Goal: Information Seeking & Learning: Check status

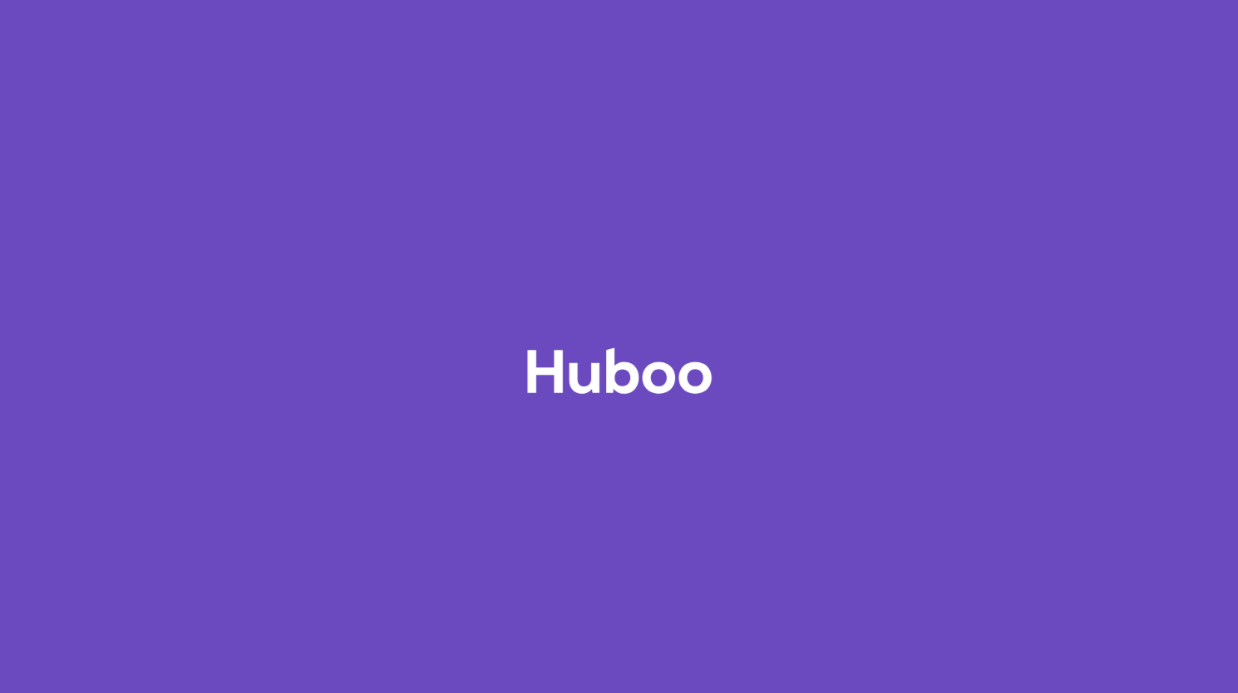
click at [610, 276] on icon at bounding box center [619, 344] width 549 height 299
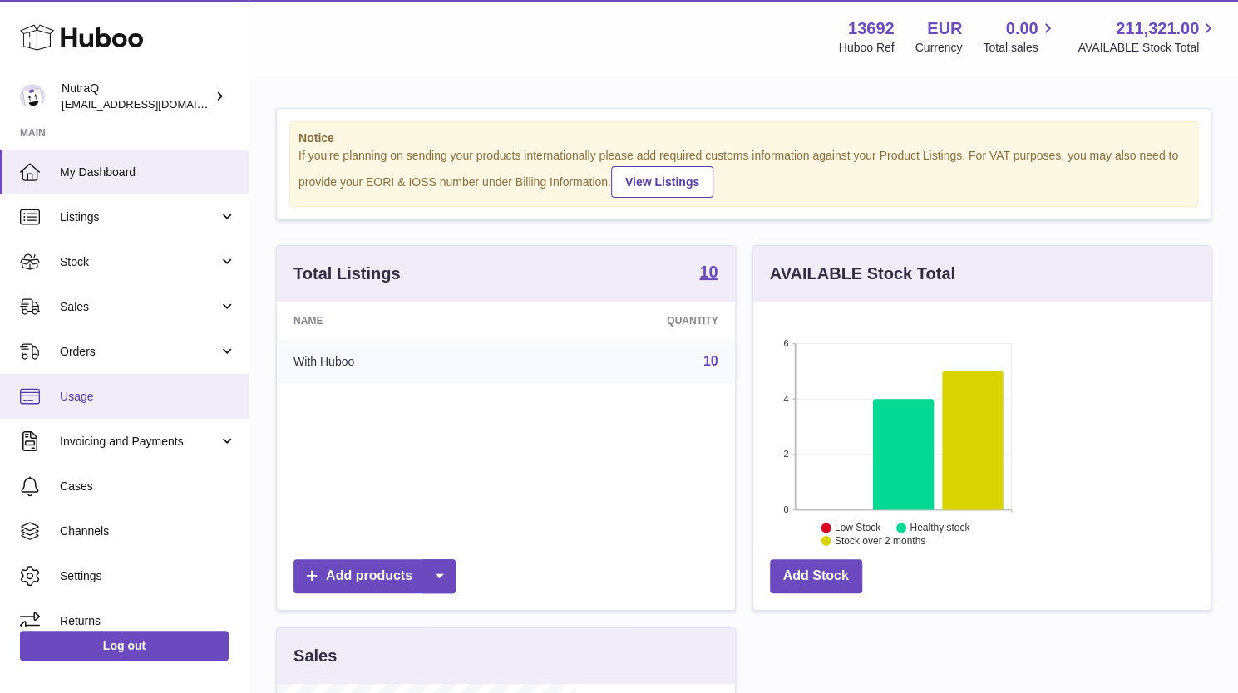
scroll to position [259, 299]
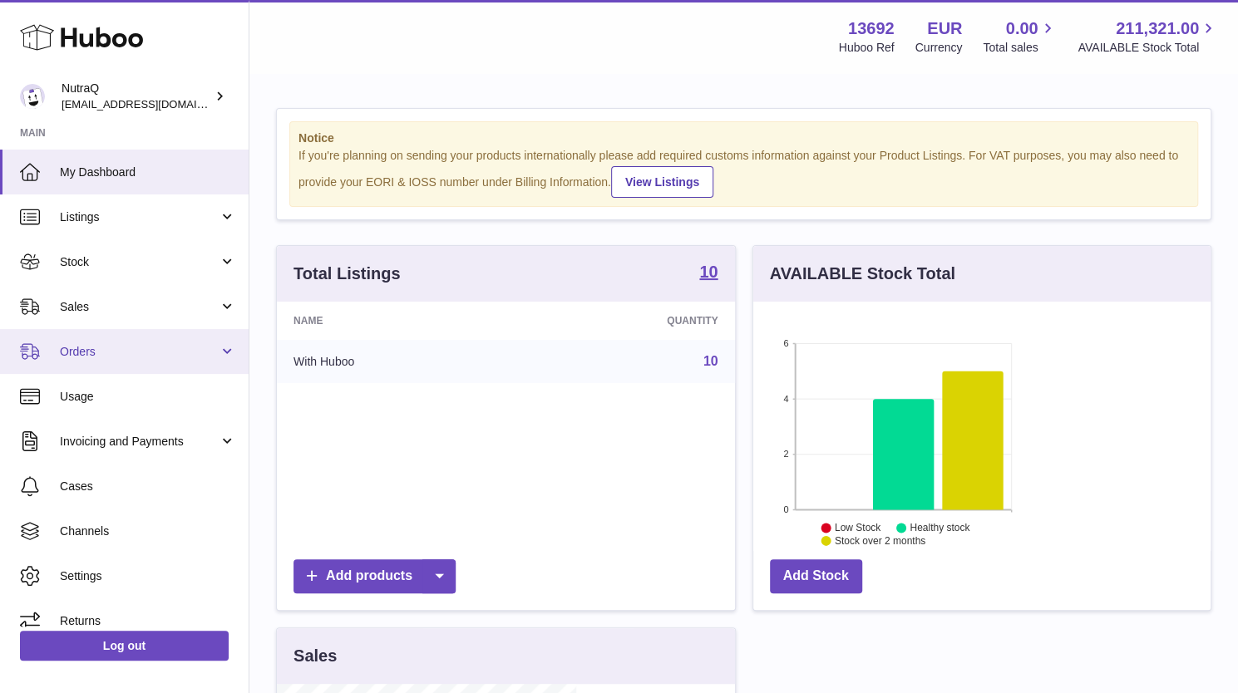
click at [178, 351] on span "Orders" at bounding box center [139, 352] width 159 height 16
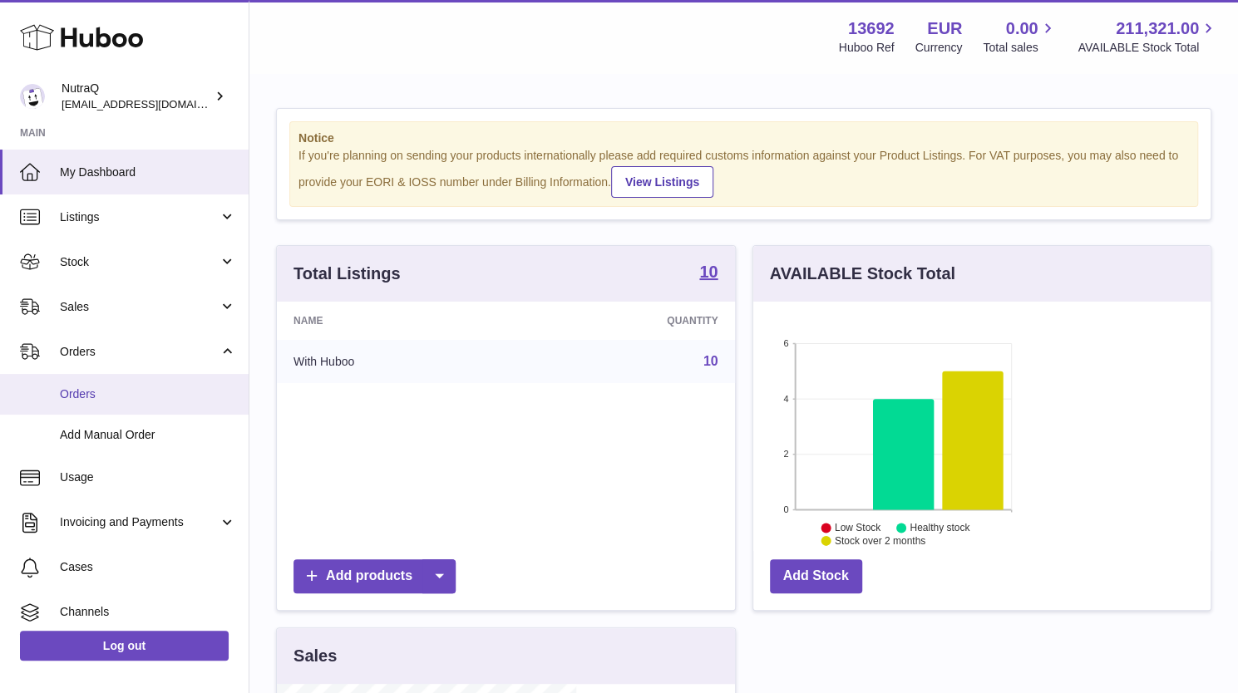
click at [148, 393] on span "Orders" at bounding box center [148, 395] width 176 height 16
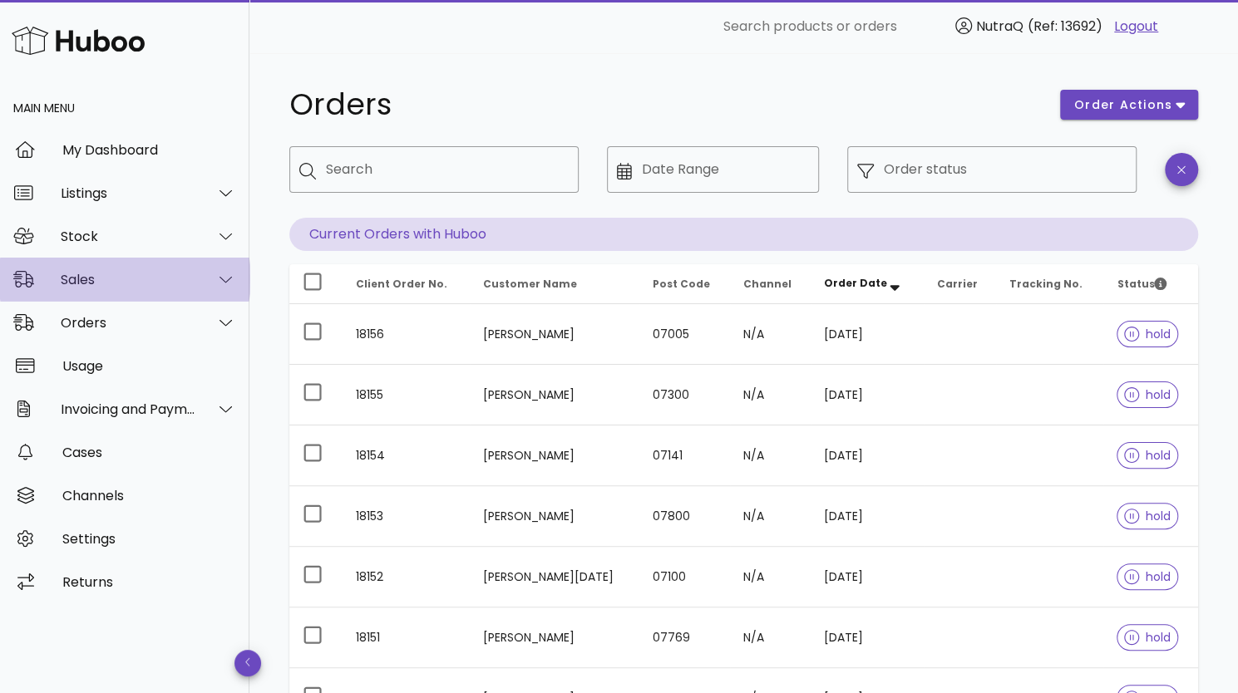
click at [107, 281] on div "Sales" at bounding box center [129, 280] width 136 height 16
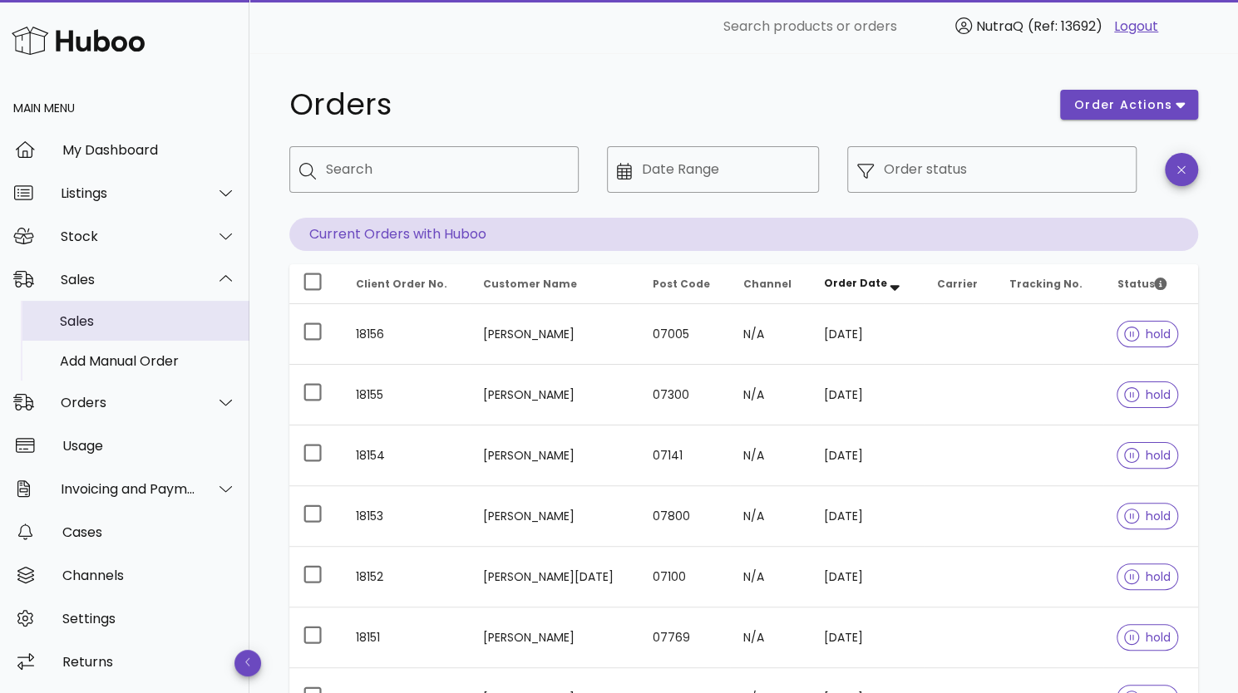
click at [99, 320] on div "Sales" at bounding box center [148, 321] width 176 height 16
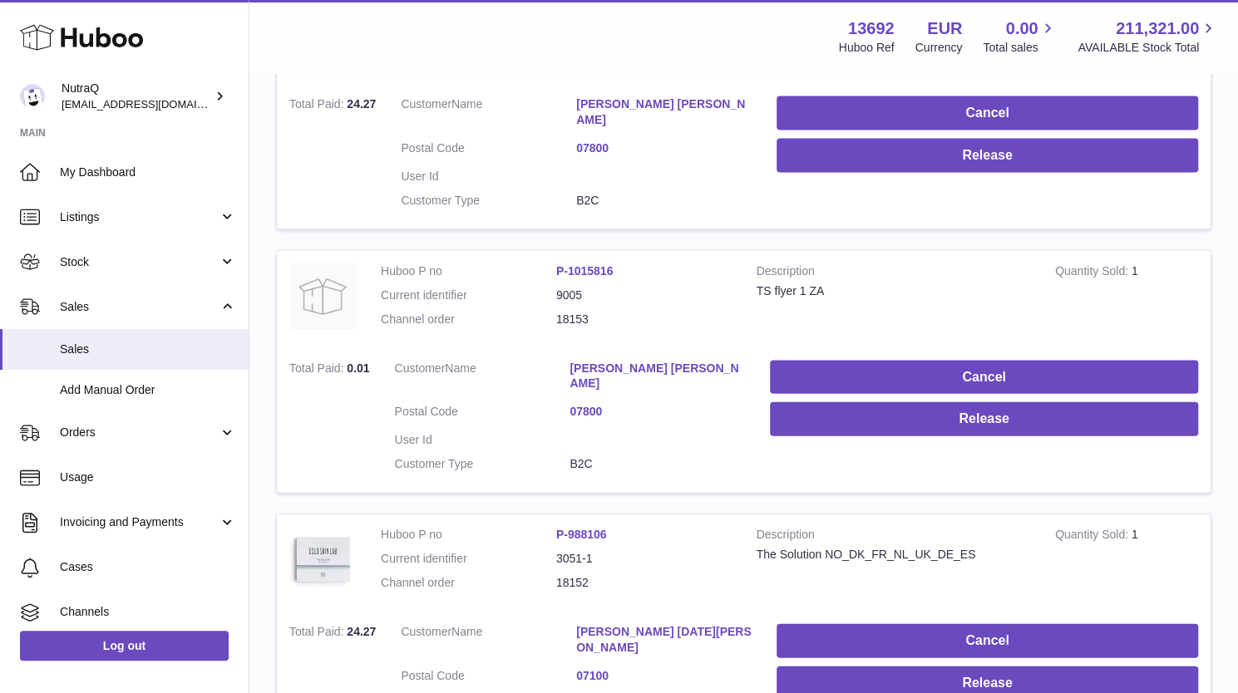
scroll to position [2007, 0]
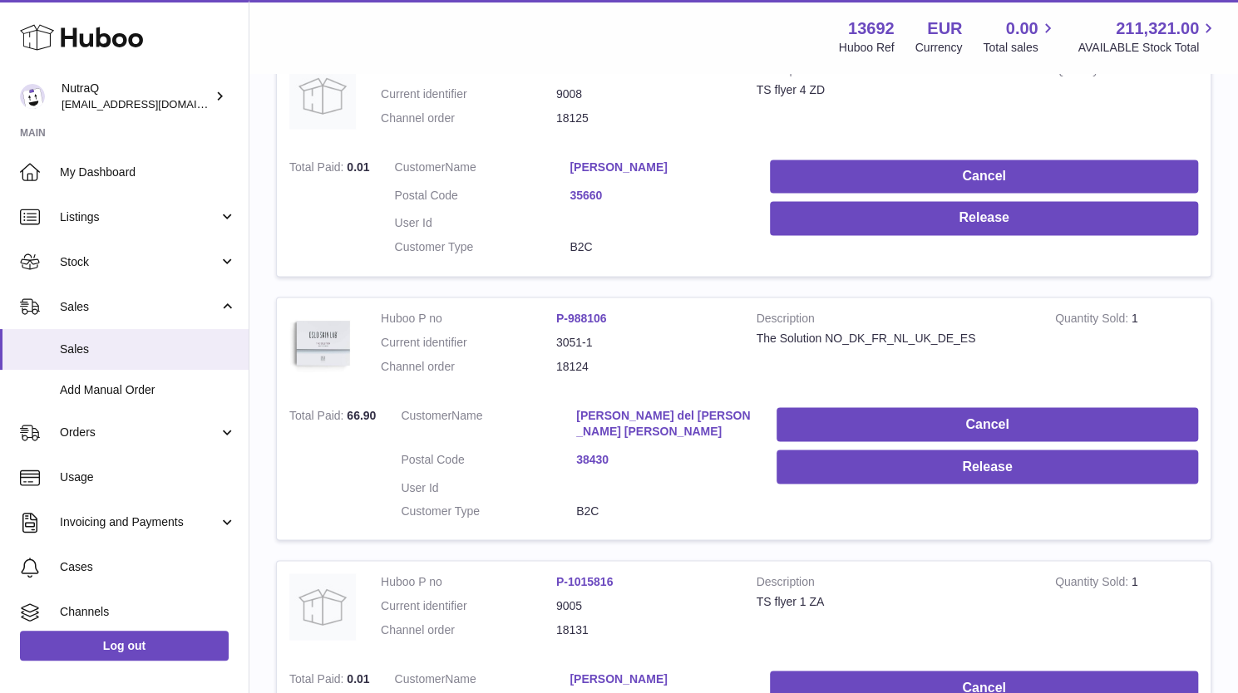
scroll to position [1912, 0]
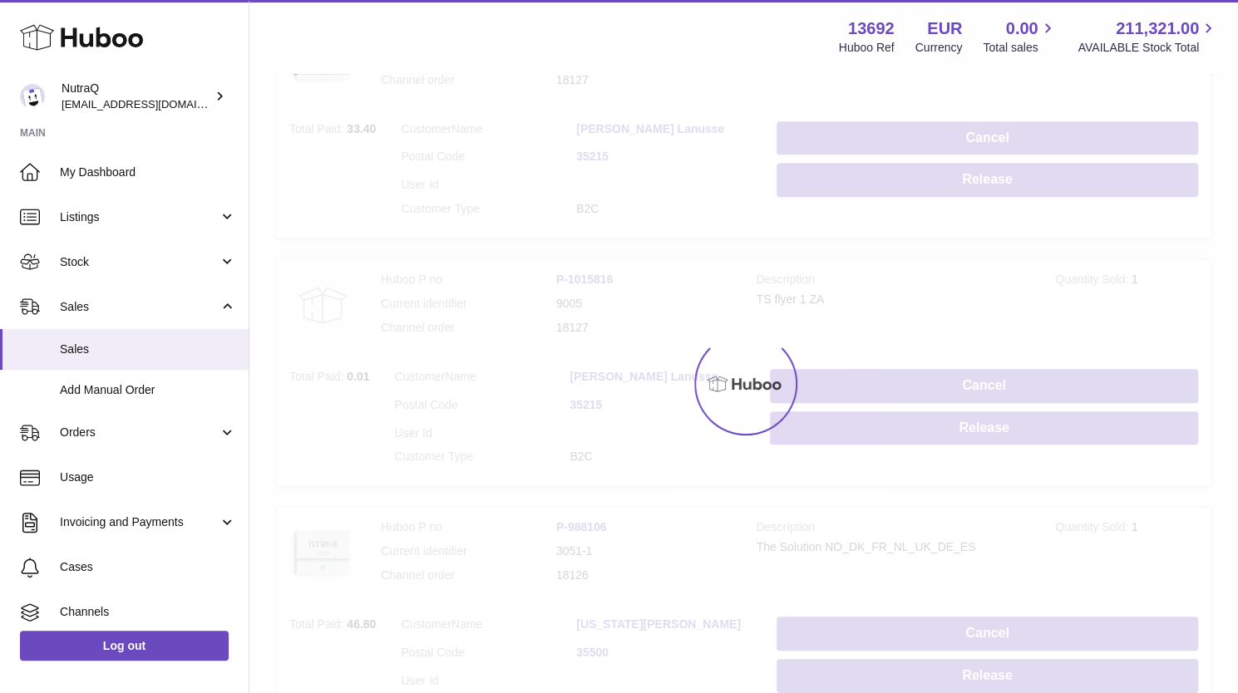
scroll to position [75, 0]
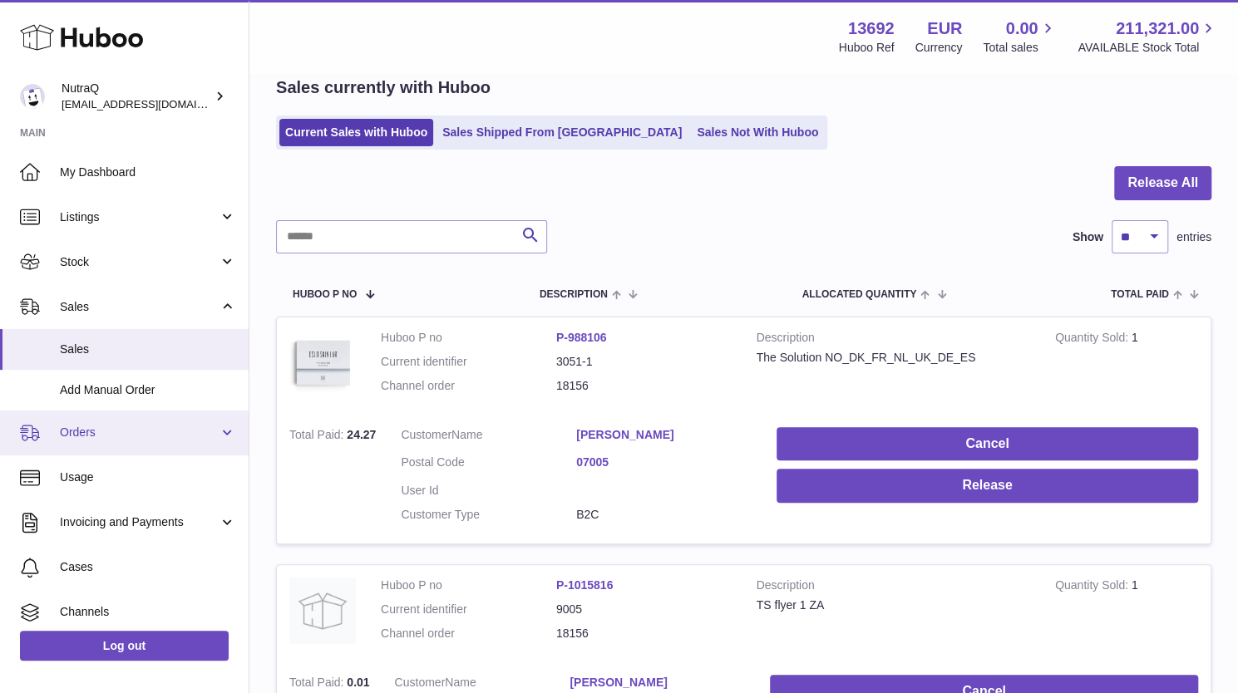
click at [81, 435] on span "Orders" at bounding box center [139, 433] width 159 height 16
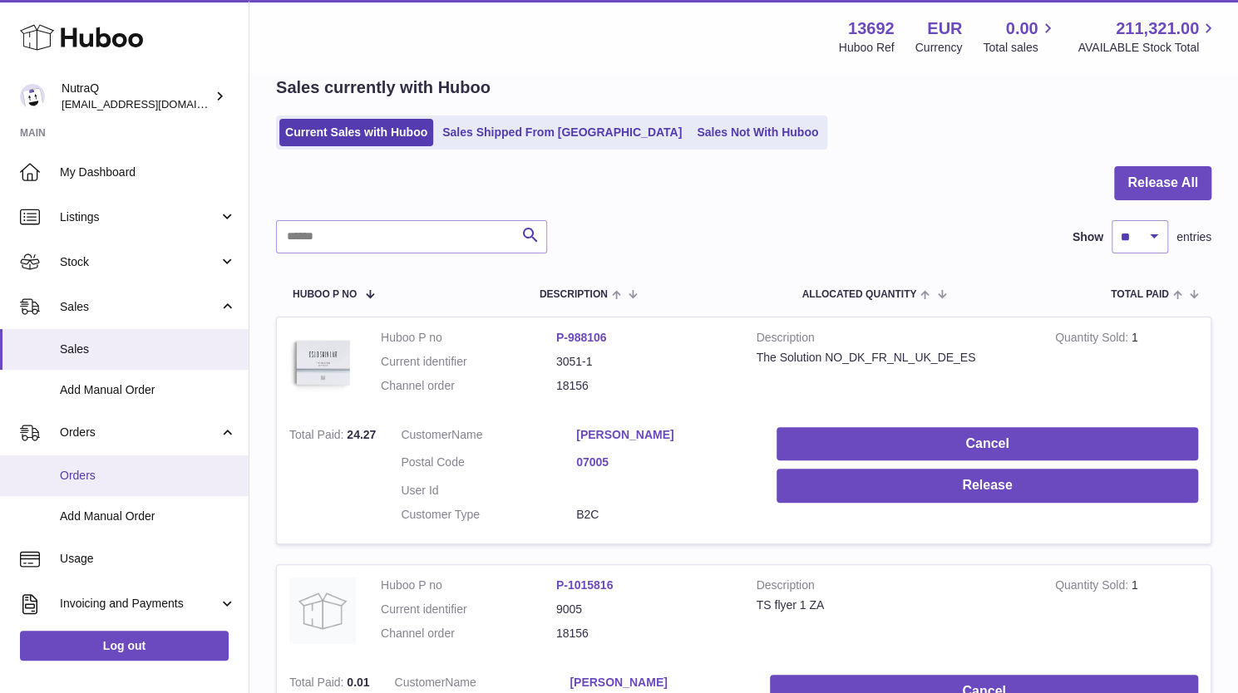
click at [73, 481] on span "Orders" at bounding box center [148, 476] width 176 height 16
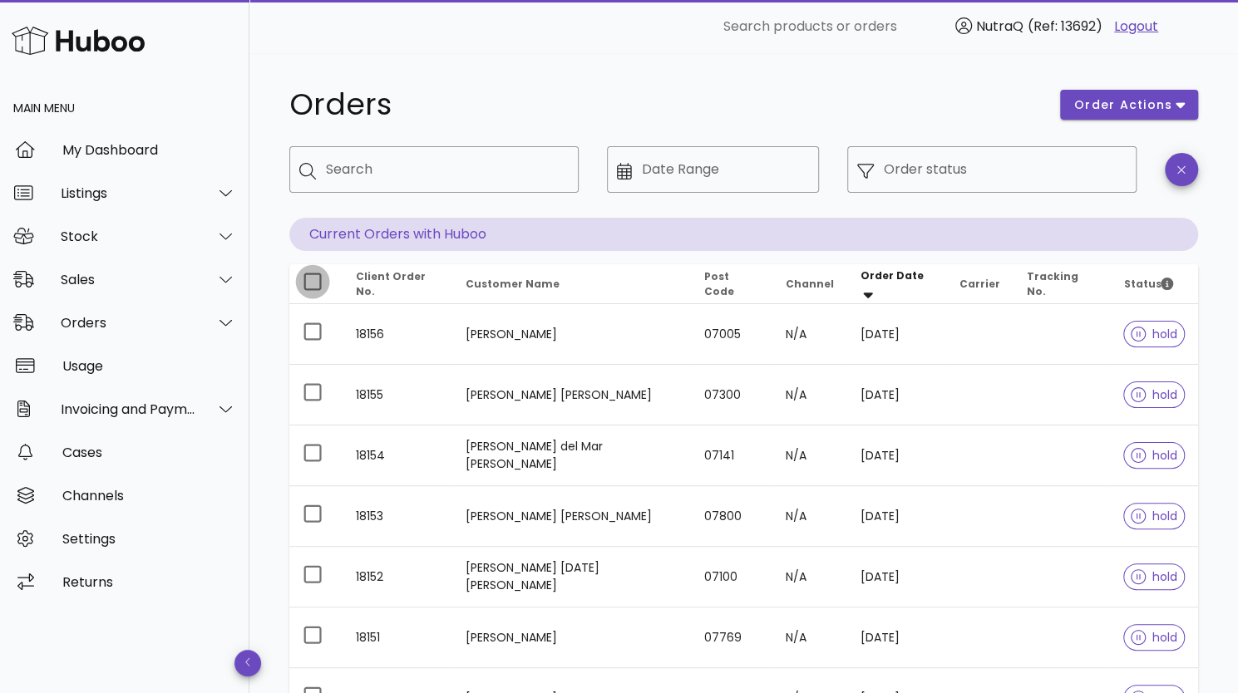
click at [321, 280] on div at bounding box center [312, 282] width 28 height 28
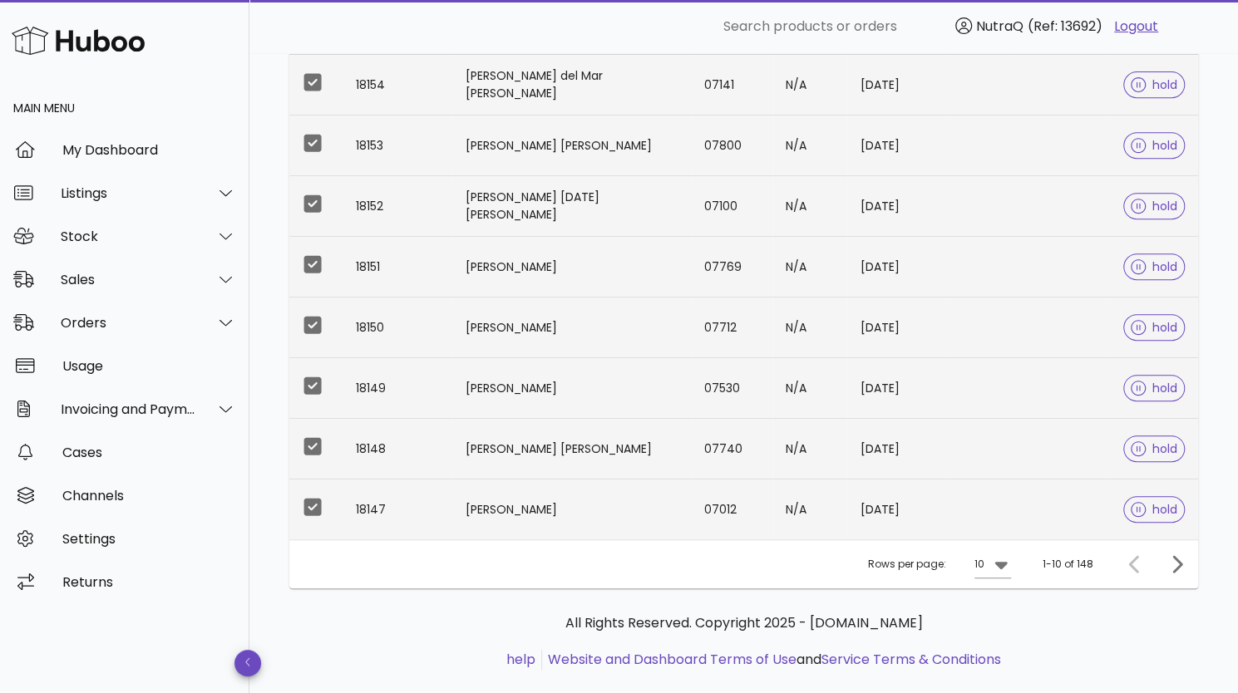
scroll to position [397, 0]
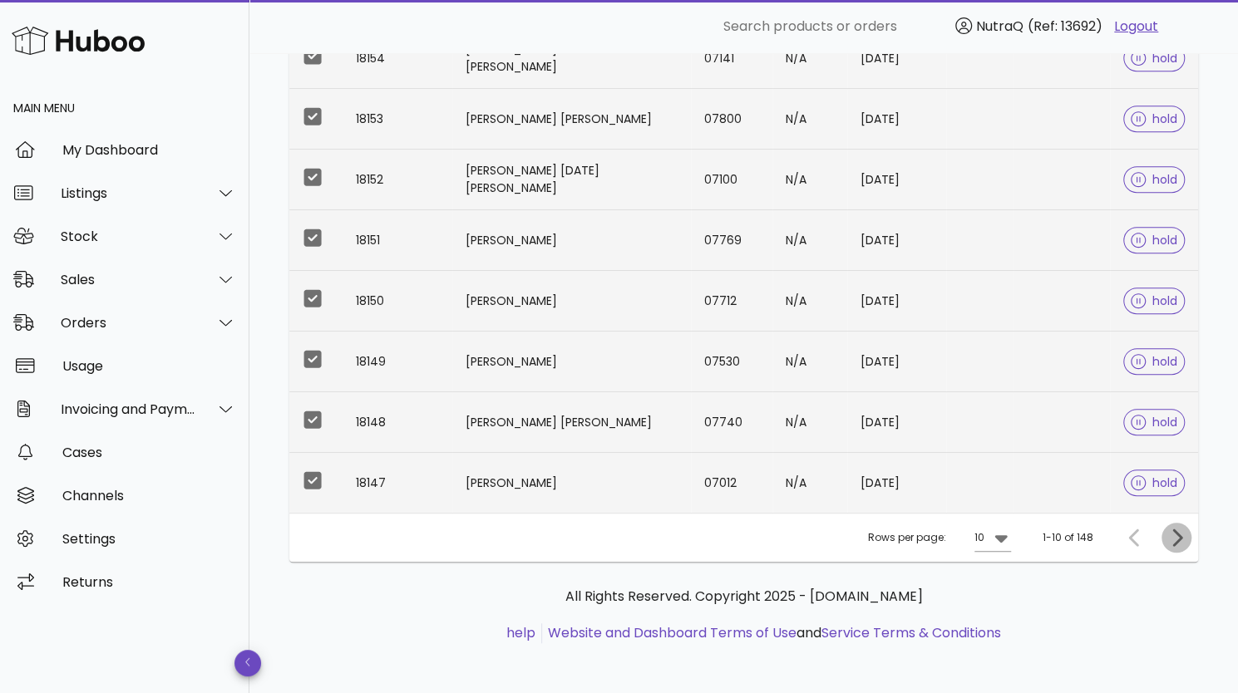
click at [1181, 537] on icon "Next page" at bounding box center [1176, 538] width 20 height 20
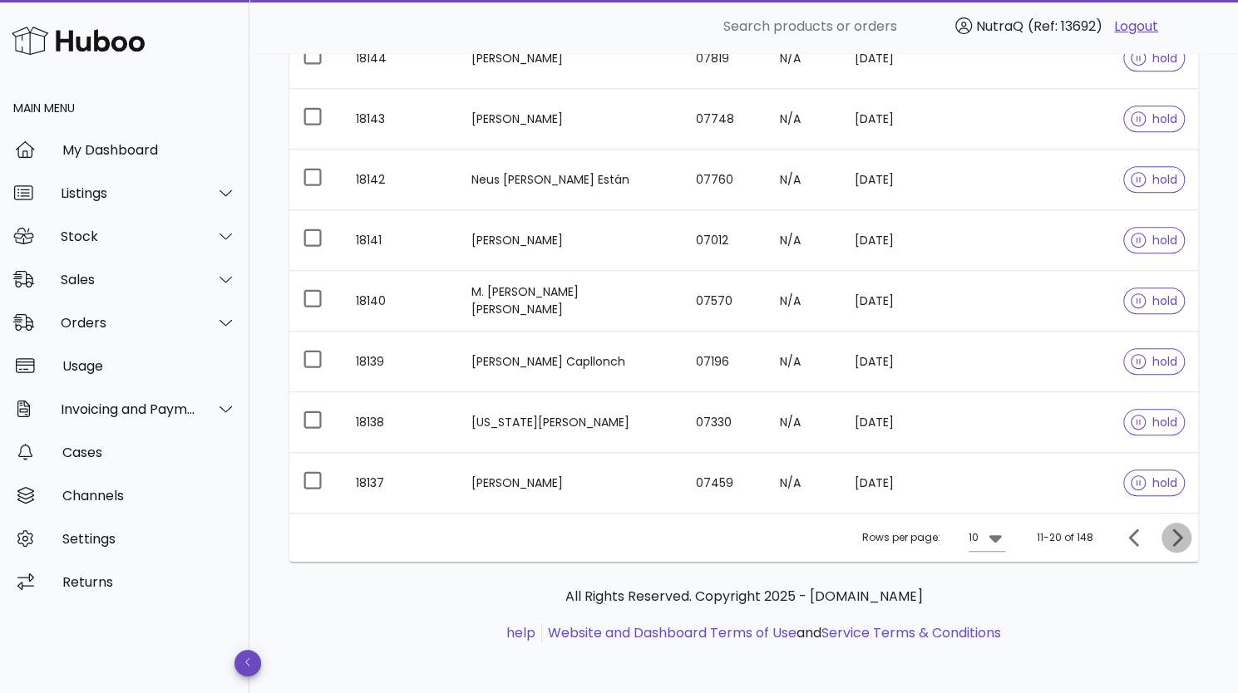
click at [1179, 536] on icon "Next page" at bounding box center [1177, 537] width 10 height 17
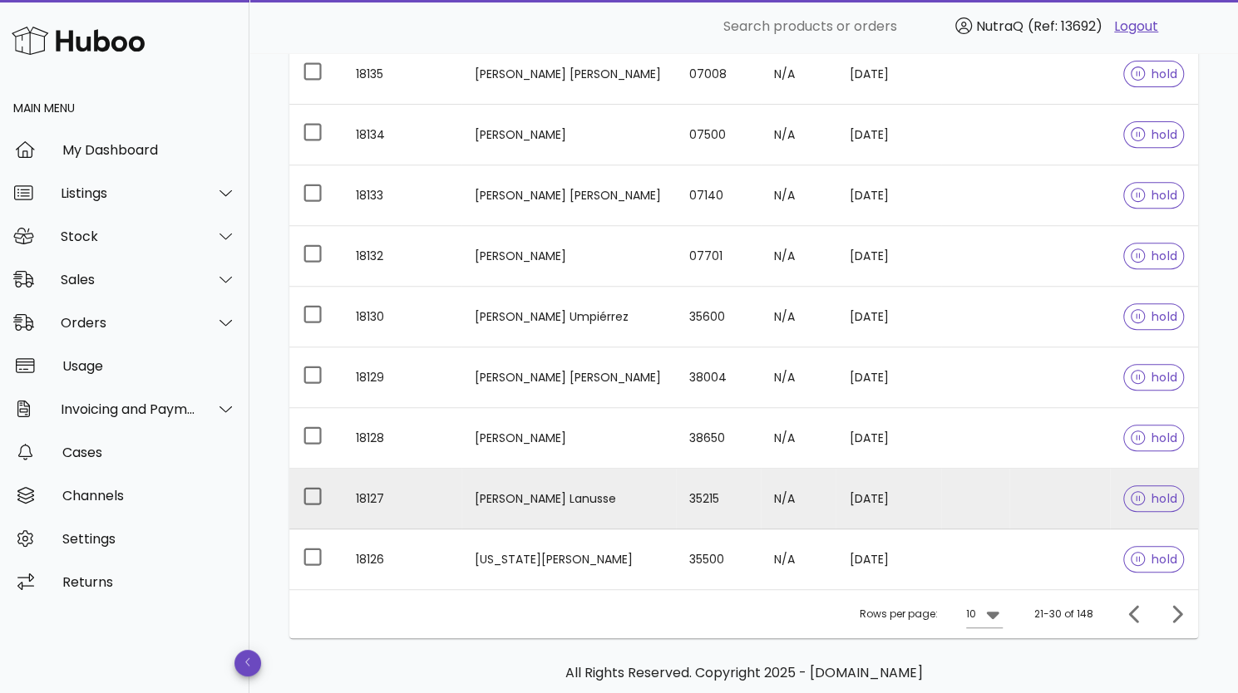
scroll to position [397, 0]
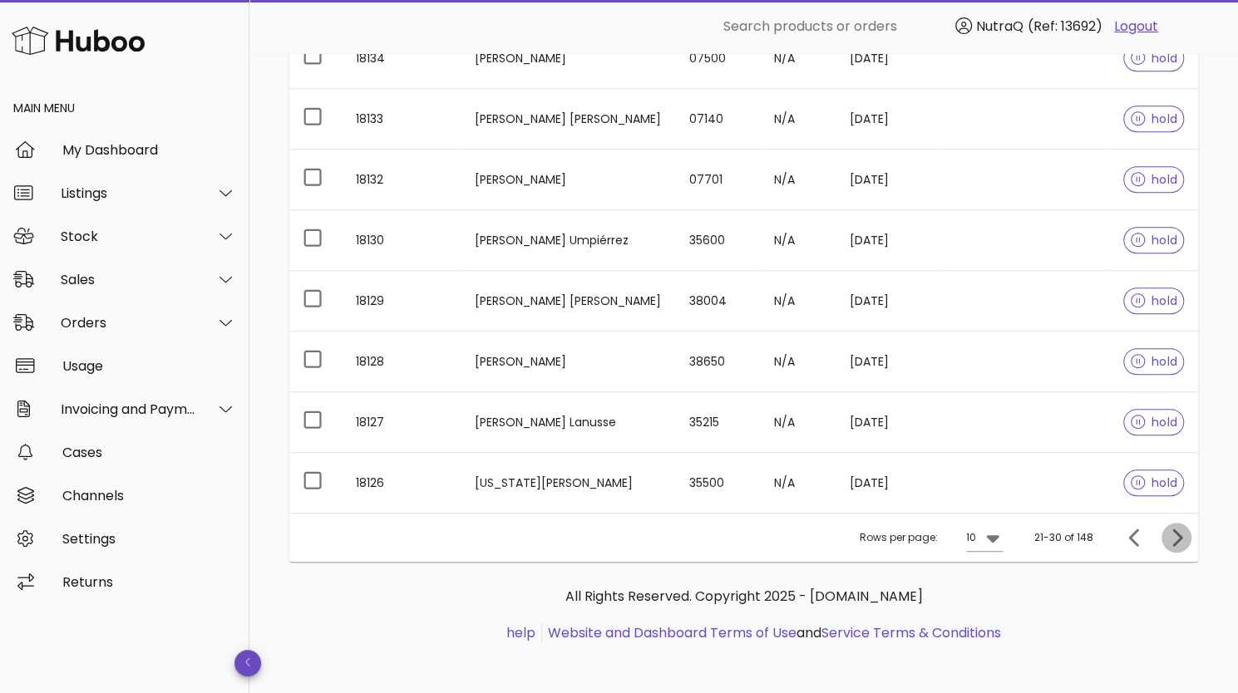
click at [1175, 532] on icon "Next page" at bounding box center [1176, 538] width 20 height 20
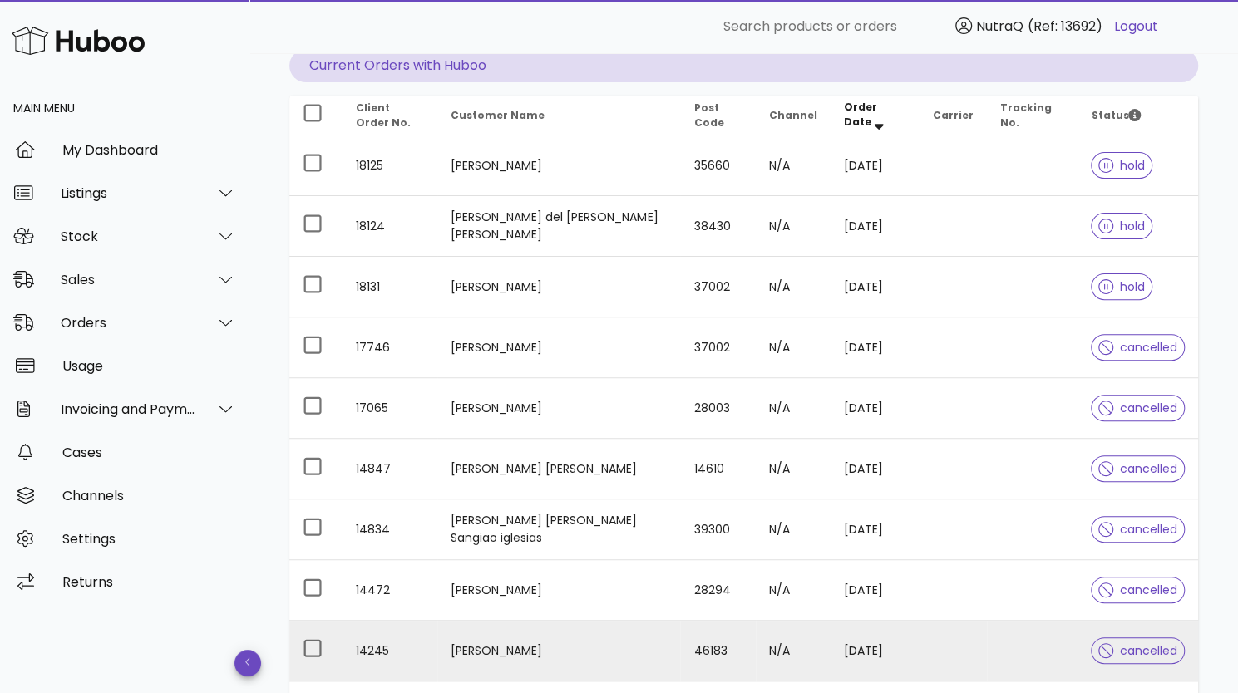
scroll to position [148, 0]
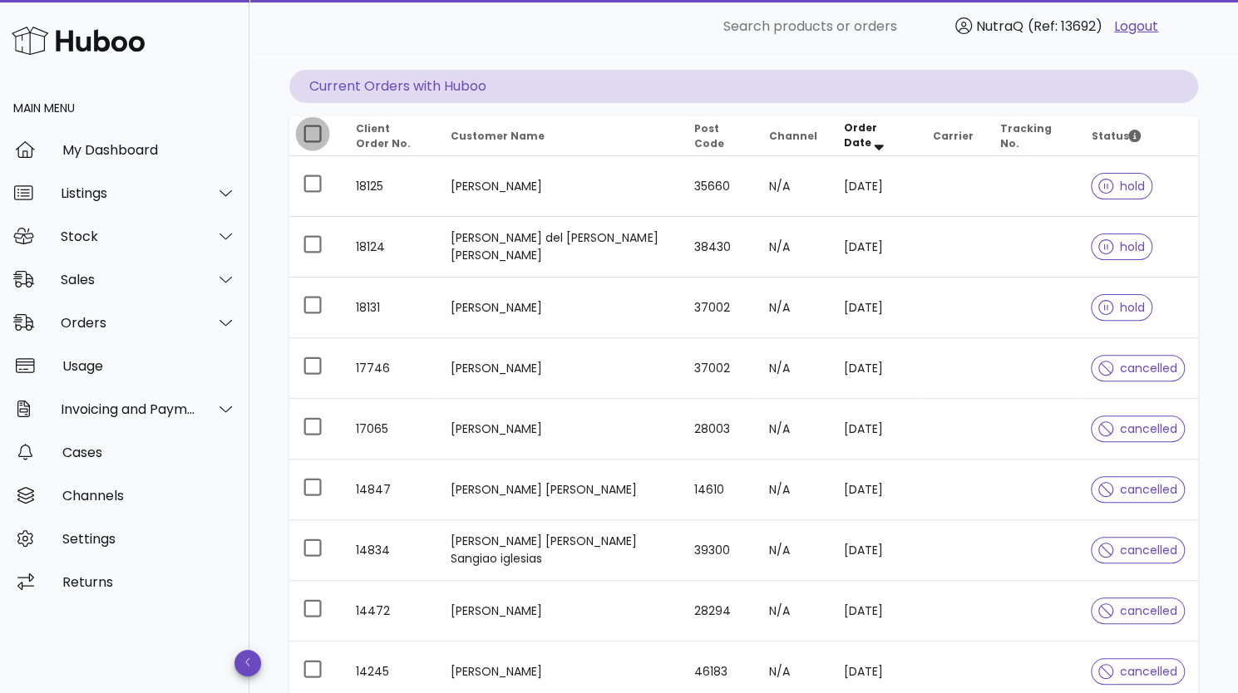
click at [311, 137] on div at bounding box center [312, 134] width 28 height 28
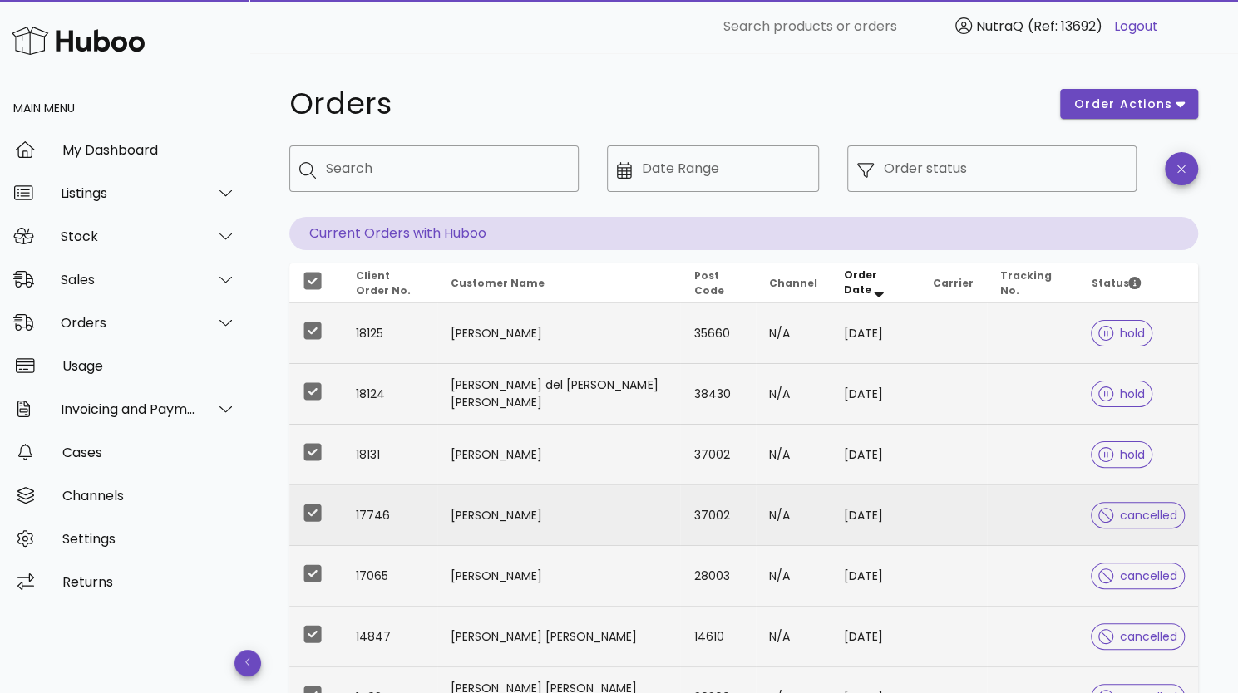
scroll to position [0, 0]
click at [313, 281] on div at bounding box center [312, 282] width 28 height 28
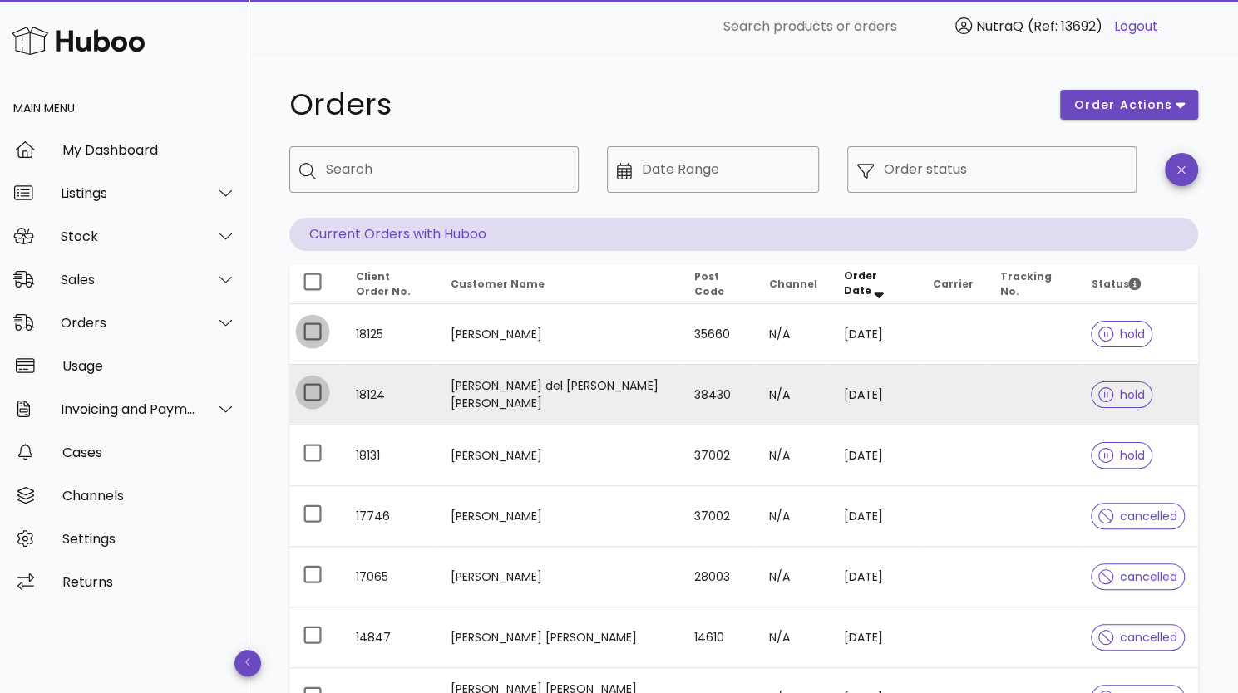
drag, startPoint x: 316, startPoint y: 337, endPoint x: 303, endPoint y: 388, distance: 53.0
click at [316, 338] on div at bounding box center [312, 332] width 28 height 28
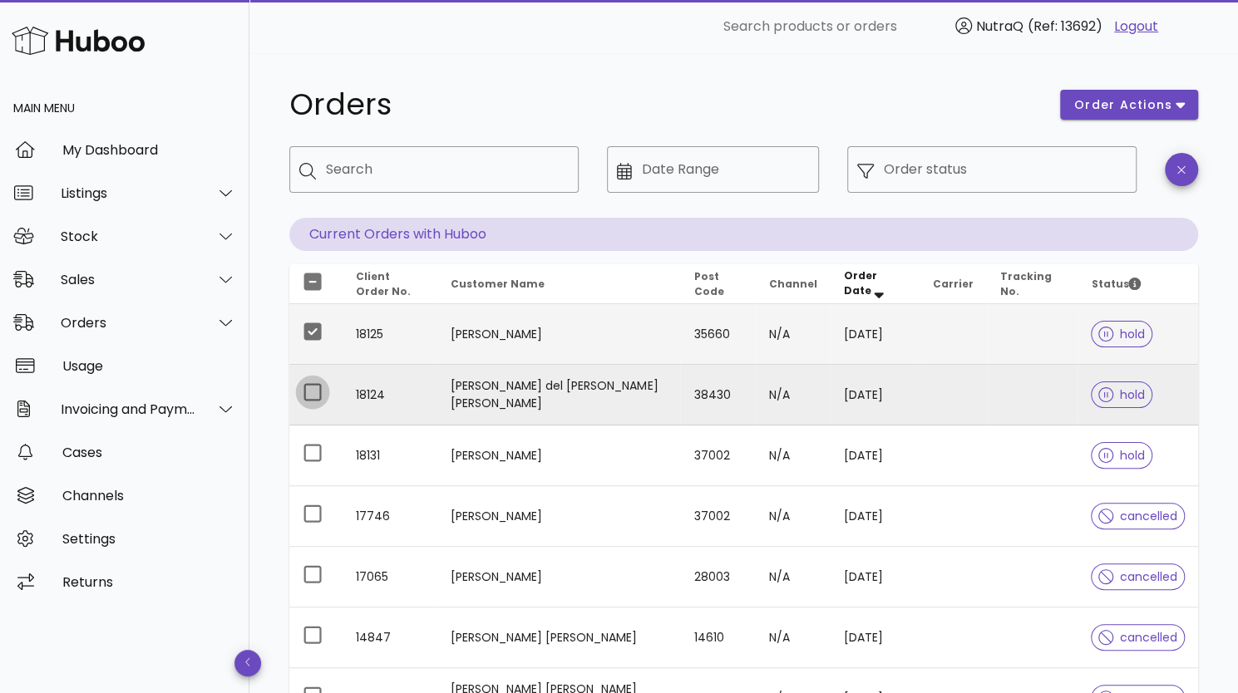
click at [303, 390] on div at bounding box center [312, 392] width 28 height 28
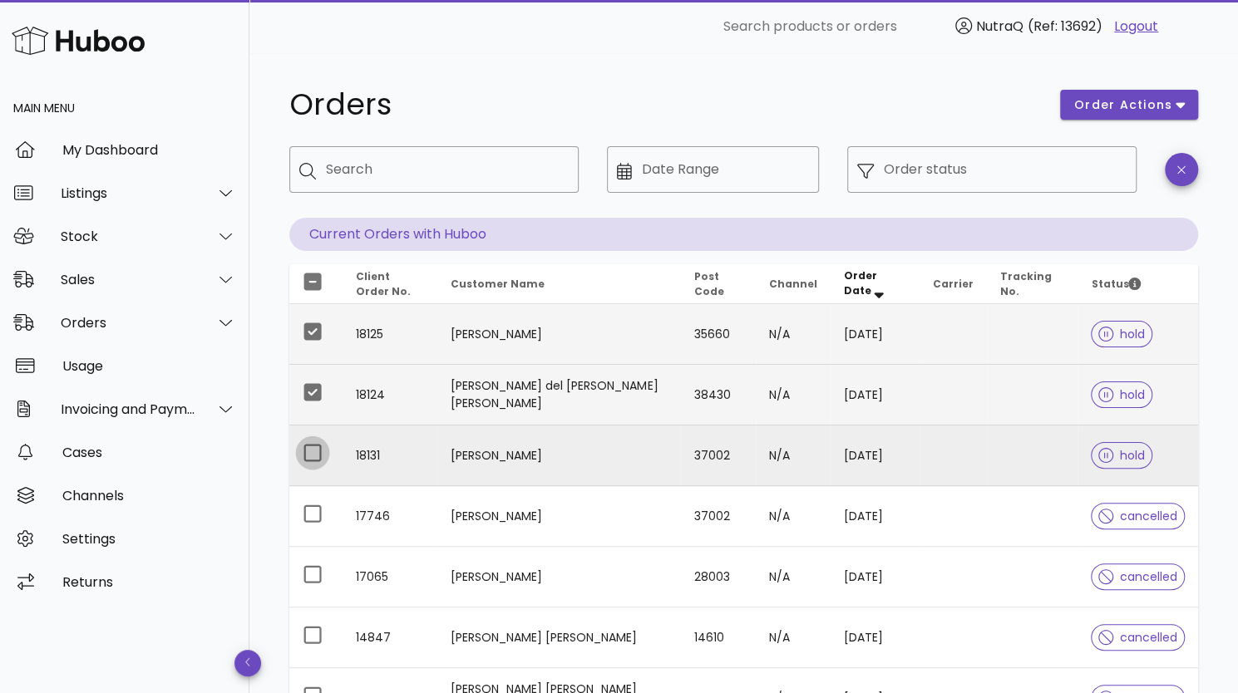
click at [309, 455] on div at bounding box center [312, 453] width 28 height 28
click at [1124, 106] on span "order actions" at bounding box center [1123, 104] width 100 height 17
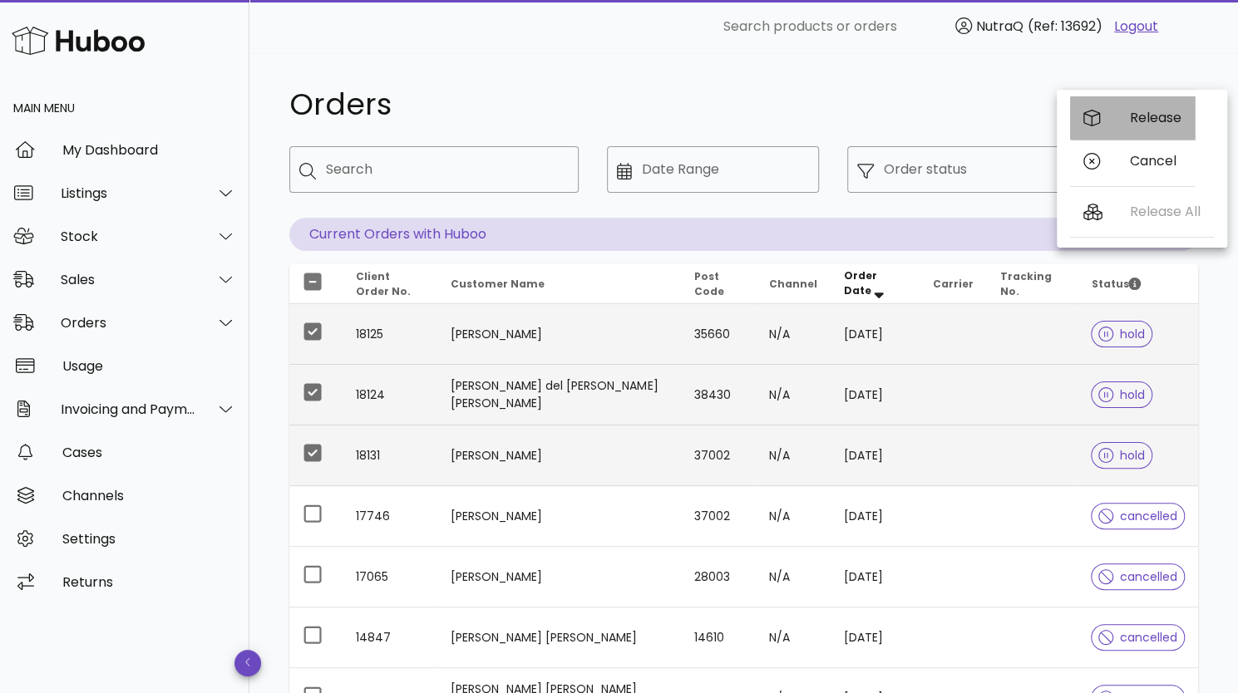
click at [1125, 124] on div "Release" at bounding box center [1132, 117] width 125 height 43
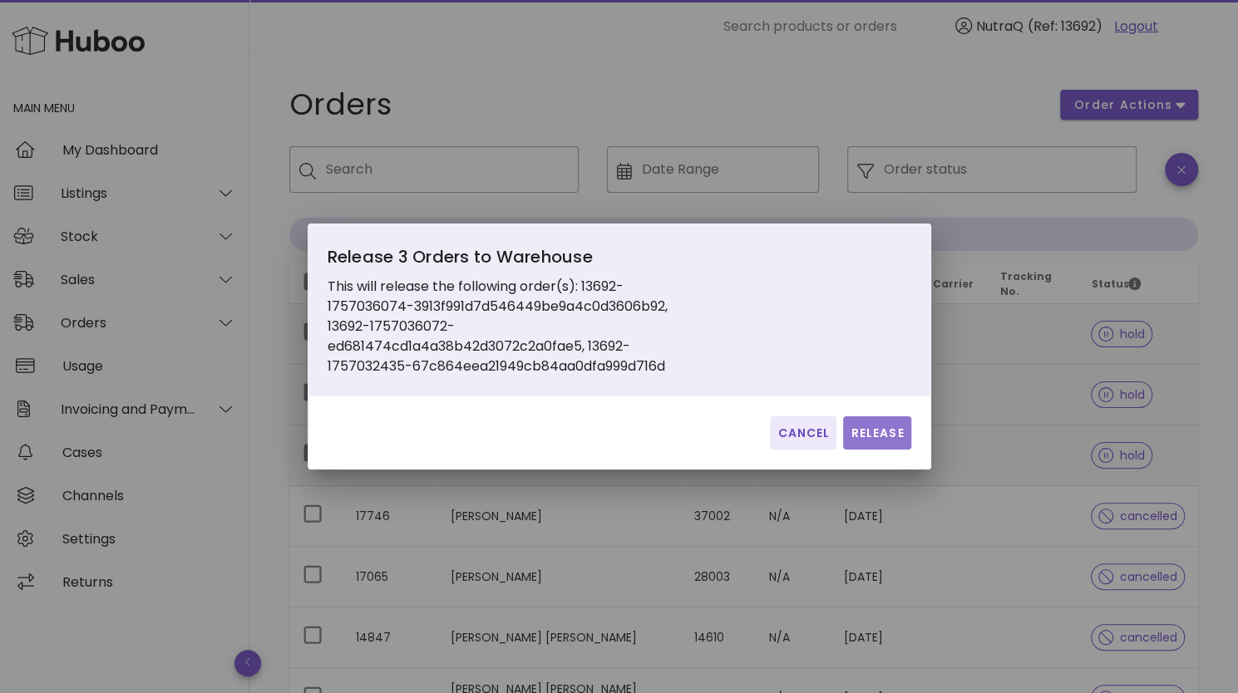
click at [871, 437] on span "Release" at bounding box center [877, 433] width 54 height 17
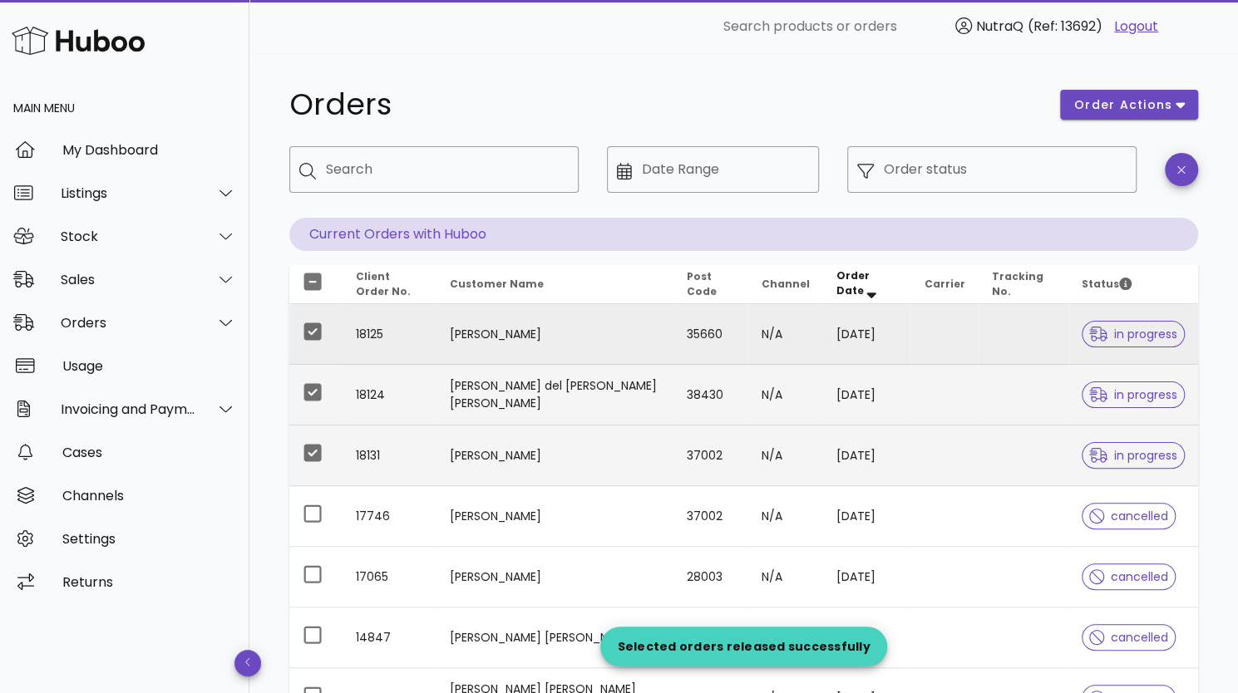
scroll to position [397, 0]
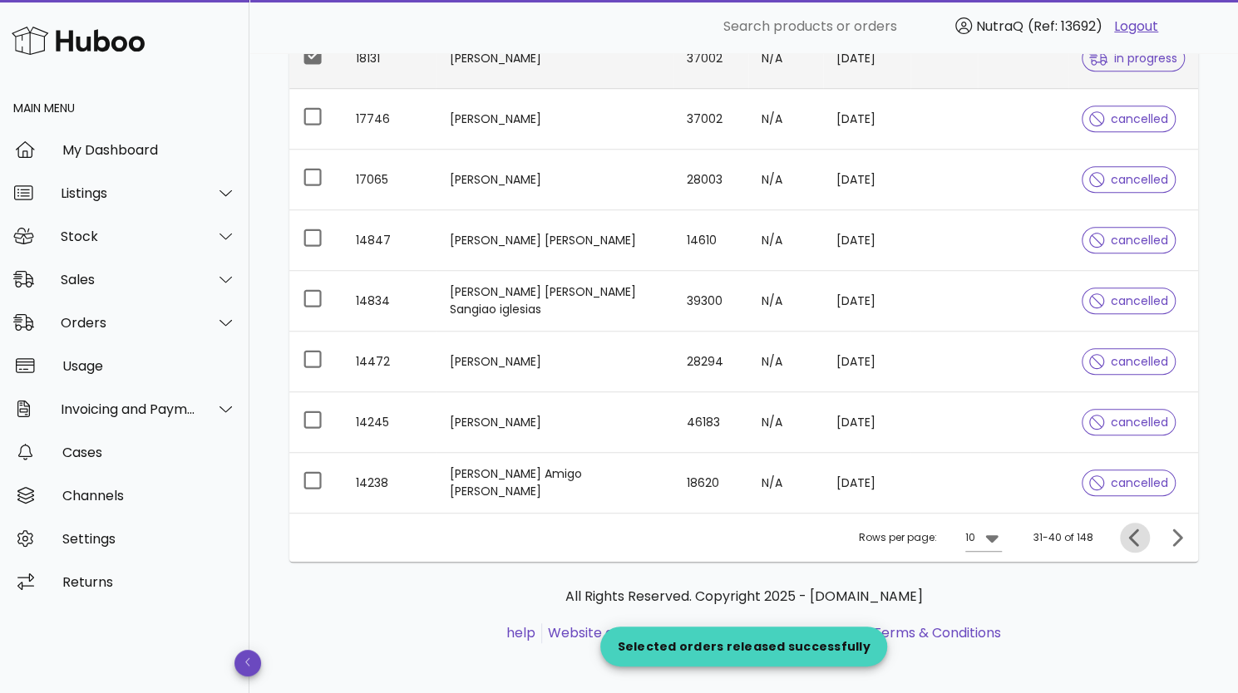
click at [1129, 536] on icon "Previous page" at bounding box center [1135, 538] width 20 height 20
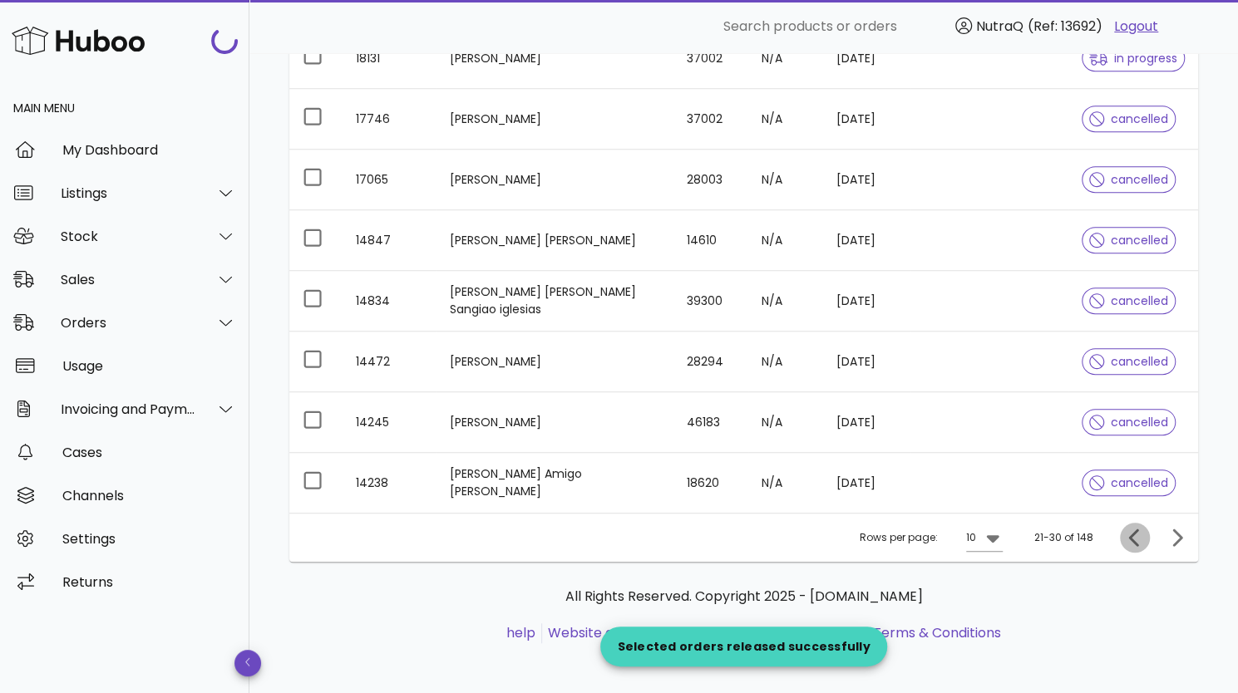
click at [1129, 536] on icon "Previous page" at bounding box center [1135, 538] width 20 height 20
click at [1129, 536] on div at bounding box center [1138, 538] width 36 height 30
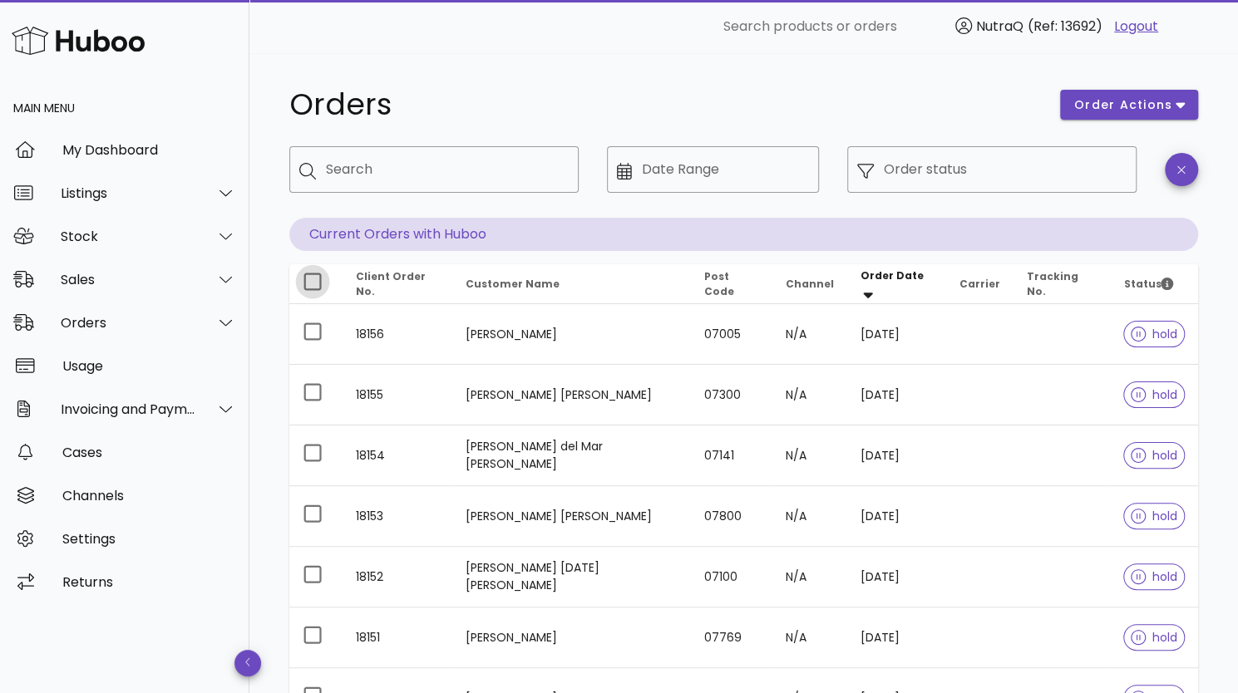
click at [304, 284] on div at bounding box center [312, 282] width 28 height 28
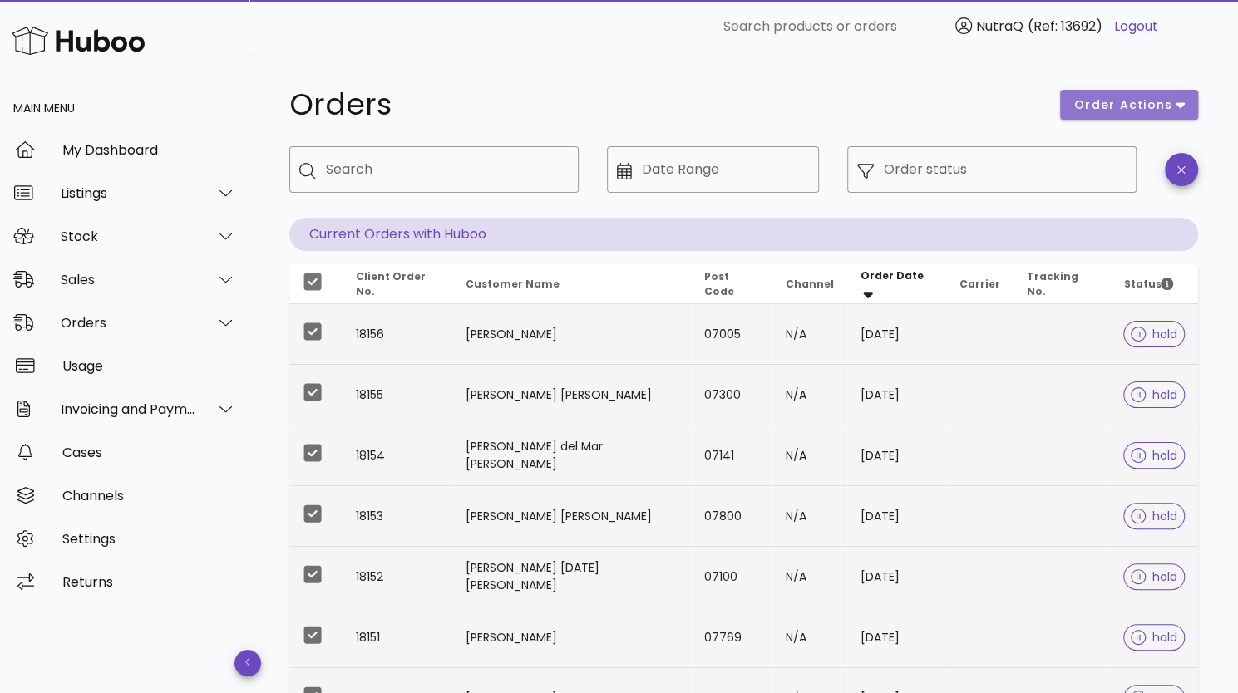
click at [1176, 106] on icon "button" at bounding box center [1180, 104] width 9 height 15
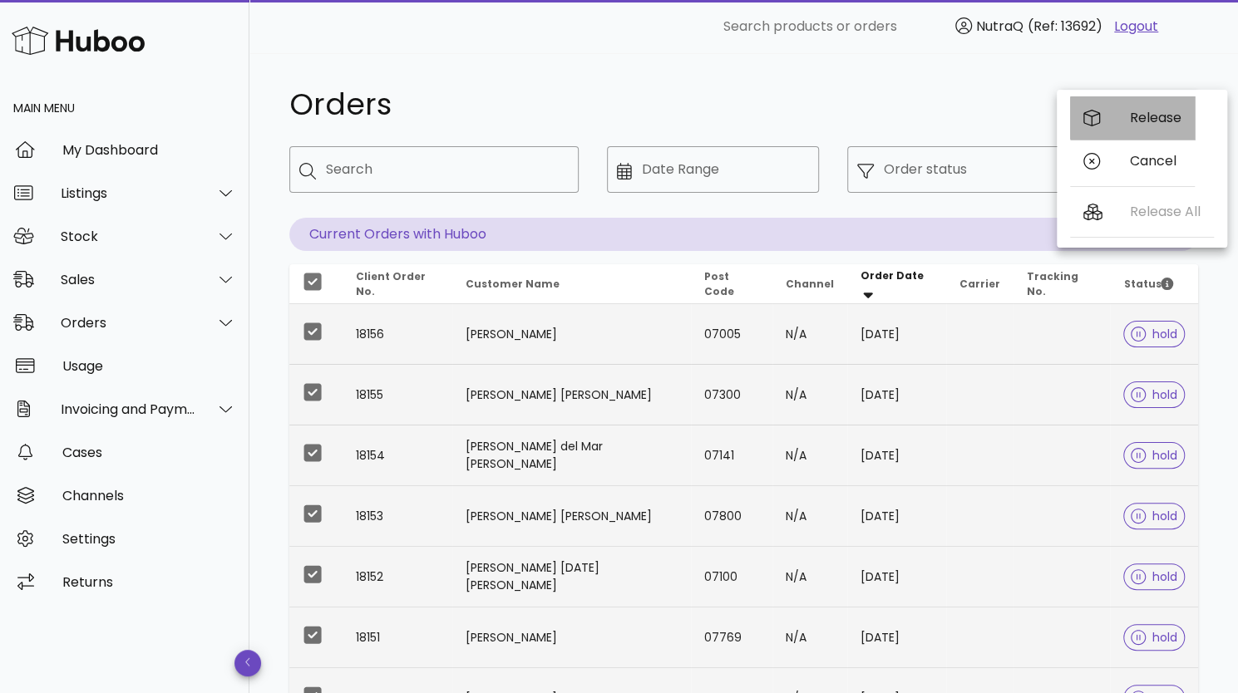
click at [1142, 121] on div "Release" at bounding box center [1156, 118] width 52 height 16
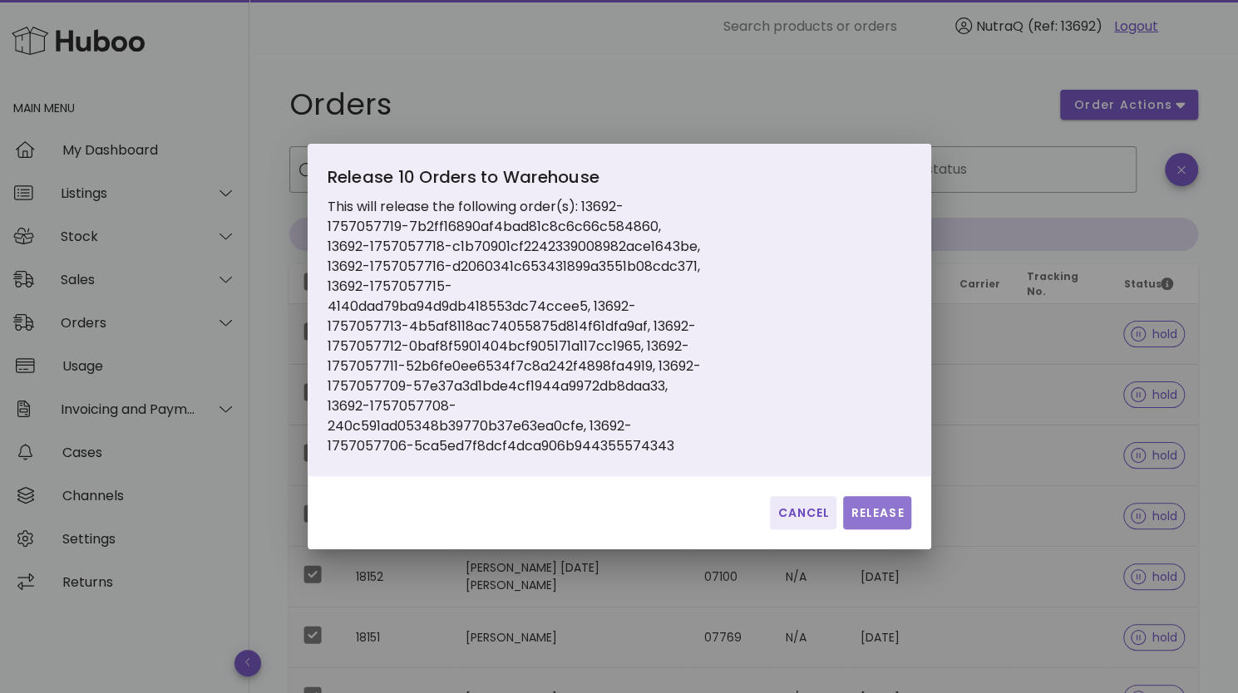
click at [876, 530] on button "Release" at bounding box center [876, 512] width 67 height 33
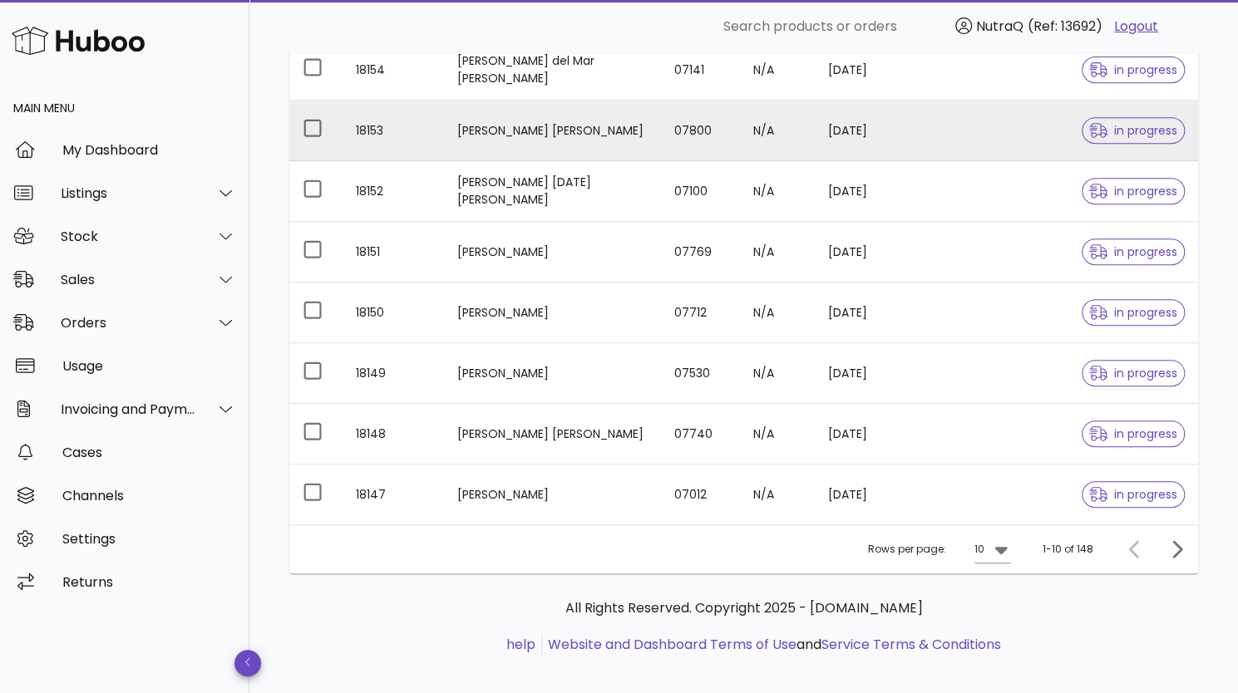
scroll to position [397, 0]
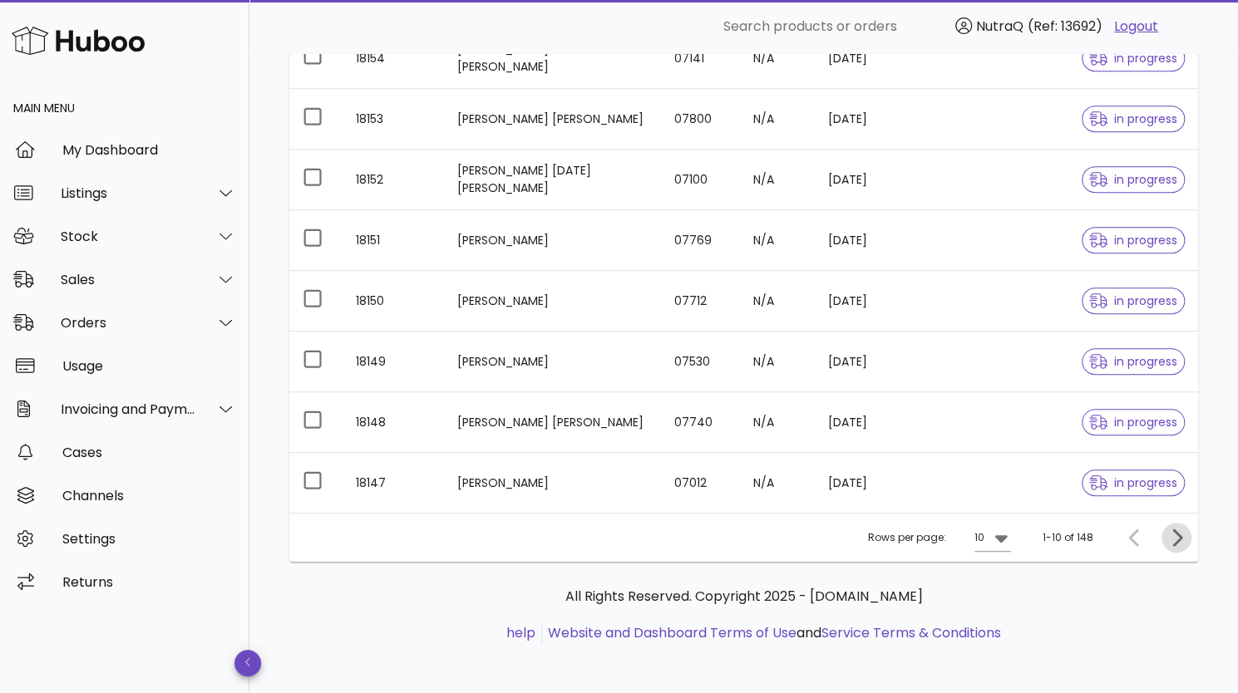
click at [1175, 533] on icon "Next page" at bounding box center [1176, 538] width 20 height 20
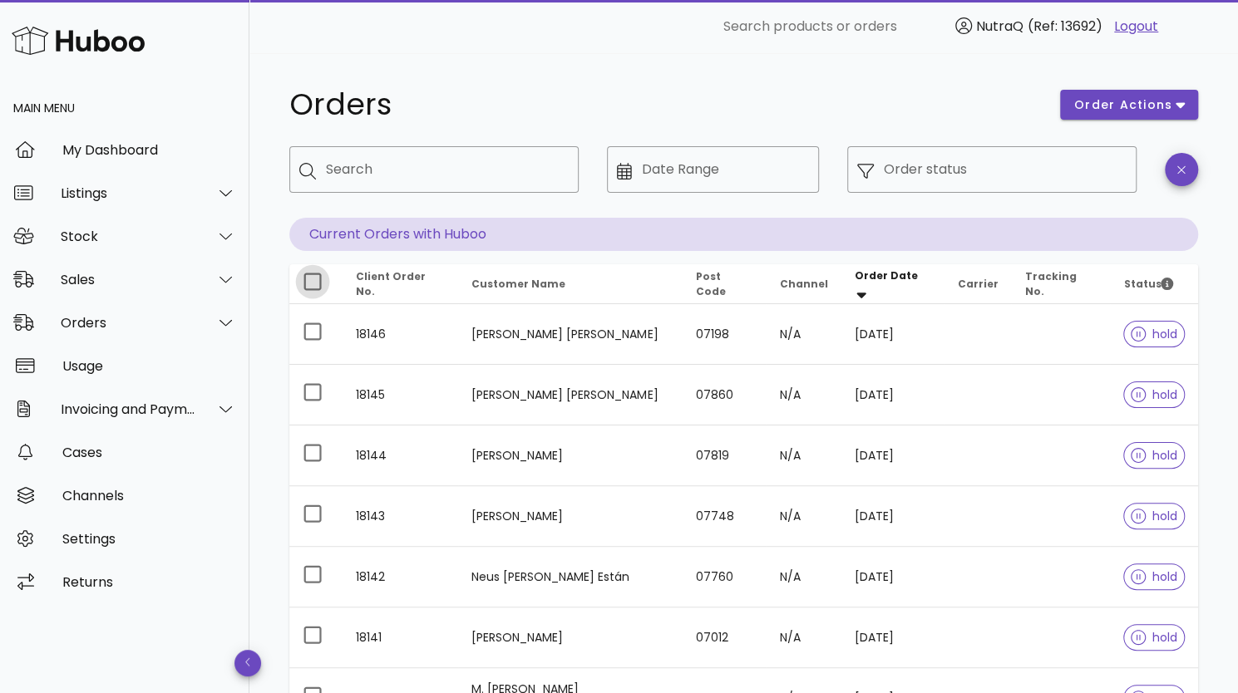
click at [319, 279] on div at bounding box center [312, 282] width 28 height 28
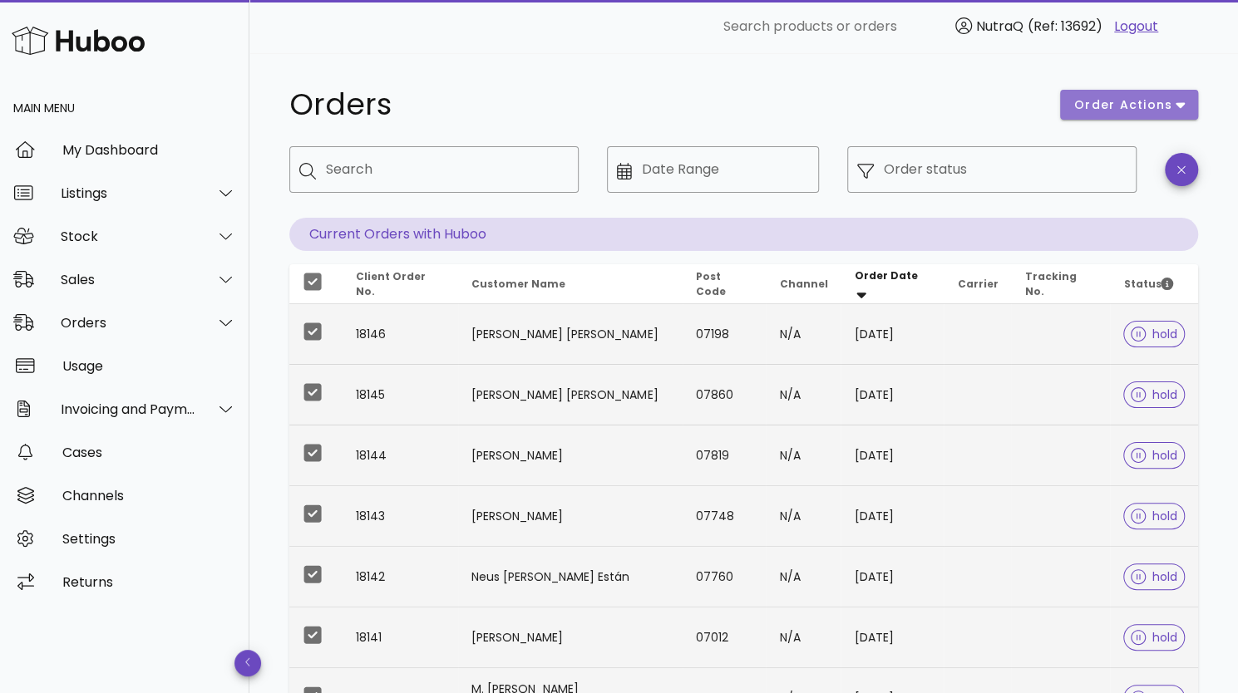
click at [1148, 102] on span "order actions" at bounding box center [1123, 104] width 100 height 17
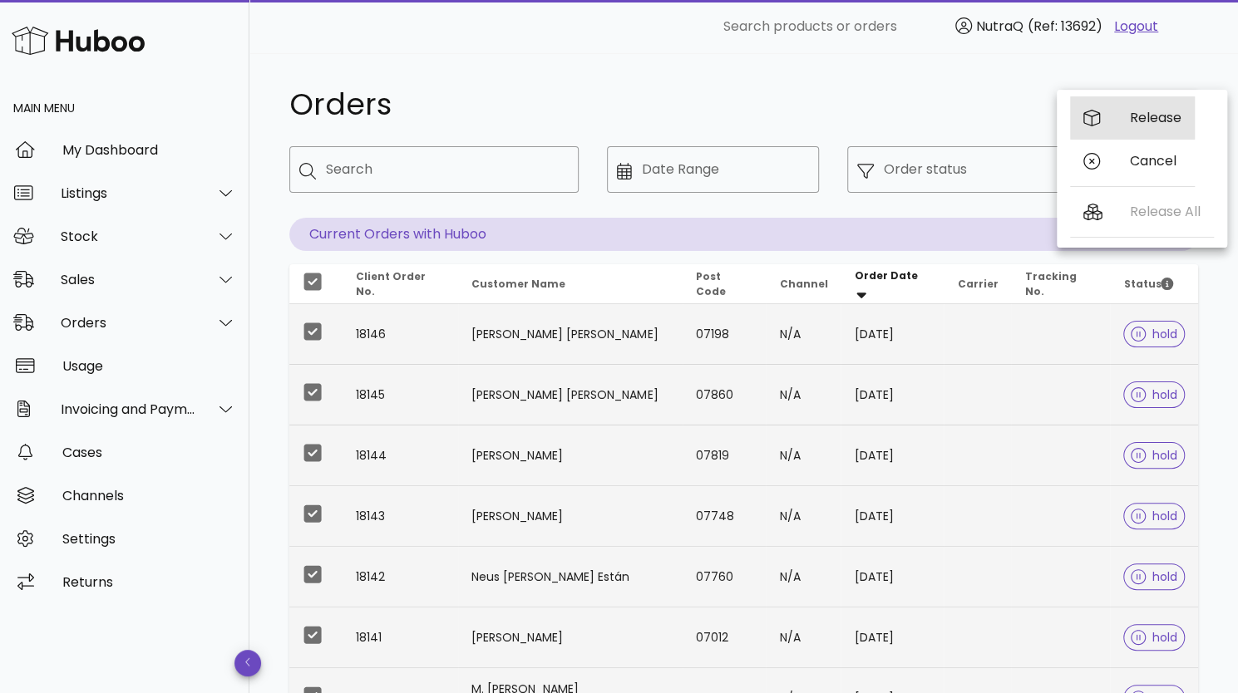
click at [1137, 119] on div "Release" at bounding box center [1156, 118] width 52 height 16
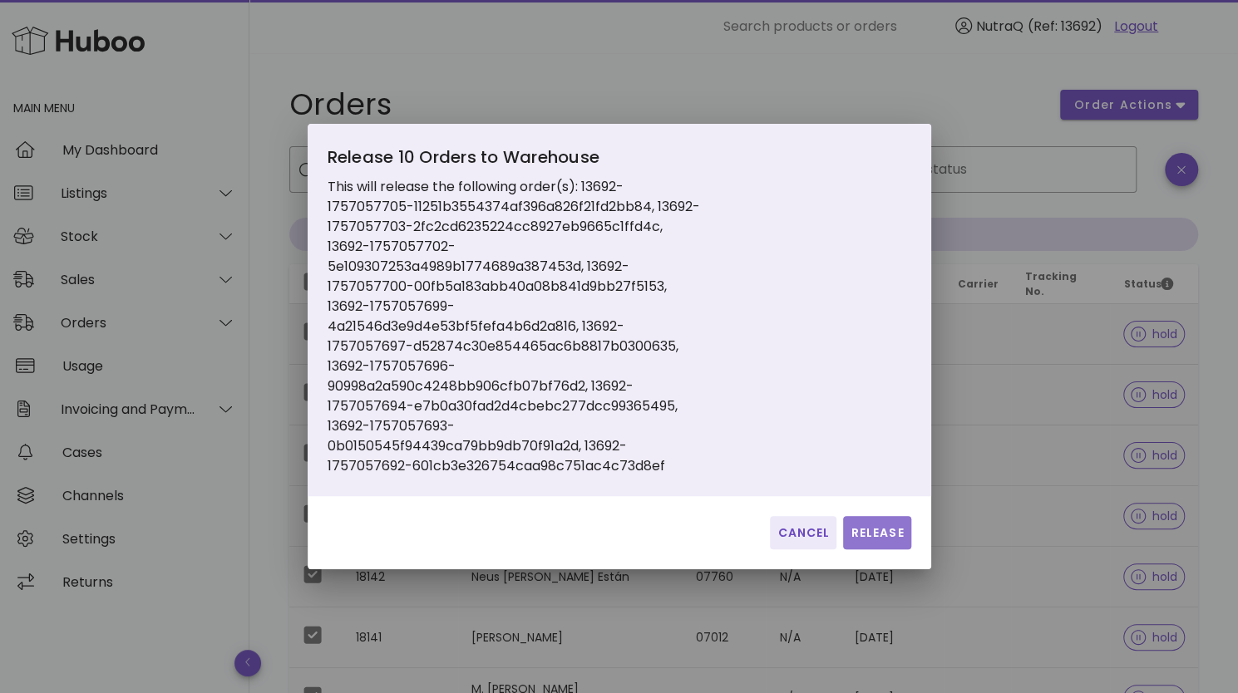
click at [869, 530] on span "Release" at bounding box center [877, 533] width 54 height 17
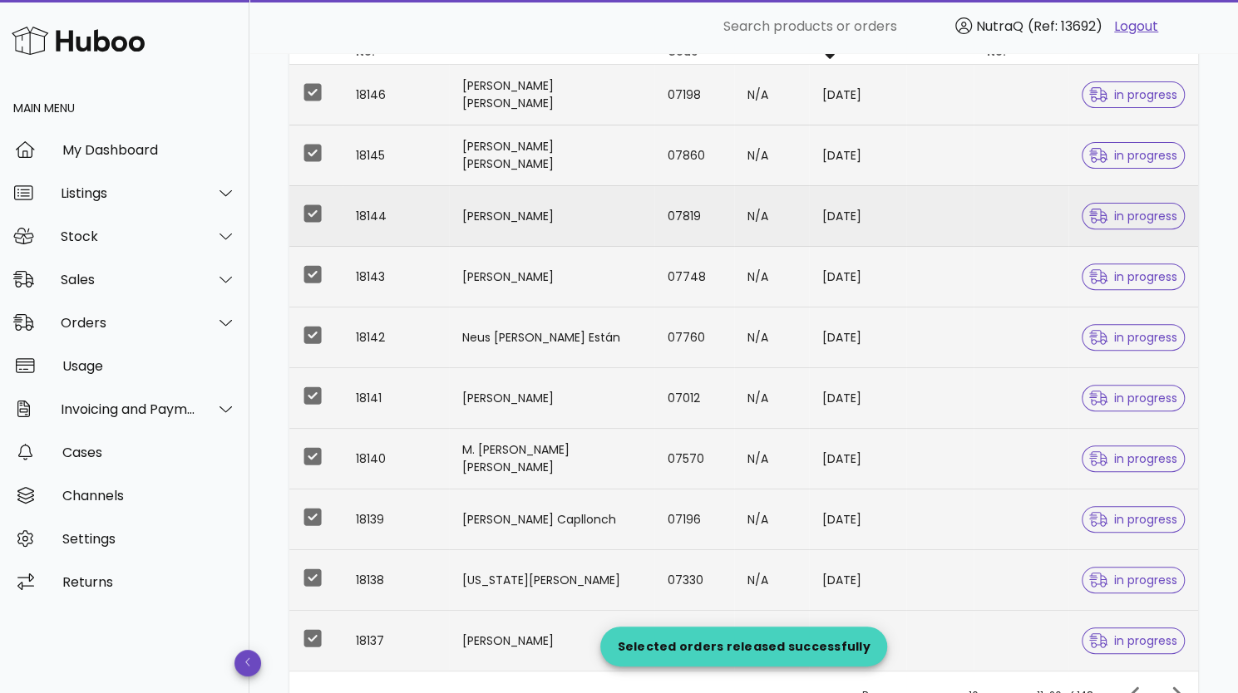
scroll to position [397, 0]
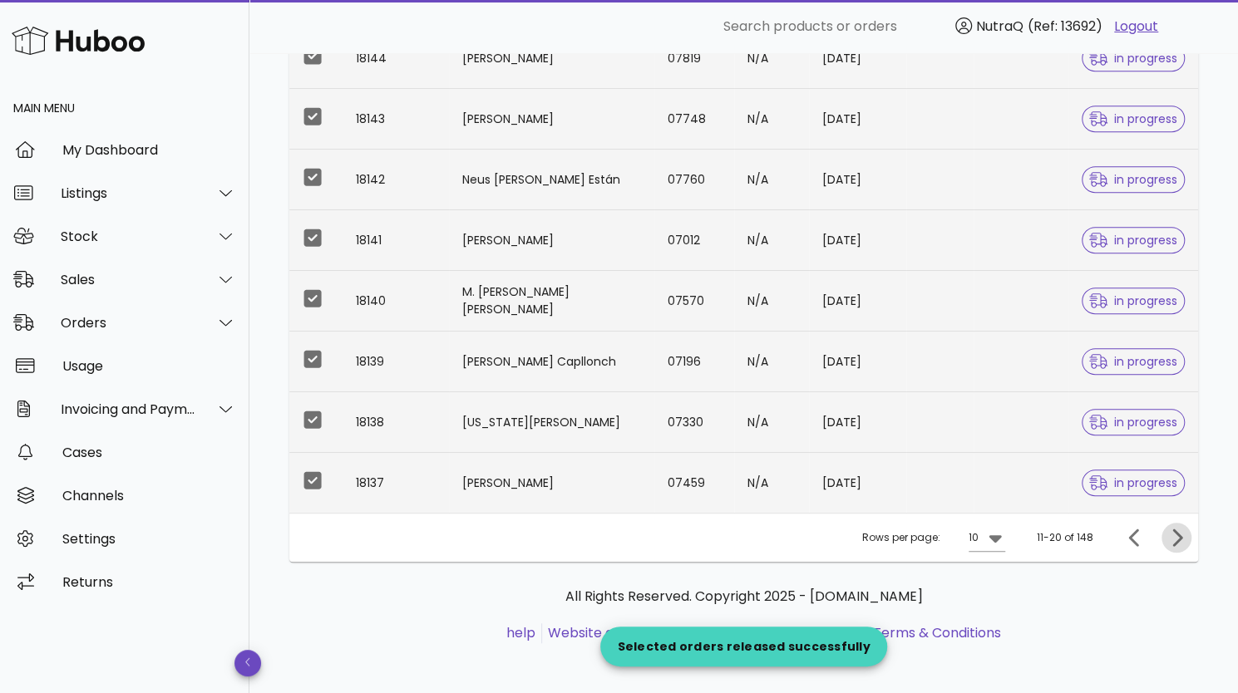
click at [1181, 535] on icon "Next page" at bounding box center [1177, 537] width 10 height 17
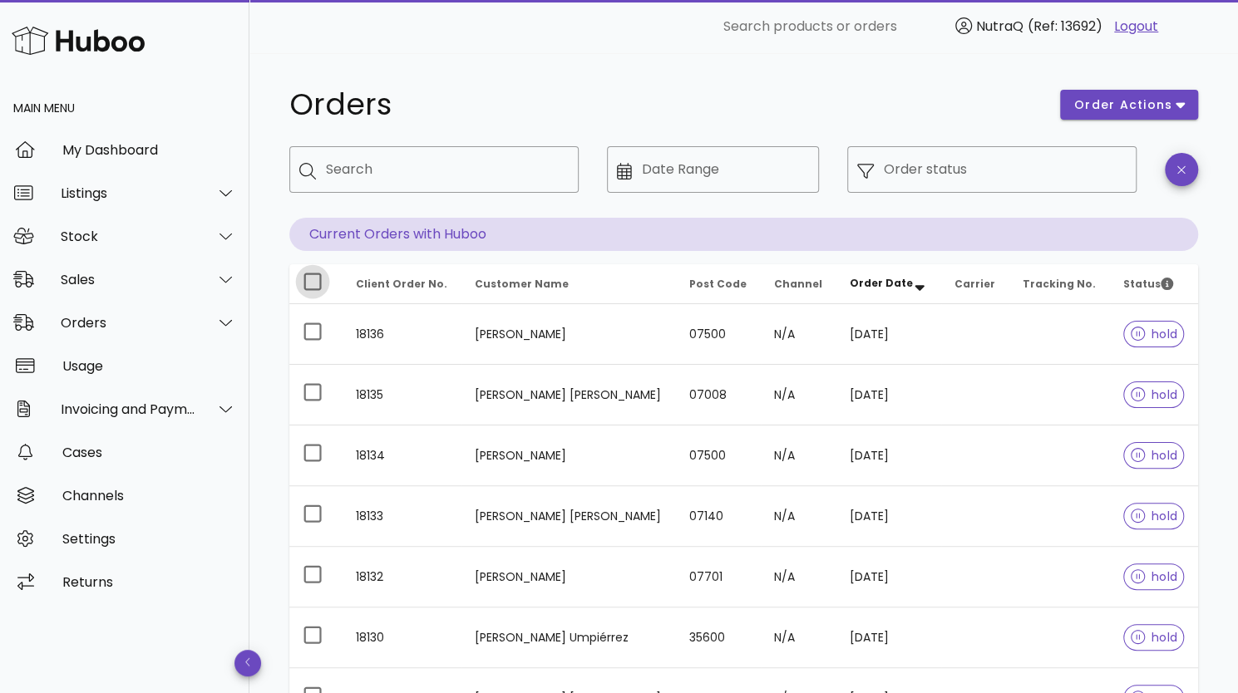
click at [315, 285] on div at bounding box center [312, 282] width 28 height 28
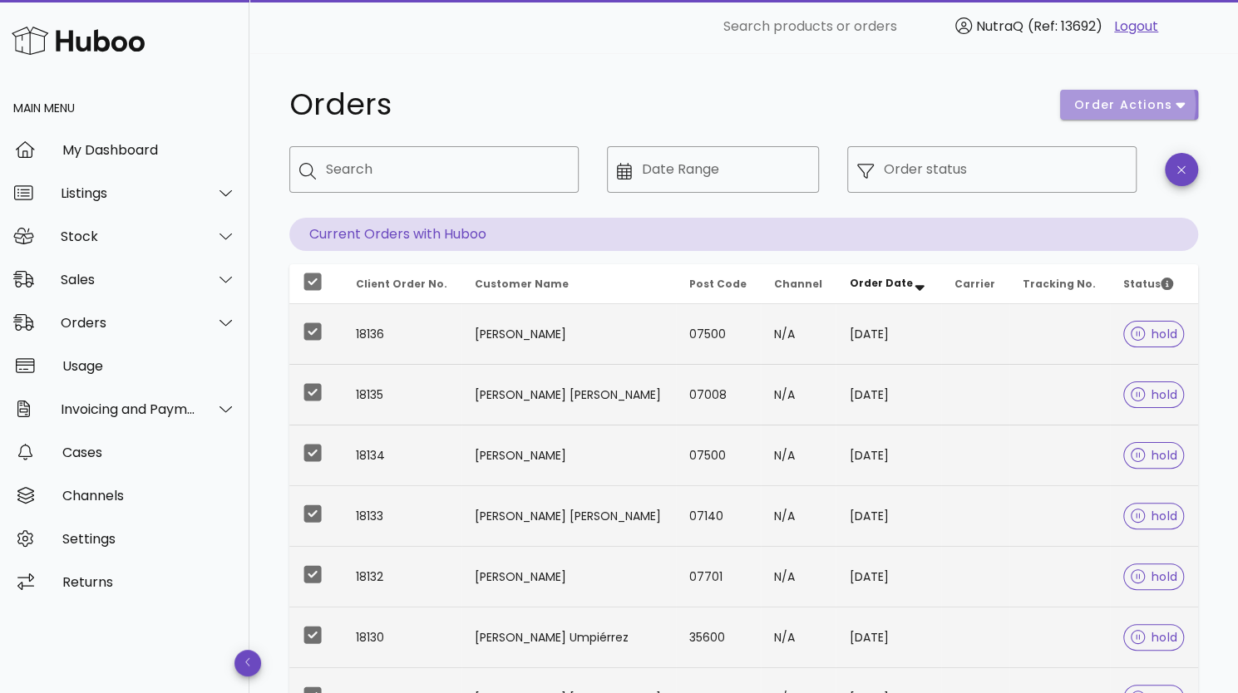
click at [1164, 99] on span "order actions" at bounding box center [1123, 104] width 100 height 17
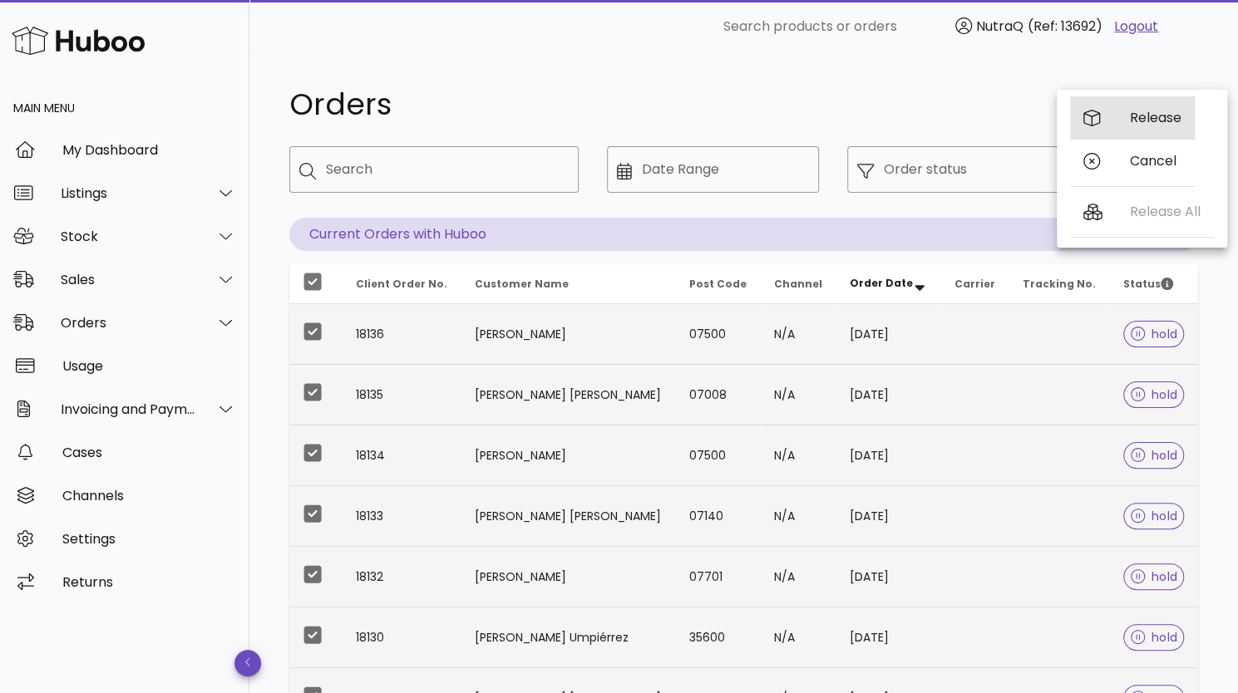
click at [1150, 121] on div "Release" at bounding box center [1156, 118] width 52 height 16
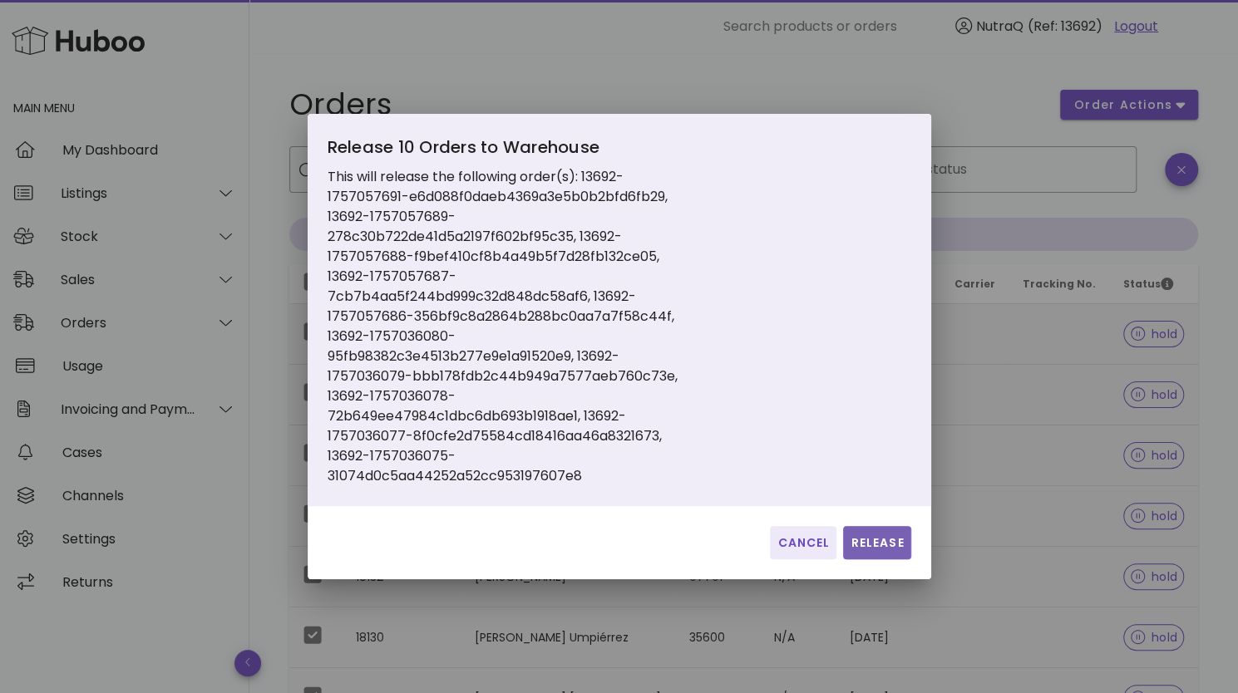
click at [870, 526] on button "Release" at bounding box center [876, 542] width 67 height 33
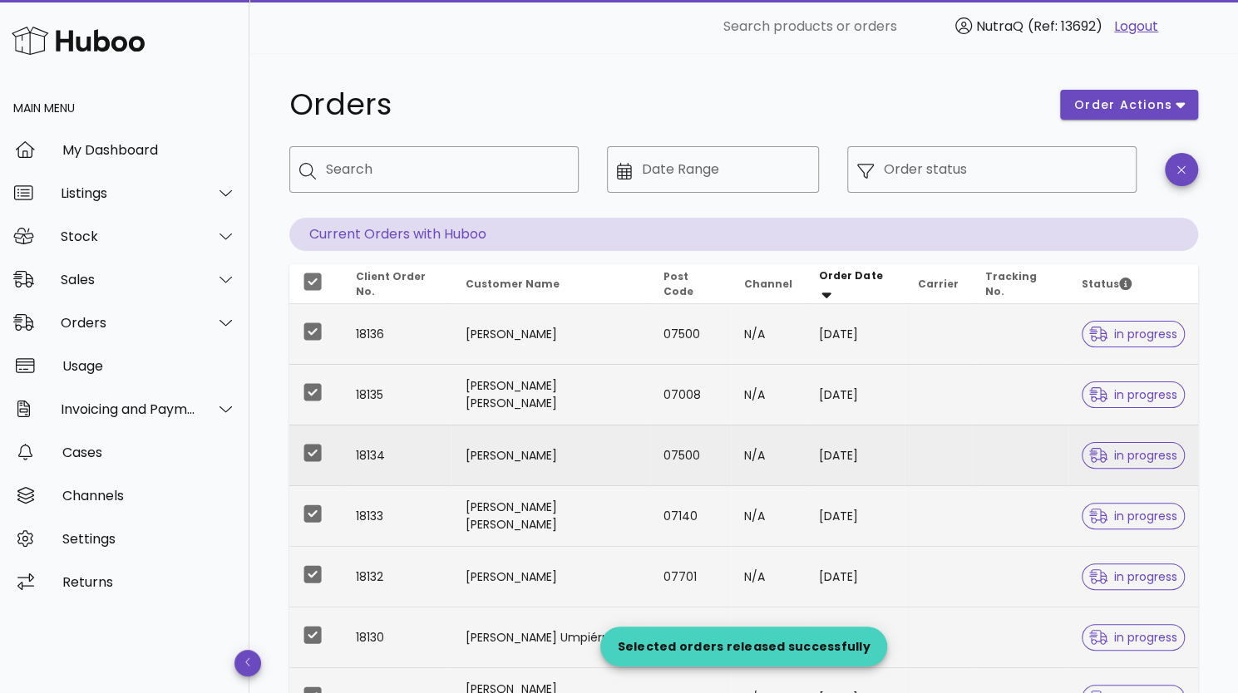
scroll to position [397, 0]
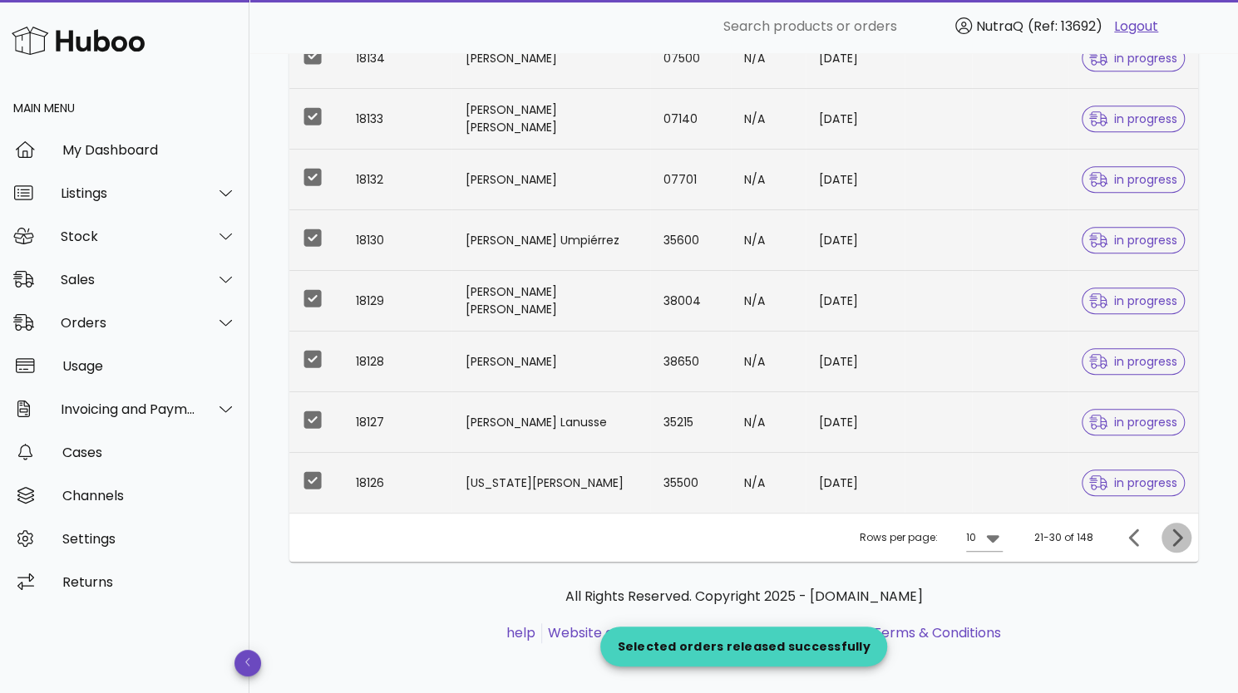
click at [1180, 528] on icon "Next page" at bounding box center [1176, 538] width 20 height 20
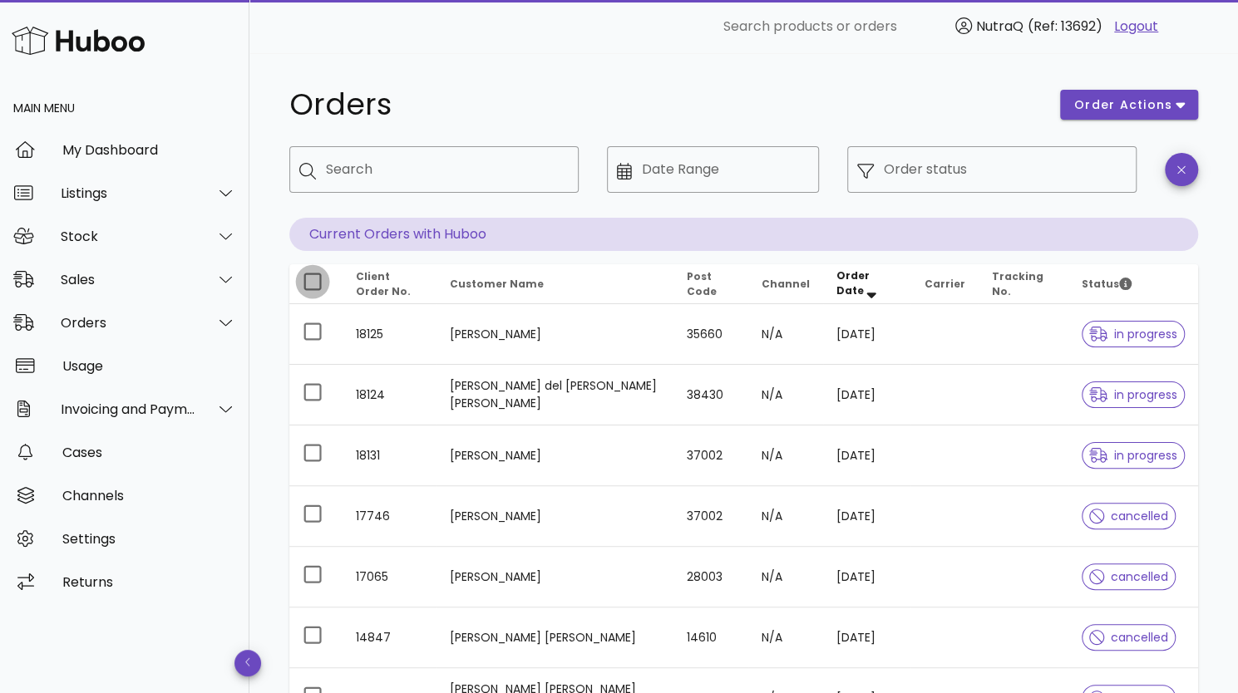
click at [309, 282] on div at bounding box center [312, 282] width 28 height 28
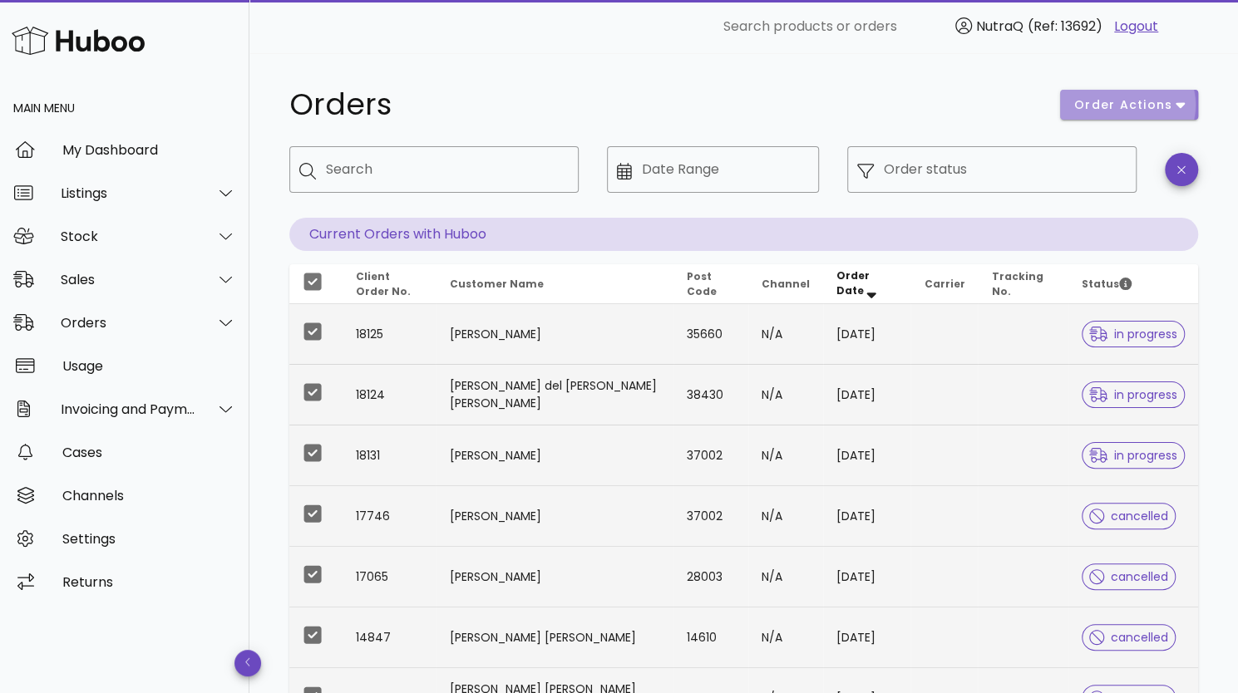
click at [1146, 107] on span "order actions" at bounding box center [1123, 104] width 100 height 17
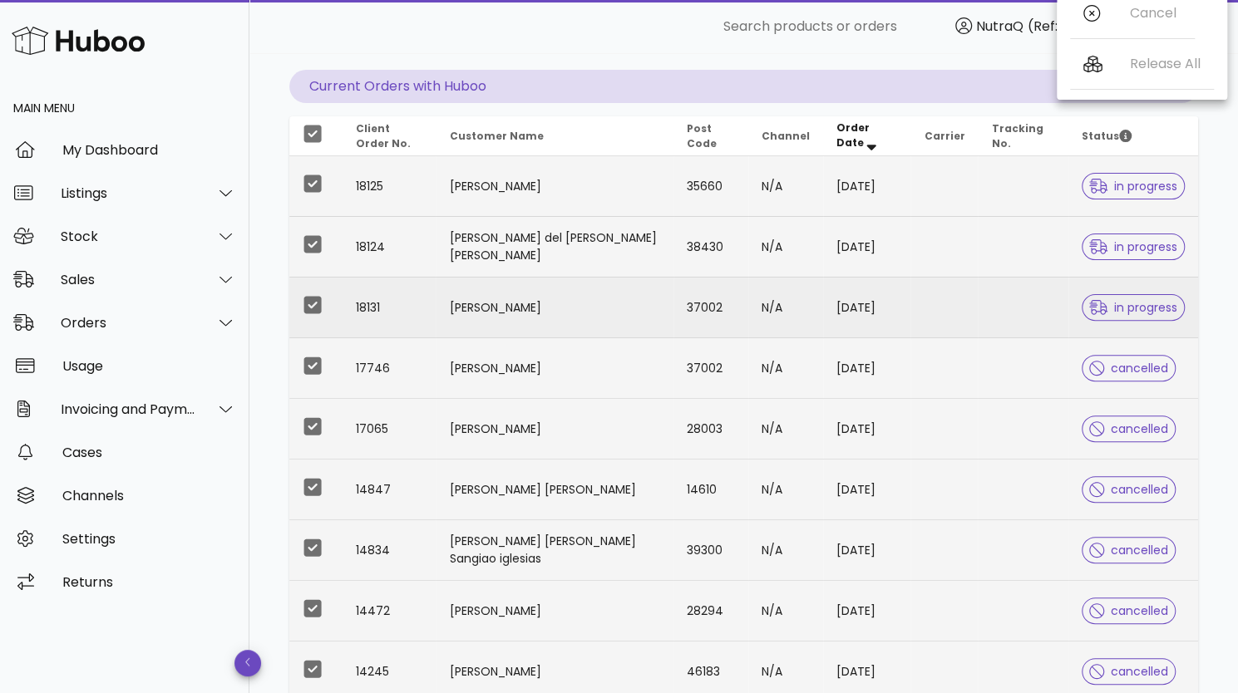
scroll to position [397, 0]
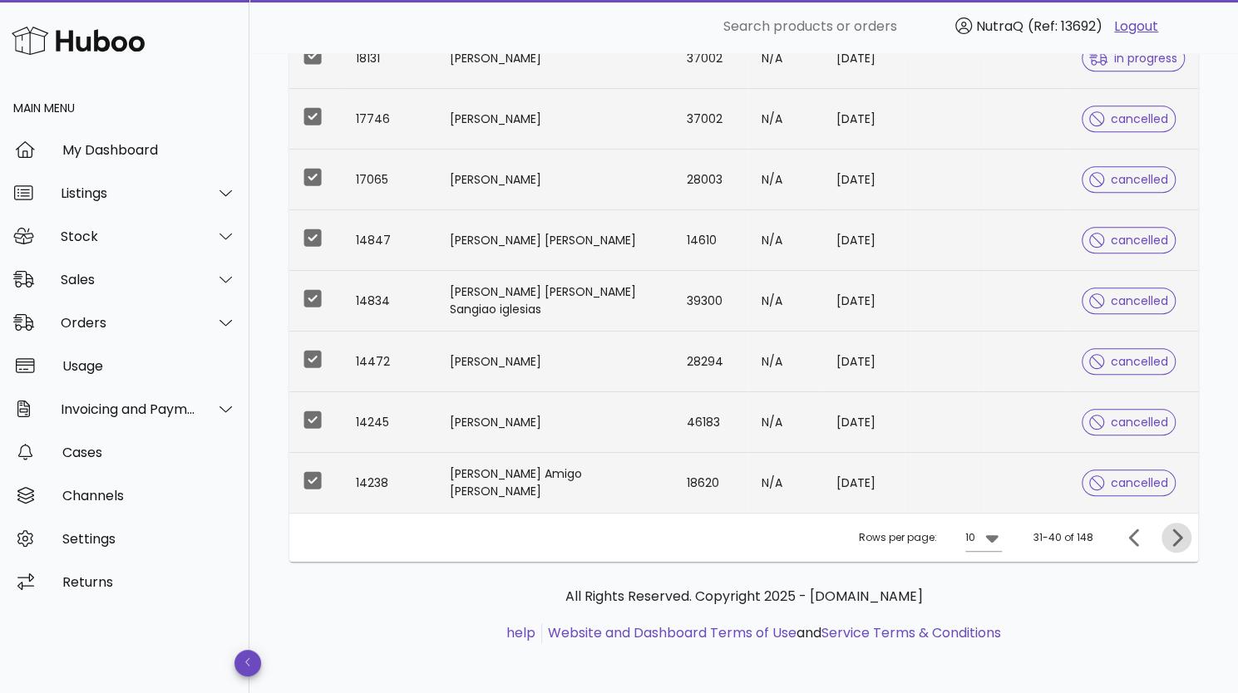
click at [1174, 535] on icon "Next page" at bounding box center [1176, 538] width 20 height 20
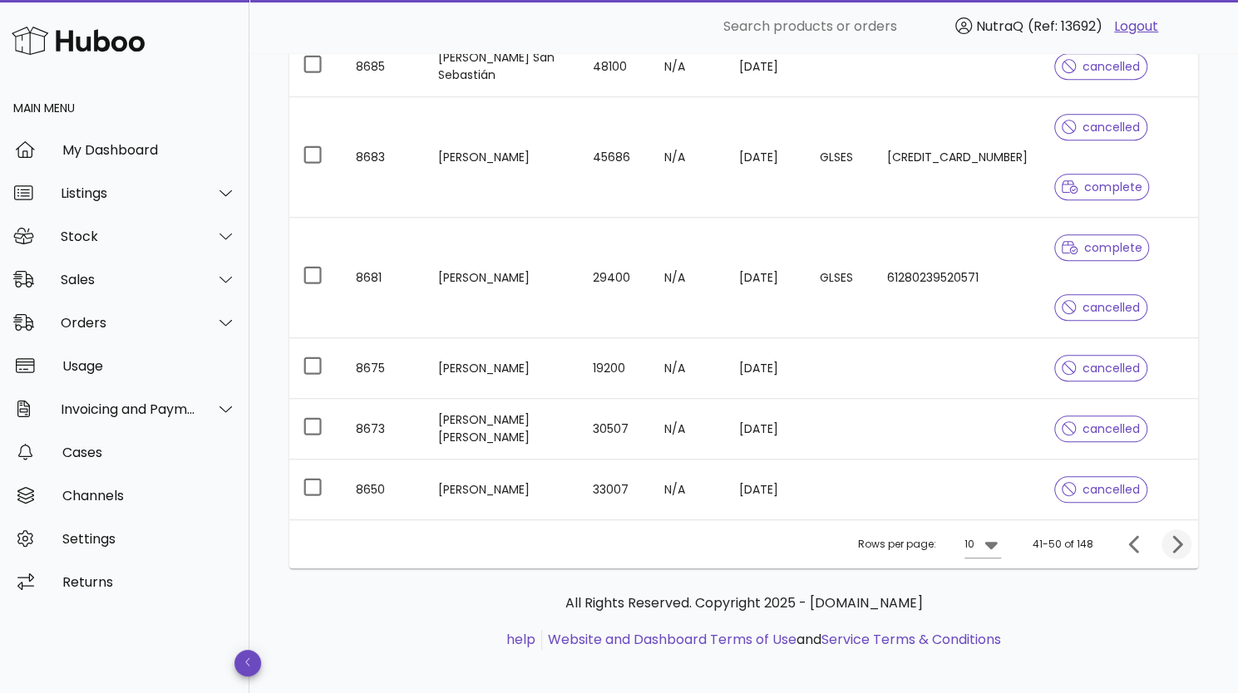
scroll to position [577, 0]
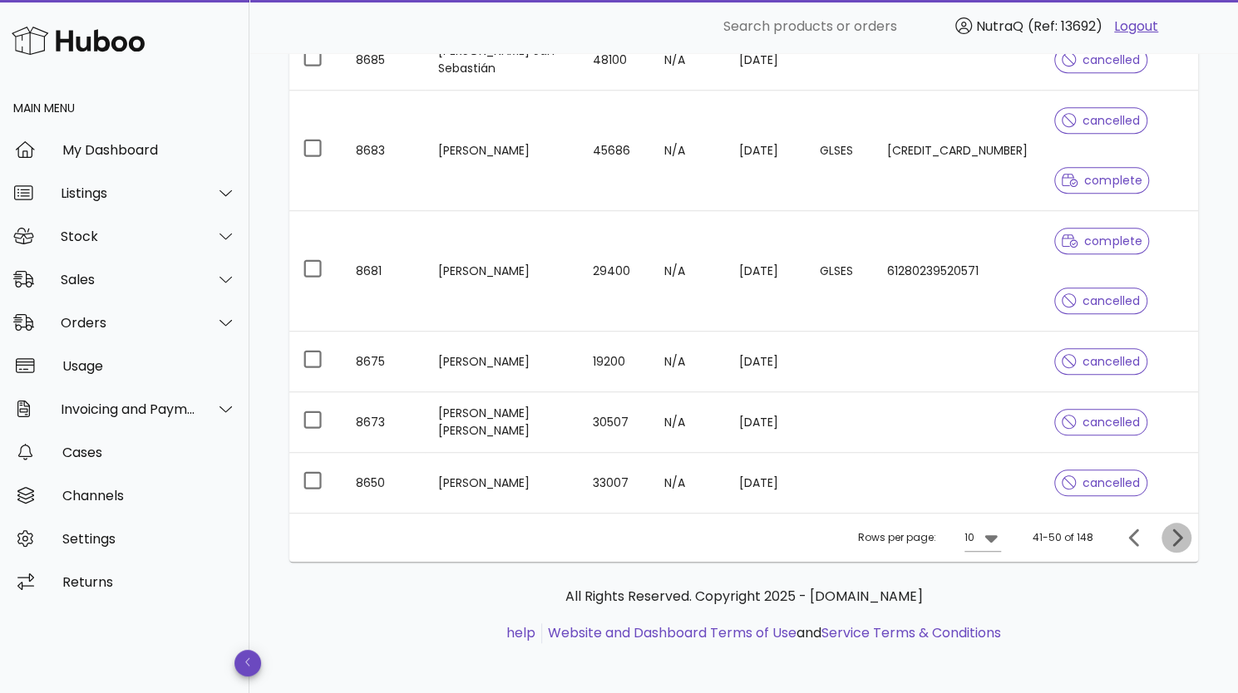
click at [1174, 535] on icon "Next page" at bounding box center [1176, 538] width 20 height 20
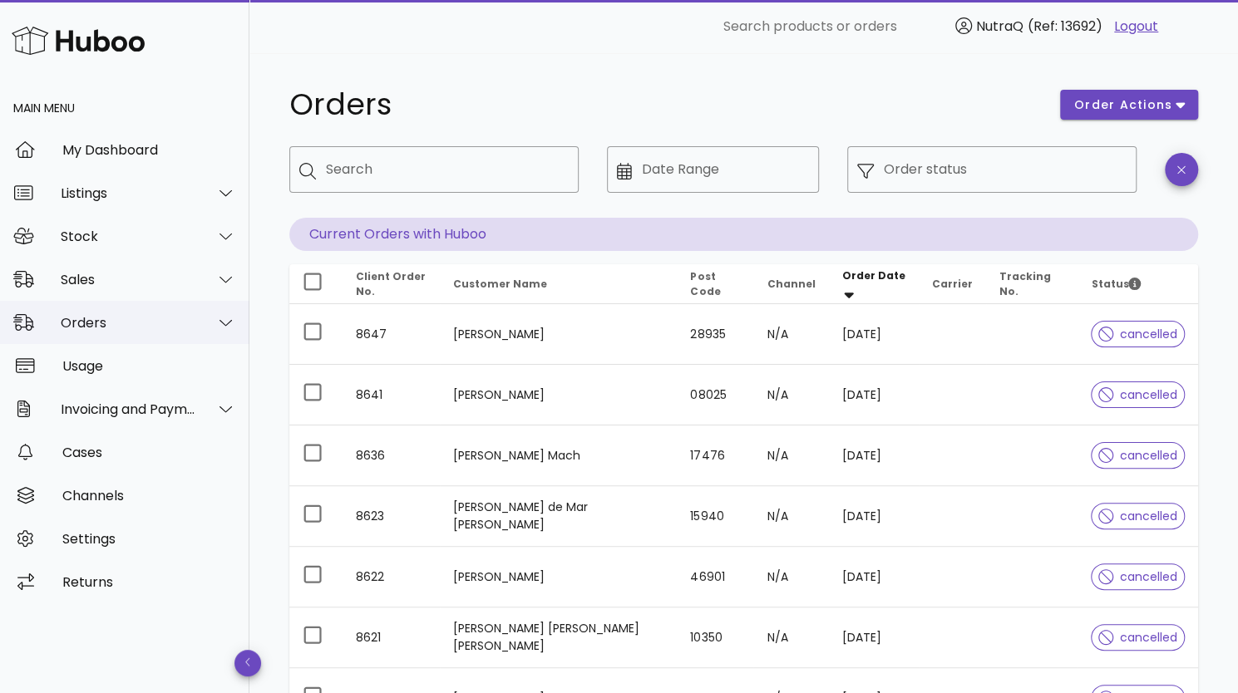
click at [143, 320] on div "Orders" at bounding box center [129, 323] width 136 height 16
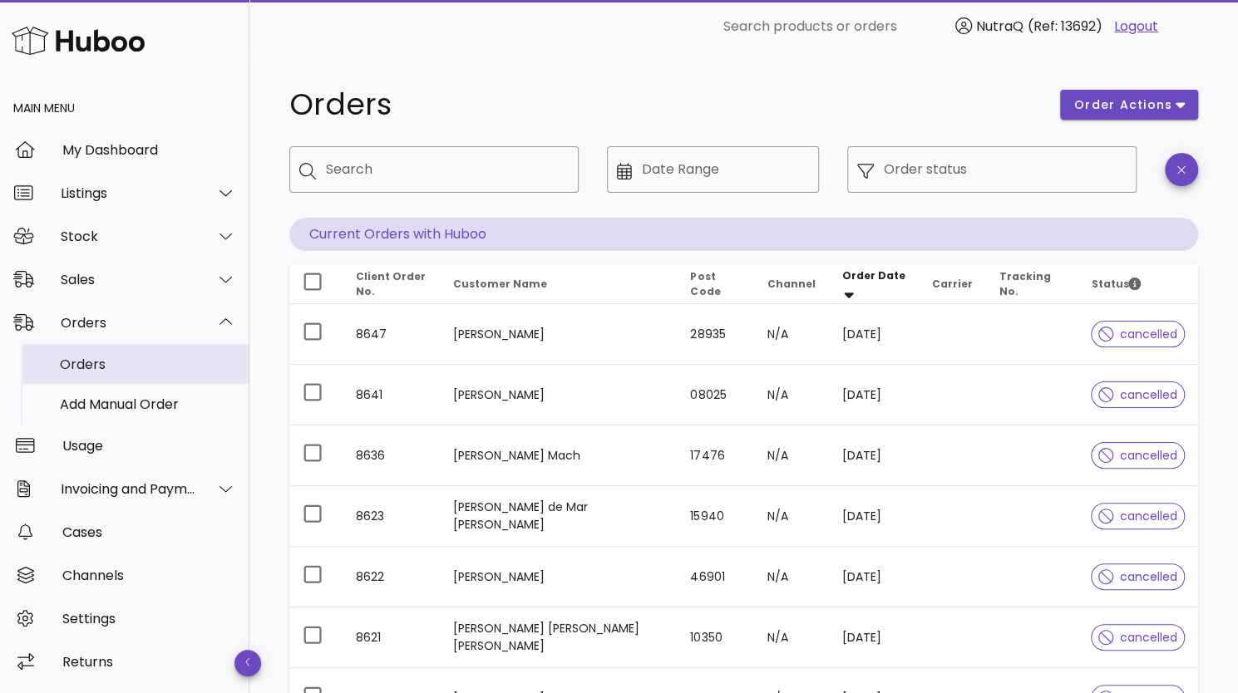
click at [91, 362] on div "Orders" at bounding box center [148, 365] width 176 height 16
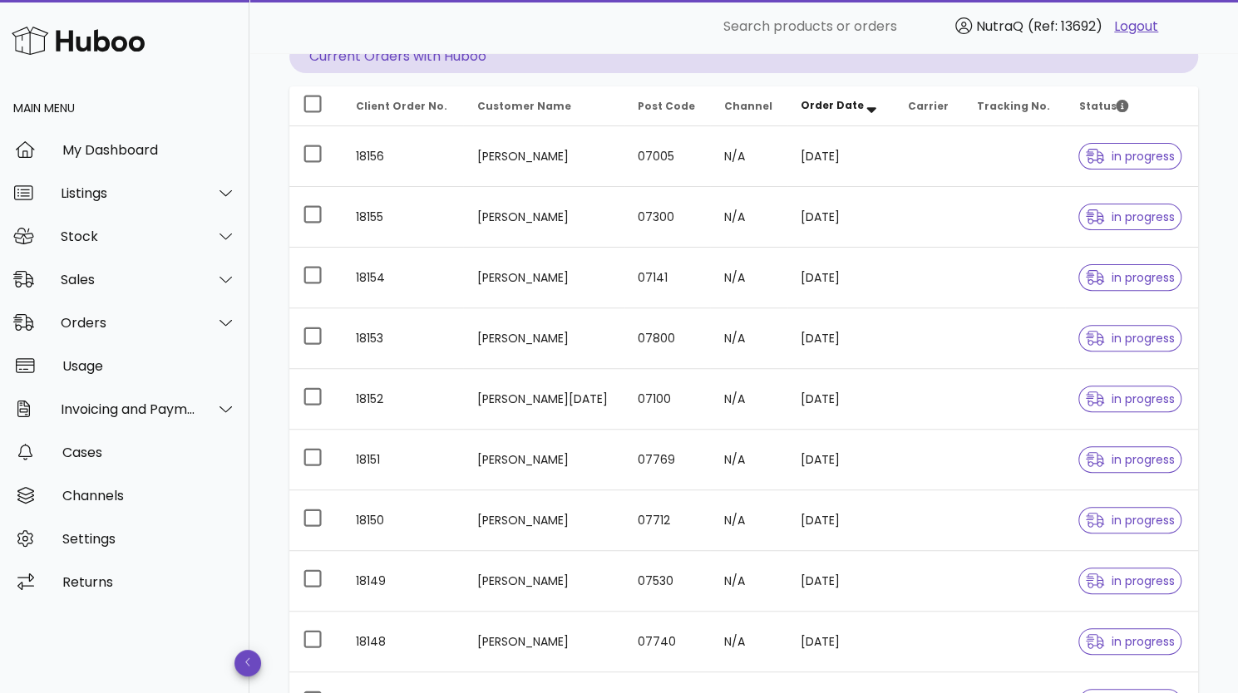
scroll to position [397, 0]
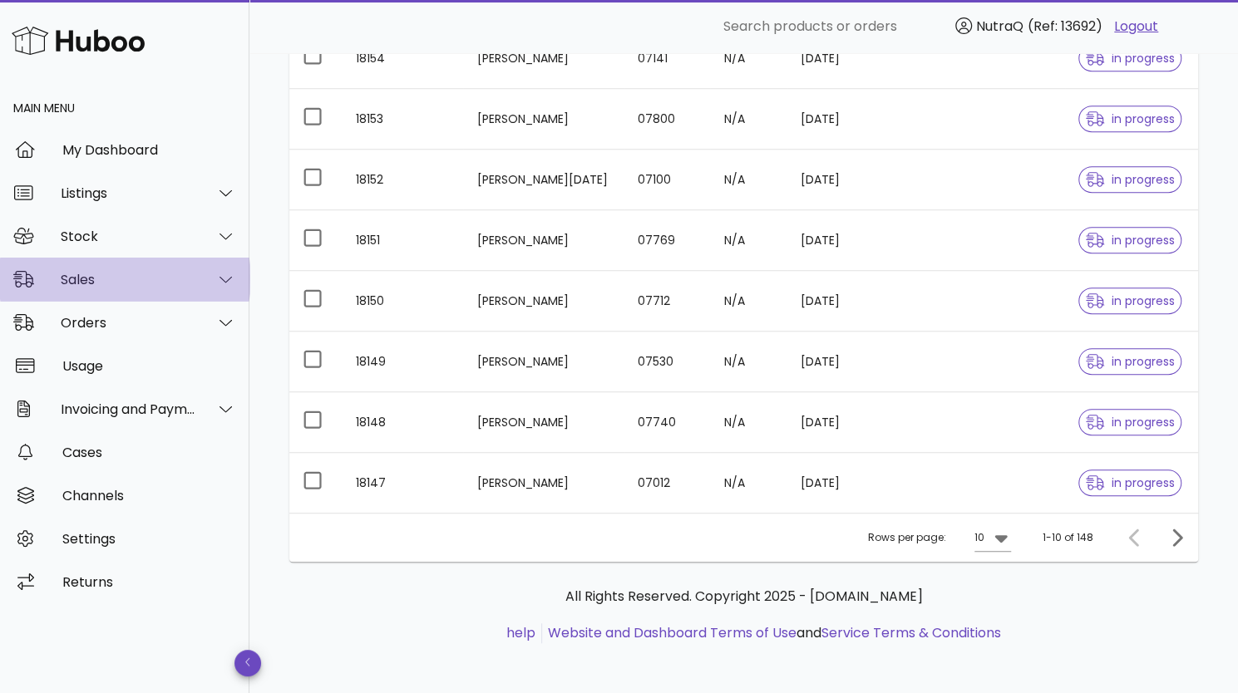
click at [100, 276] on div "Sales" at bounding box center [129, 280] width 136 height 16
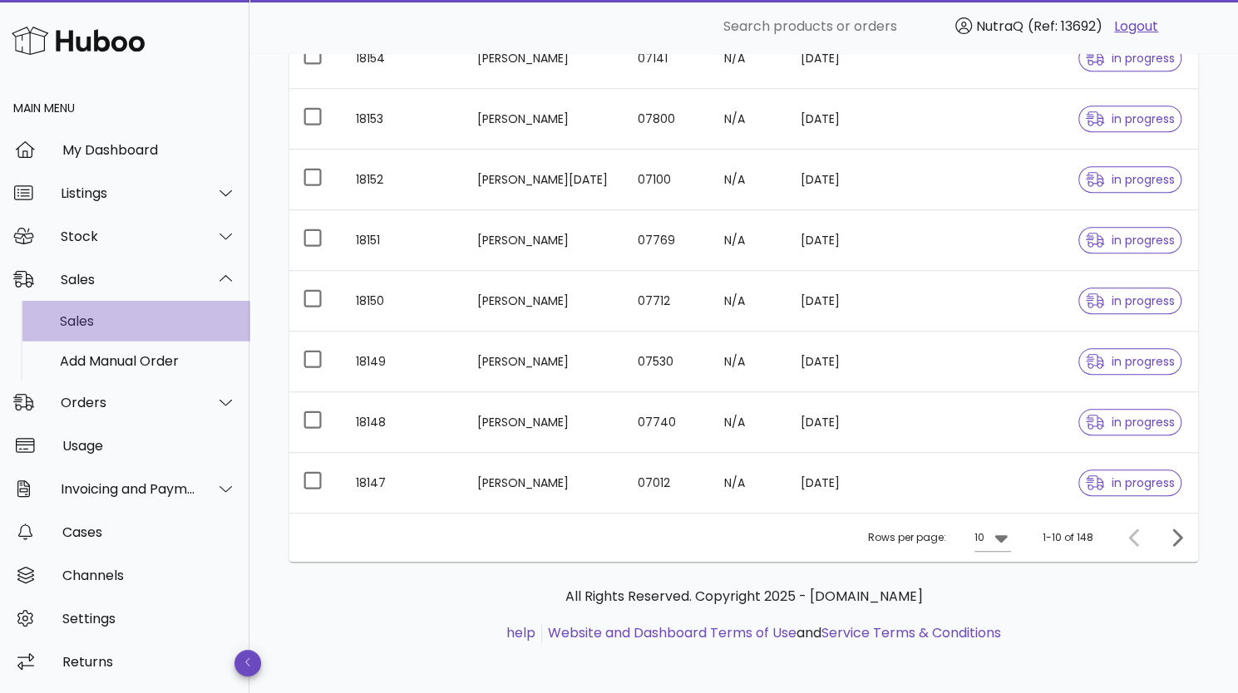
click at [116, 322] on div "Sales" at bounding box center [148, 321] width 176 height 16
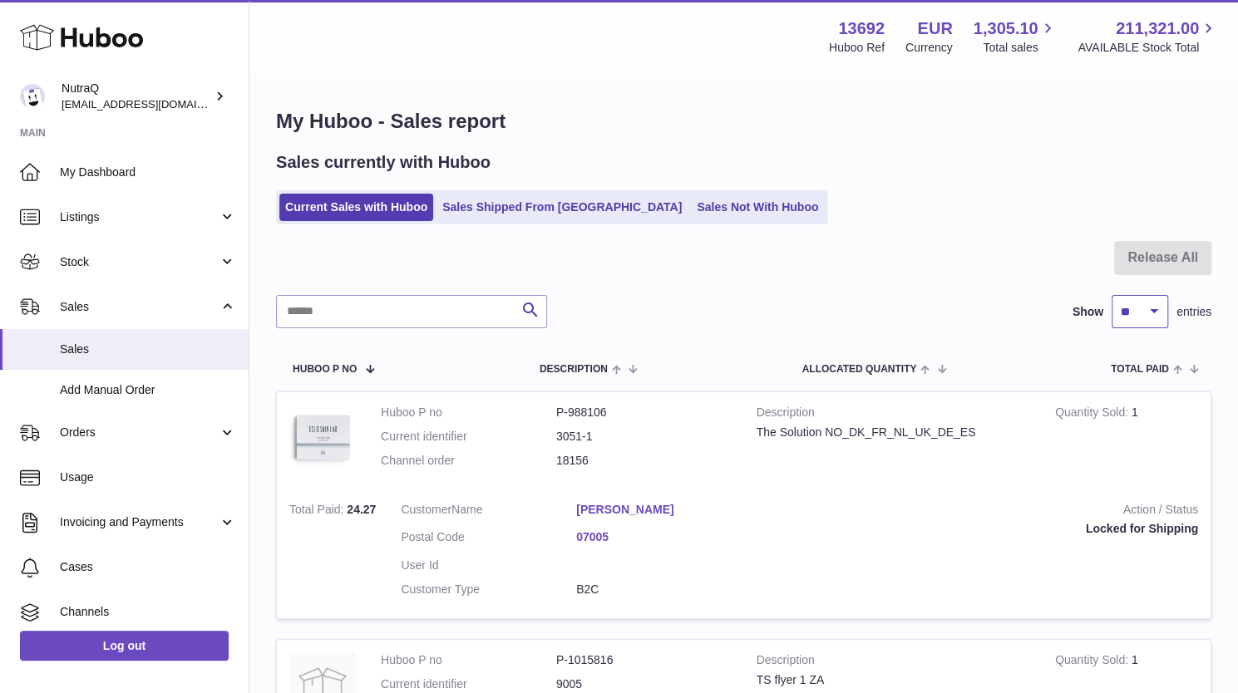
click at [1154, 311] on select "** ** ** ***" at bounding box center [1140, 311] width 57 height 33
select select "***"
click at [1112, 295] on select "** ** ** ***" at bounding box center [1140, 311] width 57 height 33
click at [691, 211] on link "Sales Not With Huboo" at bounding box center [757, 207] width 133 height 27
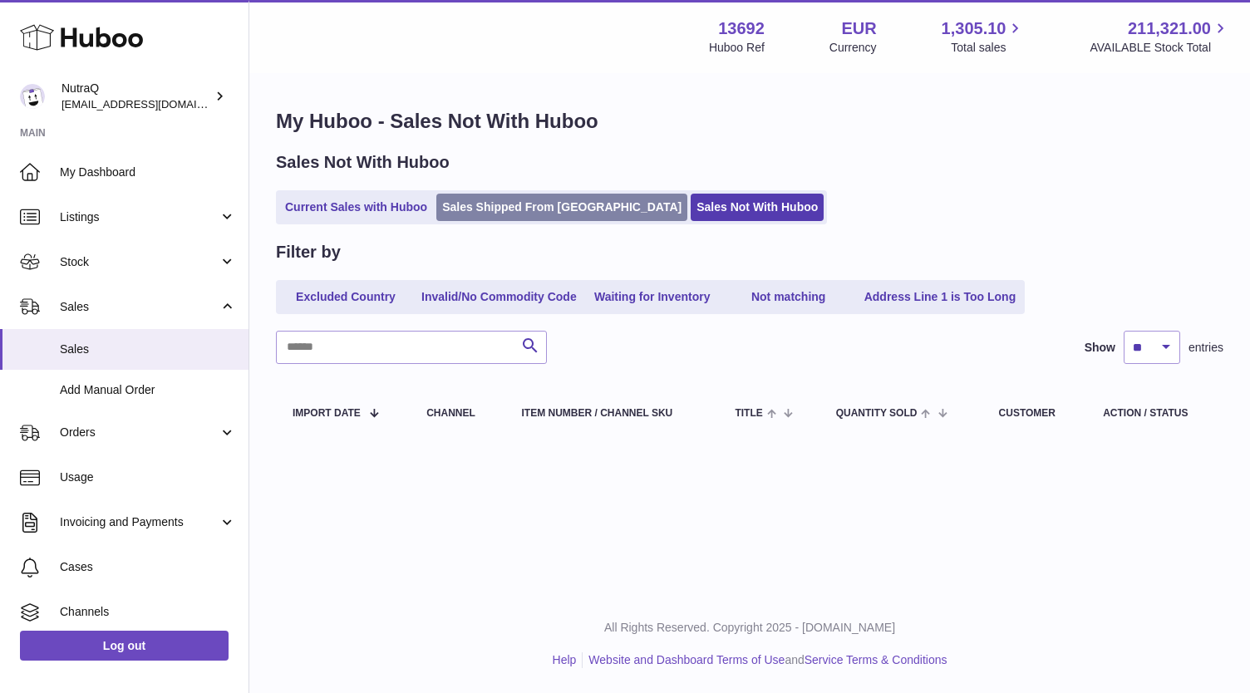
click at [520, 209] on link "Sales Shipped From [GEOGRAPHIC_DATA]" at bounding box center [562, 207] width 251 height 27
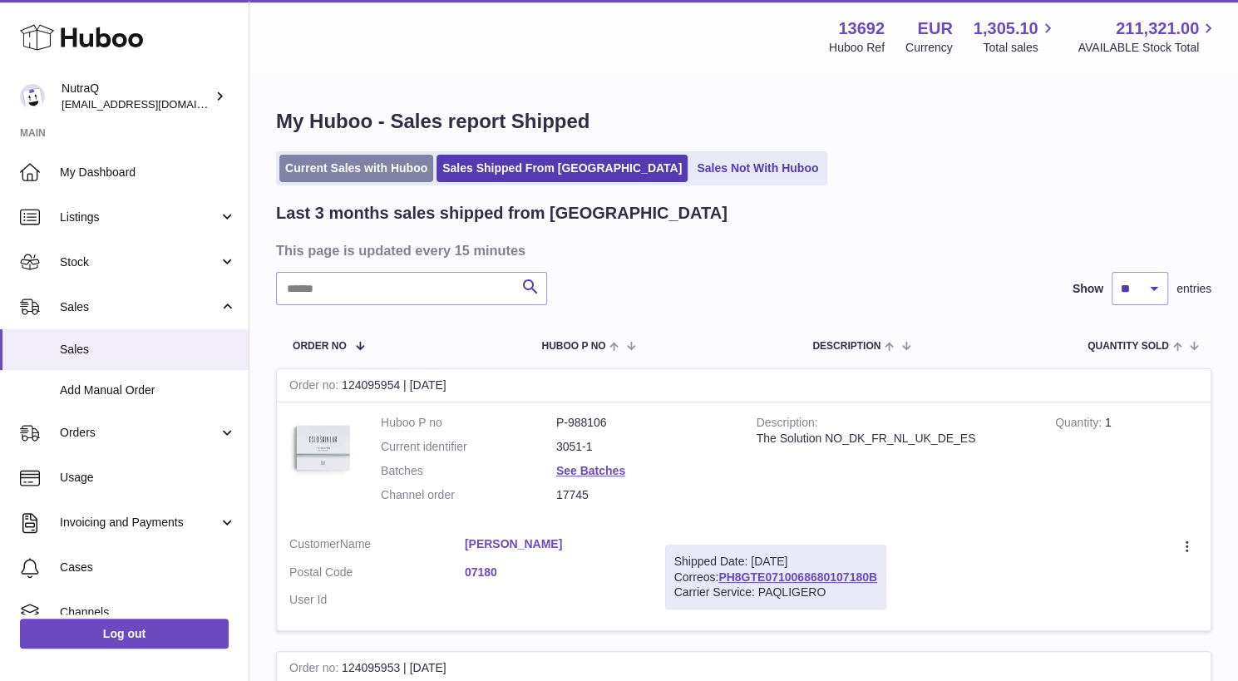
click at [316, 164] on link "Current Sales with Huboo" at bounding box center [356, 168] width 154 height 27
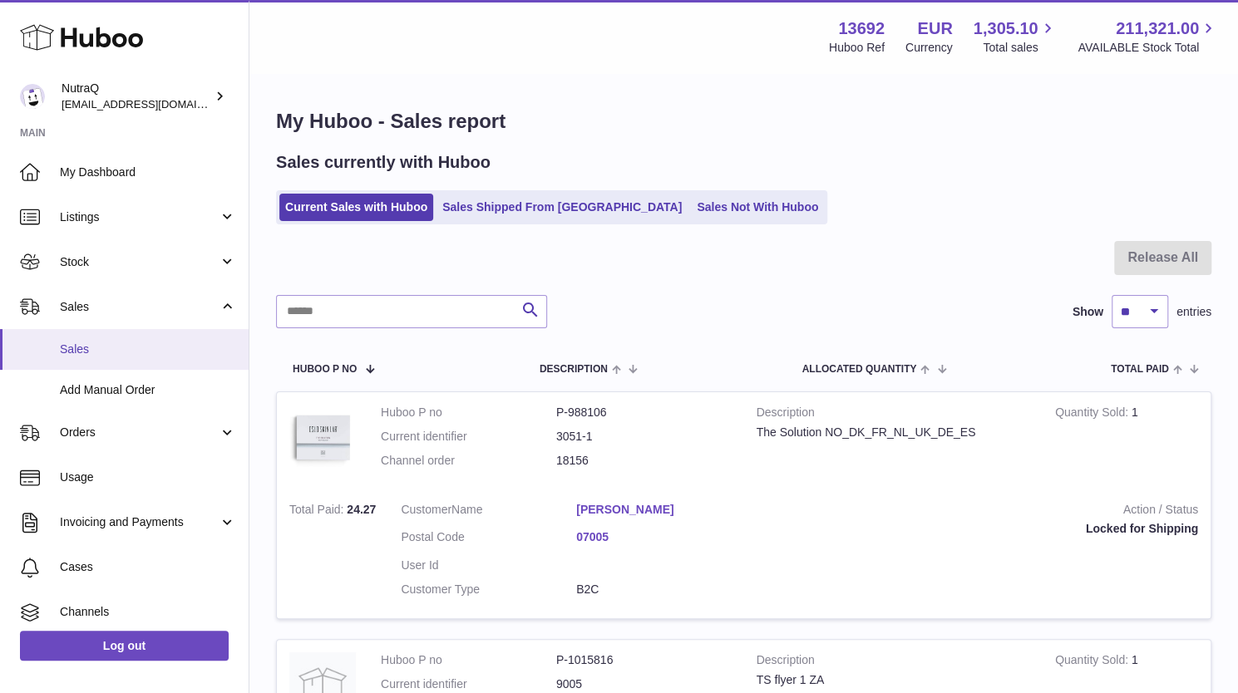
click at [114, 353] on span "Sales" at bounding box center [148, 350] width 176 height 16
click at [1157, 313] on select "** ** ** ***" at bounding box center [1140, 311] width 57 height 33
select select "***"
click at [1112, 295] on select "** ** ** ***" at bounding box center [1140, 311] width 57 height 33
click at [691, 205] on link "Sales Not With Huboo" at bounding box center [757, 207] width 133 height 27
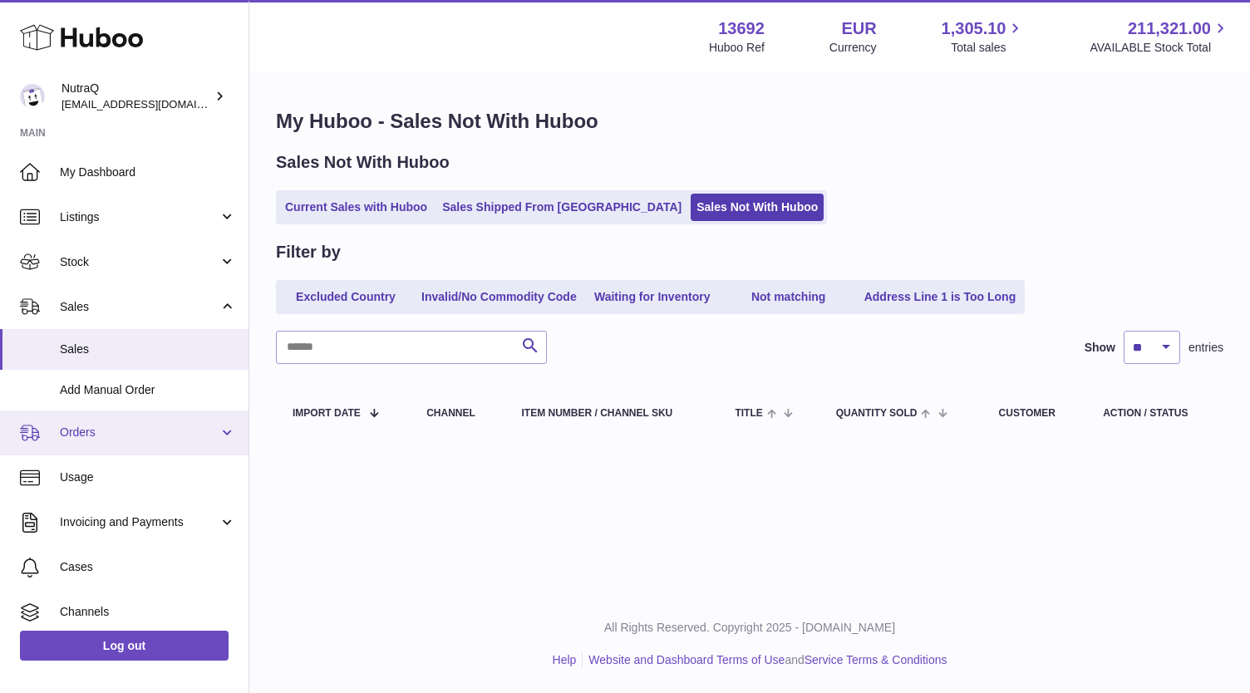
click at [90, 428] on span "Orders" at bounding box center [139, 433] width 159 height 16
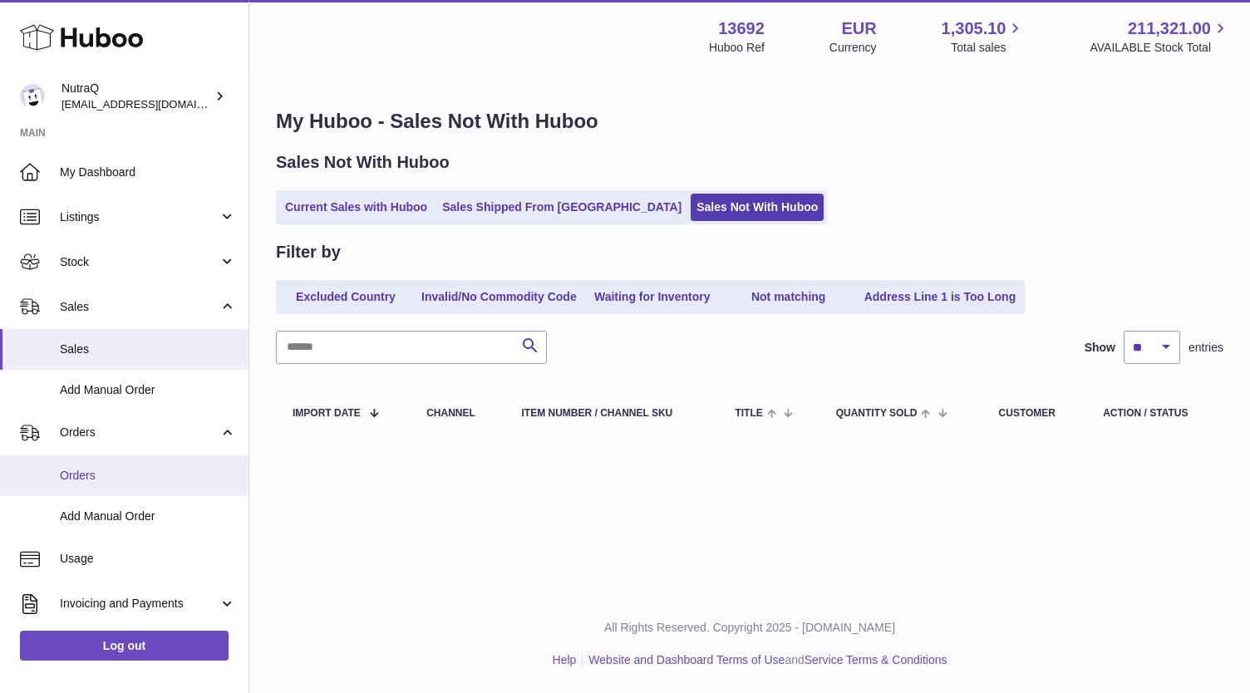
click at [78, 477] on span "Orders" at bounding box center [148, 476] width 176 height 16
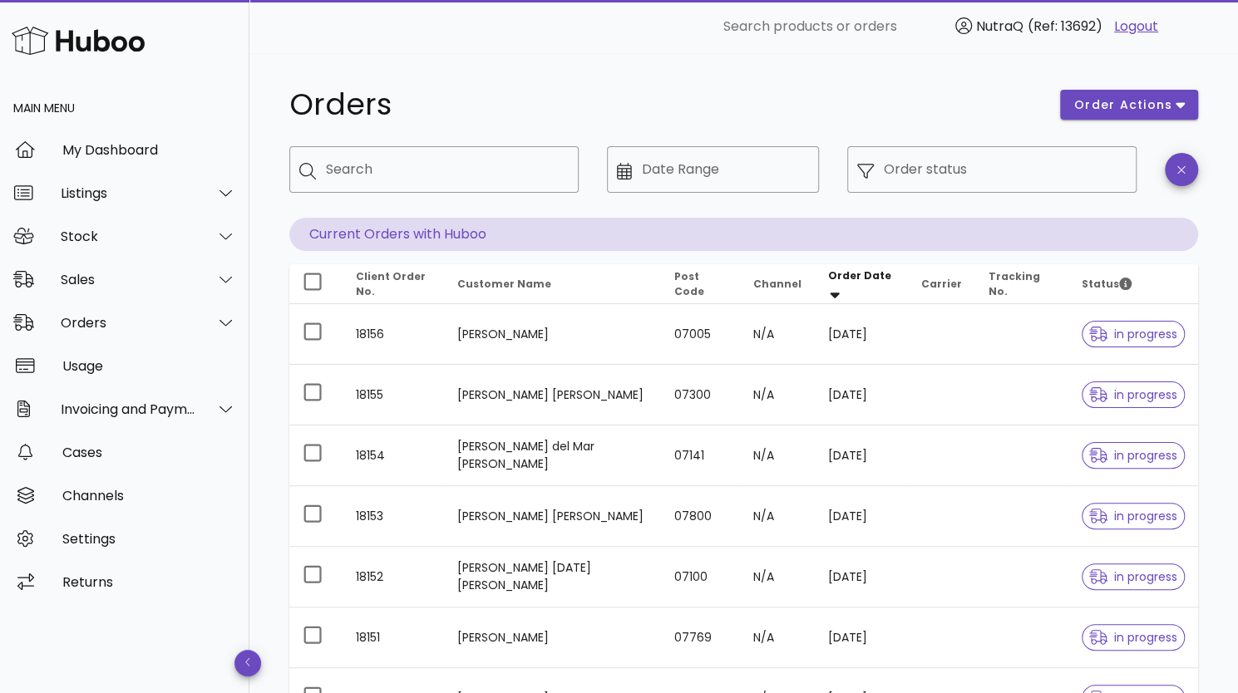
scroll to position [397, 0]
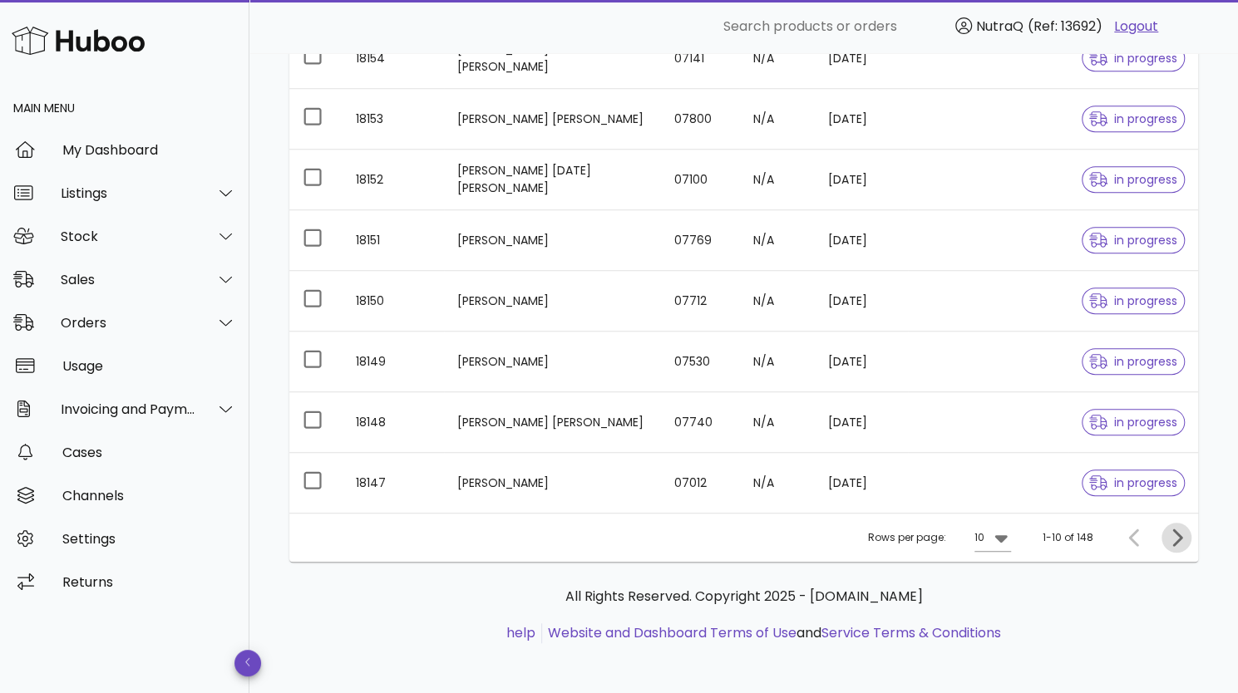
click at [1182, 537] on icon "Next page" at bounding box center [1176, 538] width 20 height 20
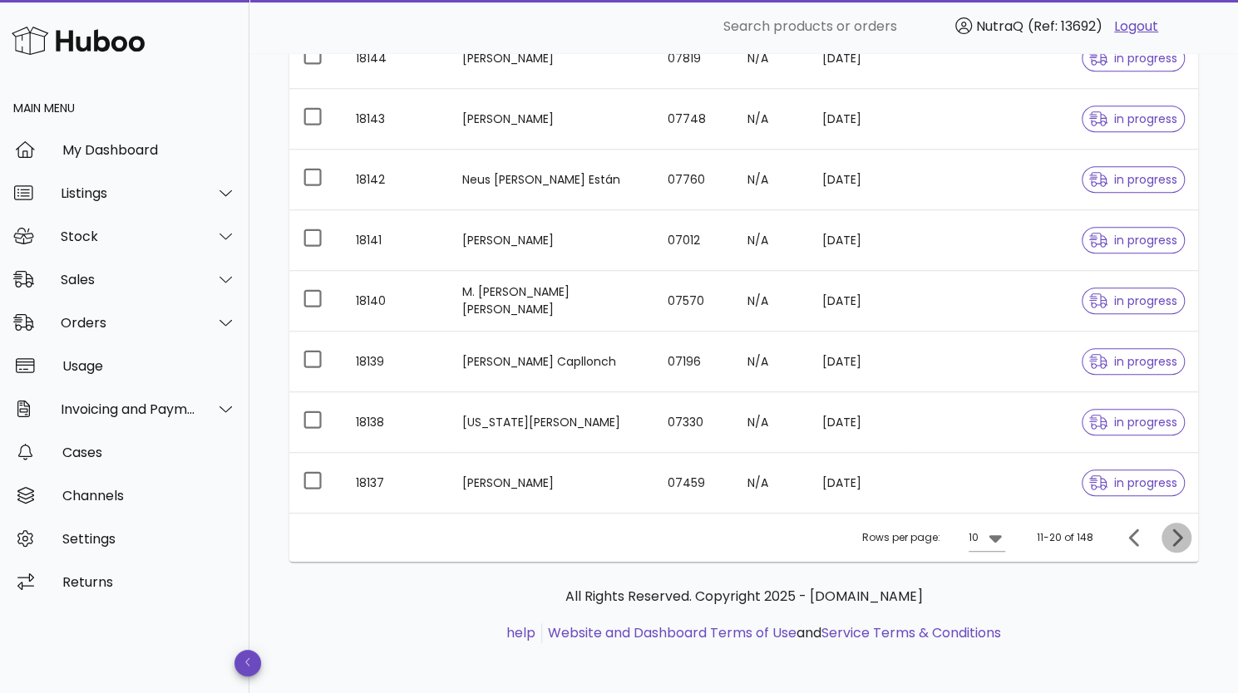
click at [1174, 533] on icon "Next page" at bounding box center [1176, 538] width 20 height 20
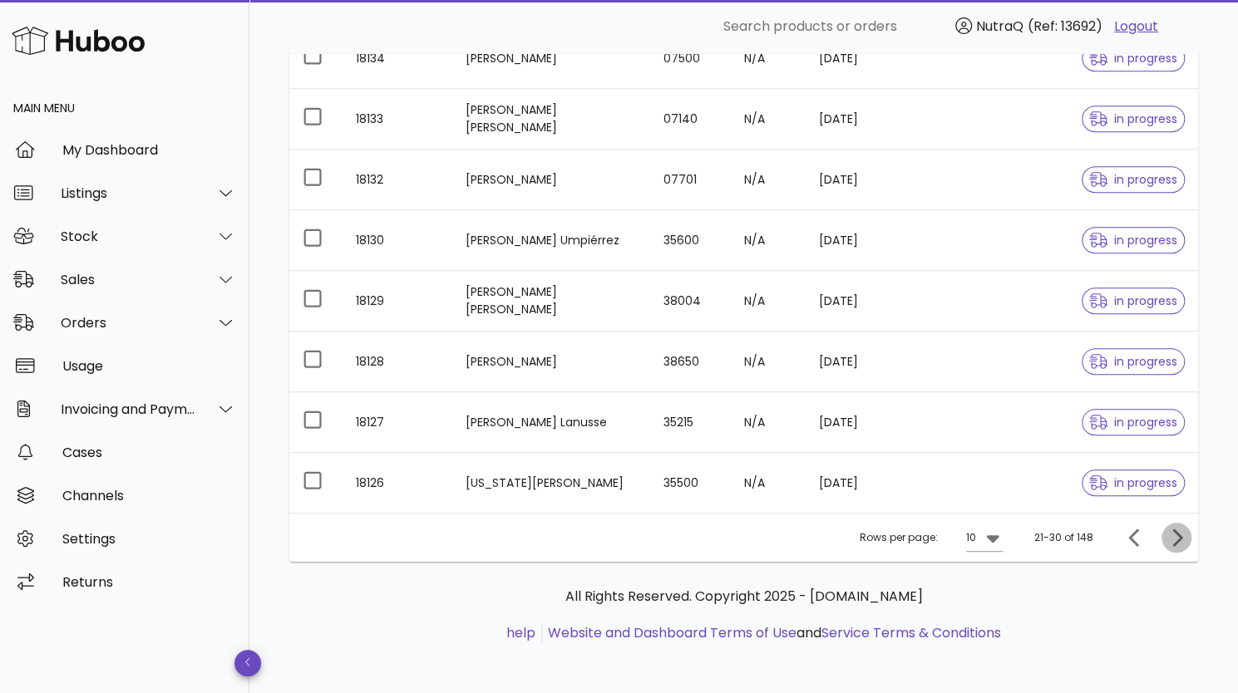
click at [1174, 533] on icon "Next page" at bounding box center [1176, 538] width 20 height 20
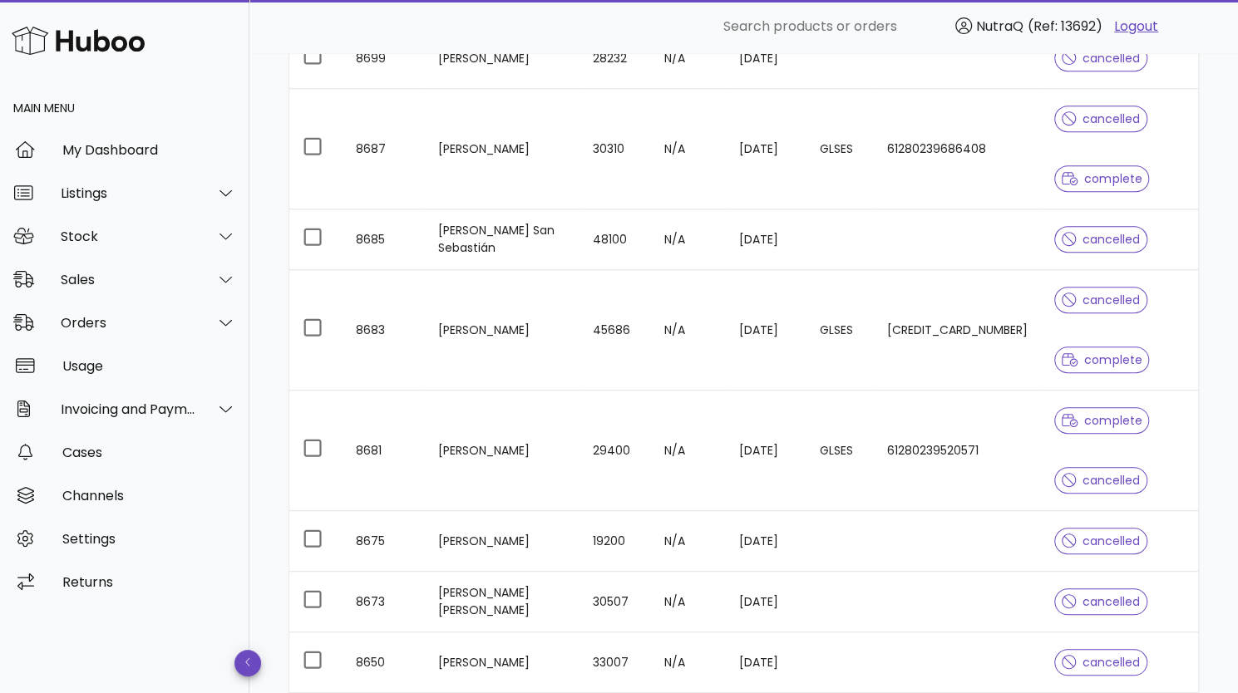
click at [1174, 533] on div "cancelled" at bounding box center [1119, 541] width 131 height 60
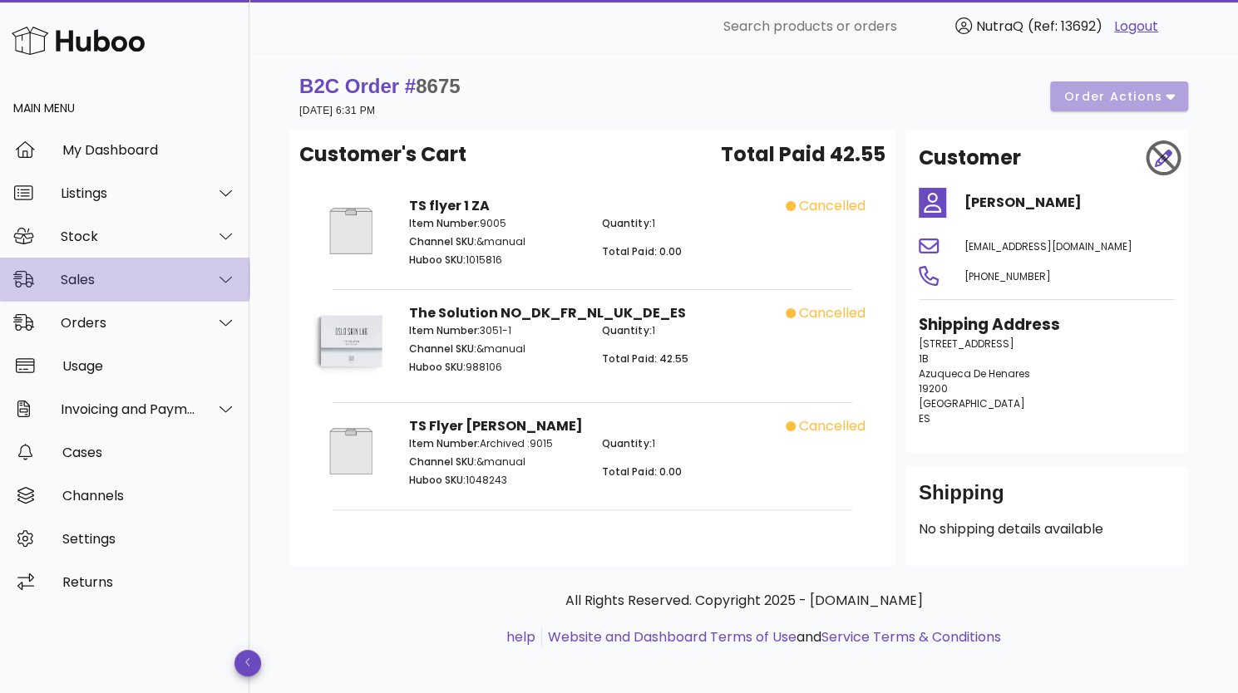
click at [116, 278] on div "Sales" at bounding box center [129, 280] width 136 height 16
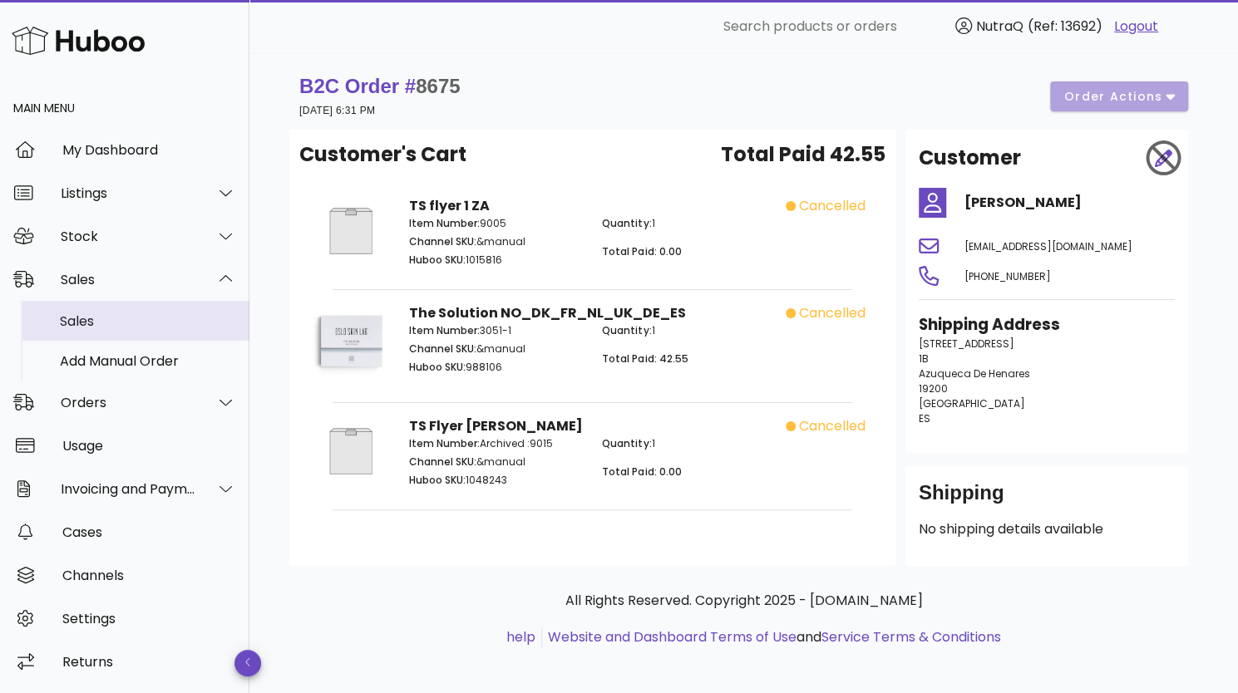
click at [91, 318] on div "Sales" at bounding box center [148, 321] width 176 height 16
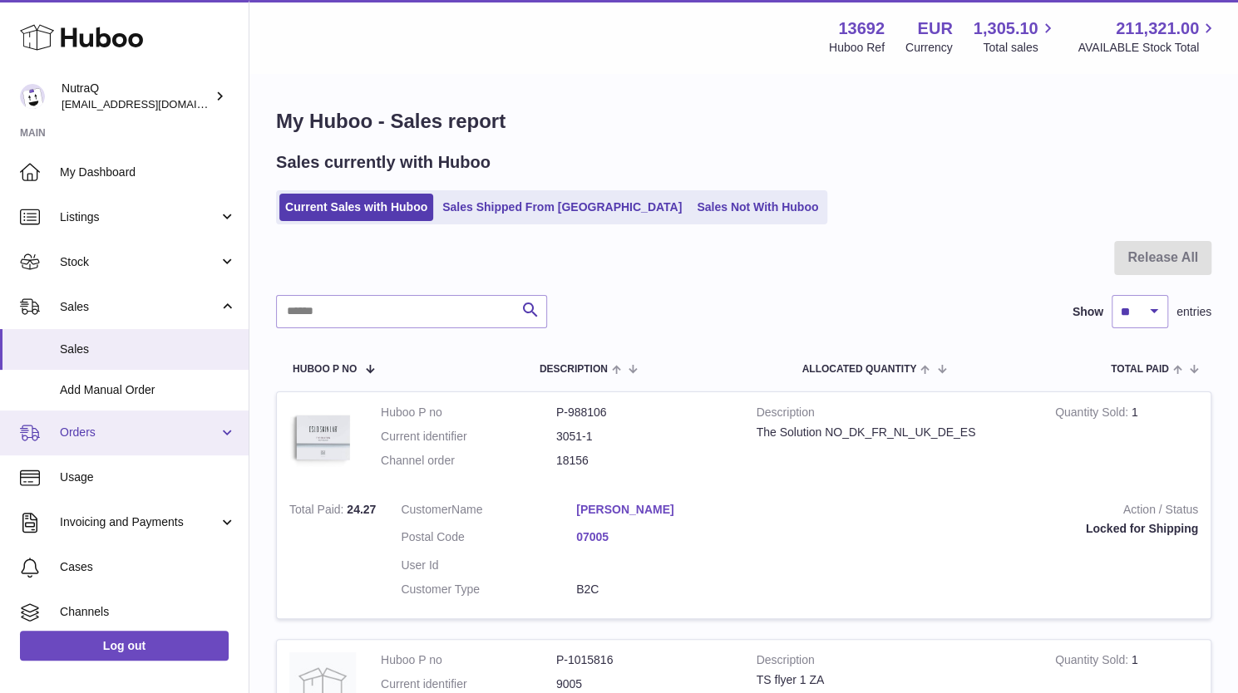
click at [84, 423] on link "Orders" at bounding box center [124, 433] width 249 height 45
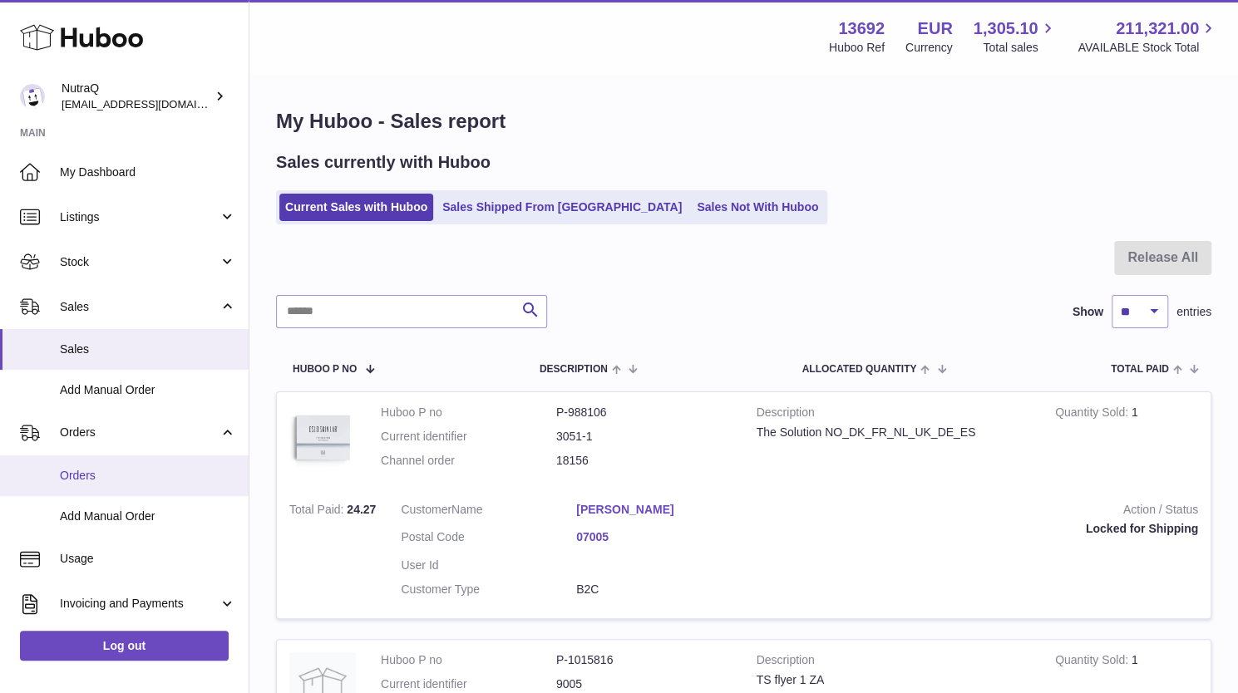
click at [73, 478] on span "Orders" at bounding box center [148, 476] width 176 height 16
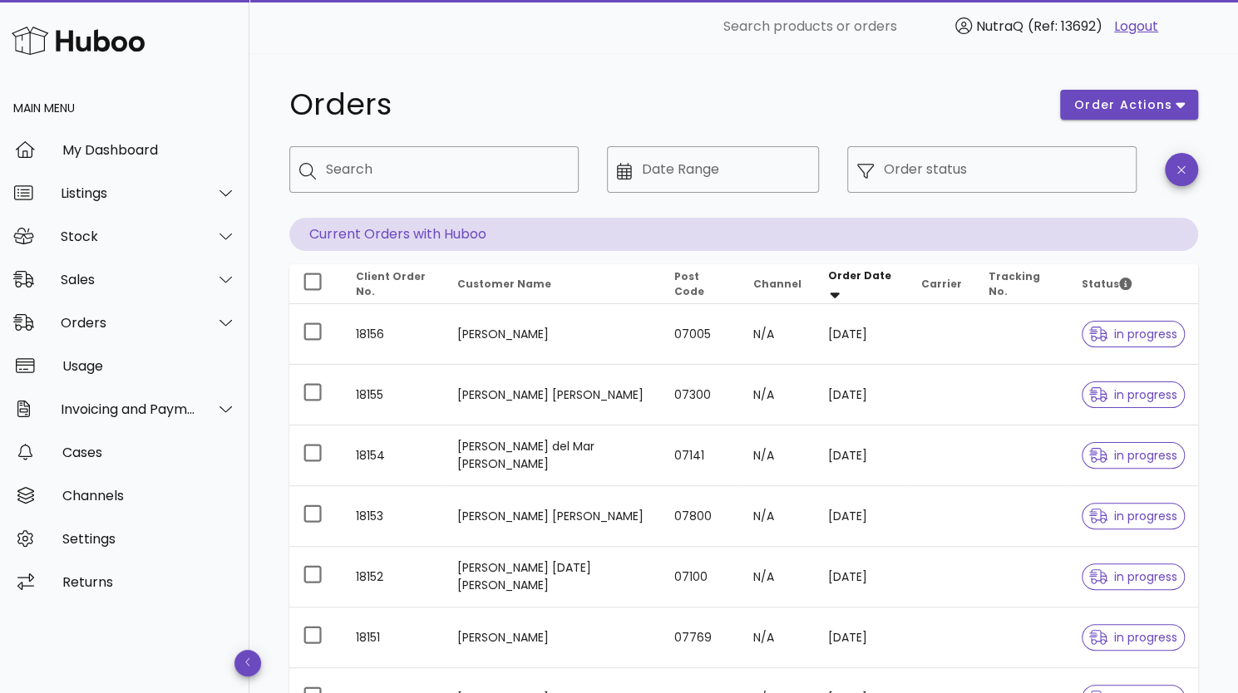
click at [384, 285] on span "Client Order No." at bounding box center [391, 283] width 70 height 29
click at [405, 282] on span "Client Order No." at bounding box center [391, 283] width 70 height 29
click at [963, 179] on input "Order status" at bounding box center [1005, 169] width 243 height 27
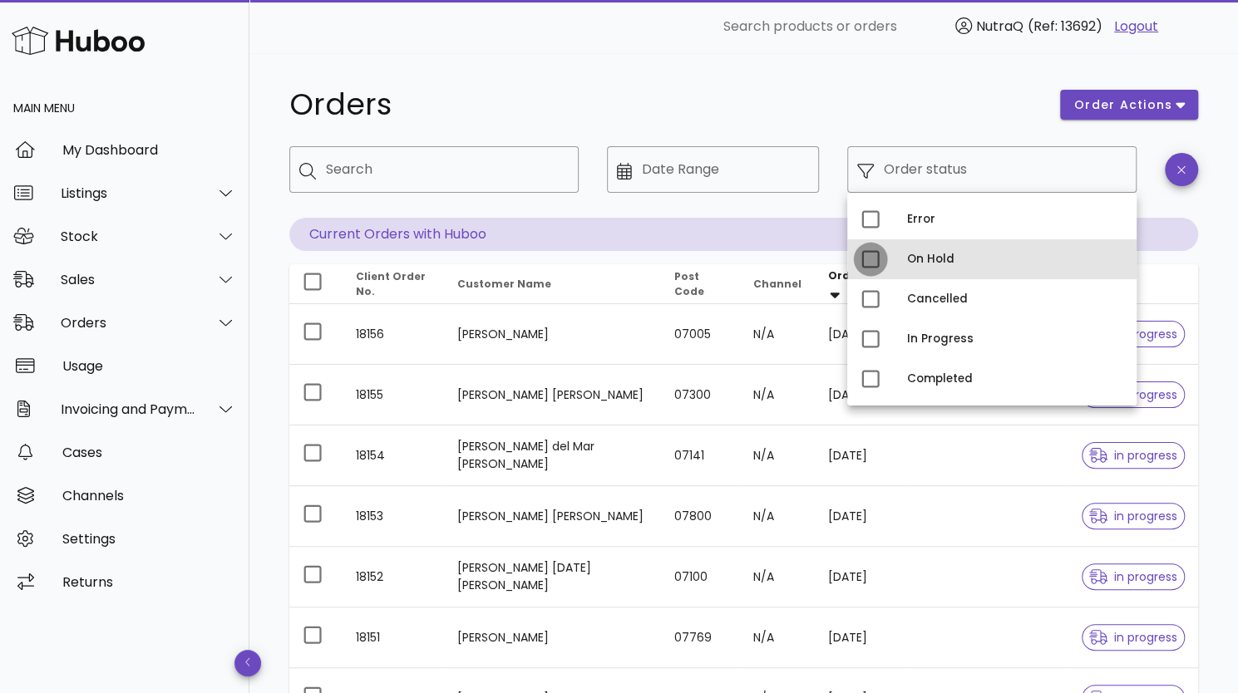
click at [870, 255] on div at bounding box center [870, 259] width 28 height 28
type input "**********"
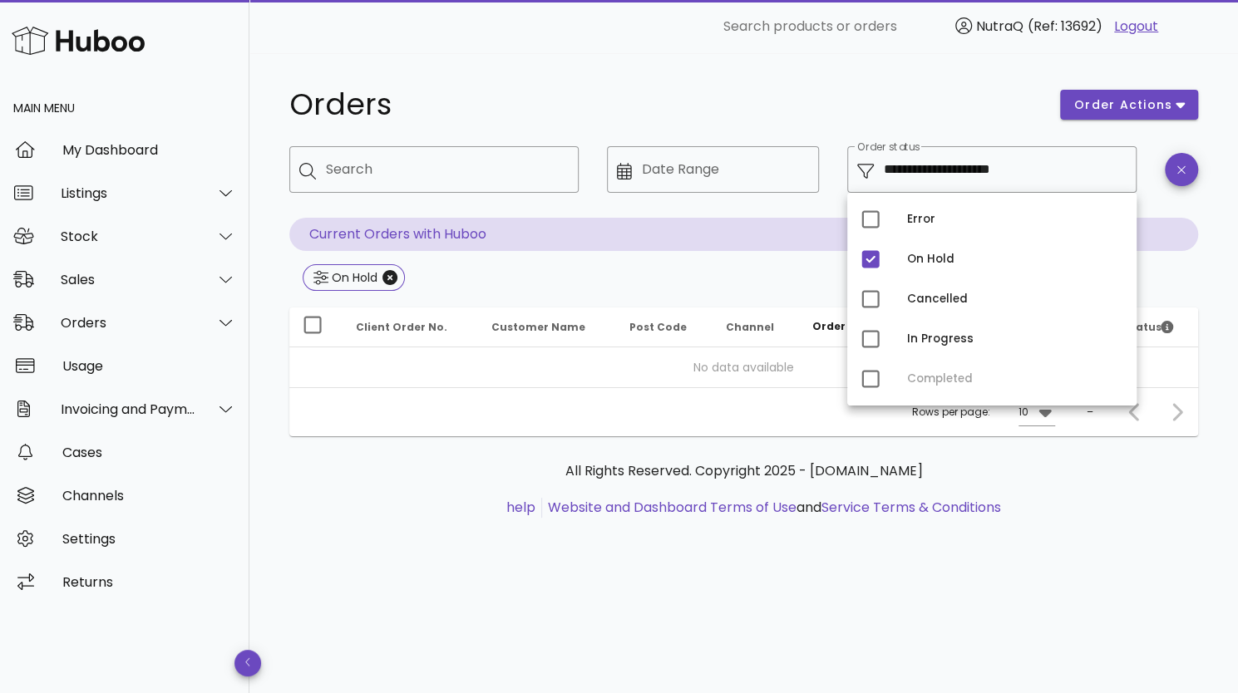
click at [404, 520] on div "All Rights Reserved. Copyright 2025 - [DOMAIN_NAME] help Website and Dashboard …" at bounding box center [743, 499] width 909 height 125
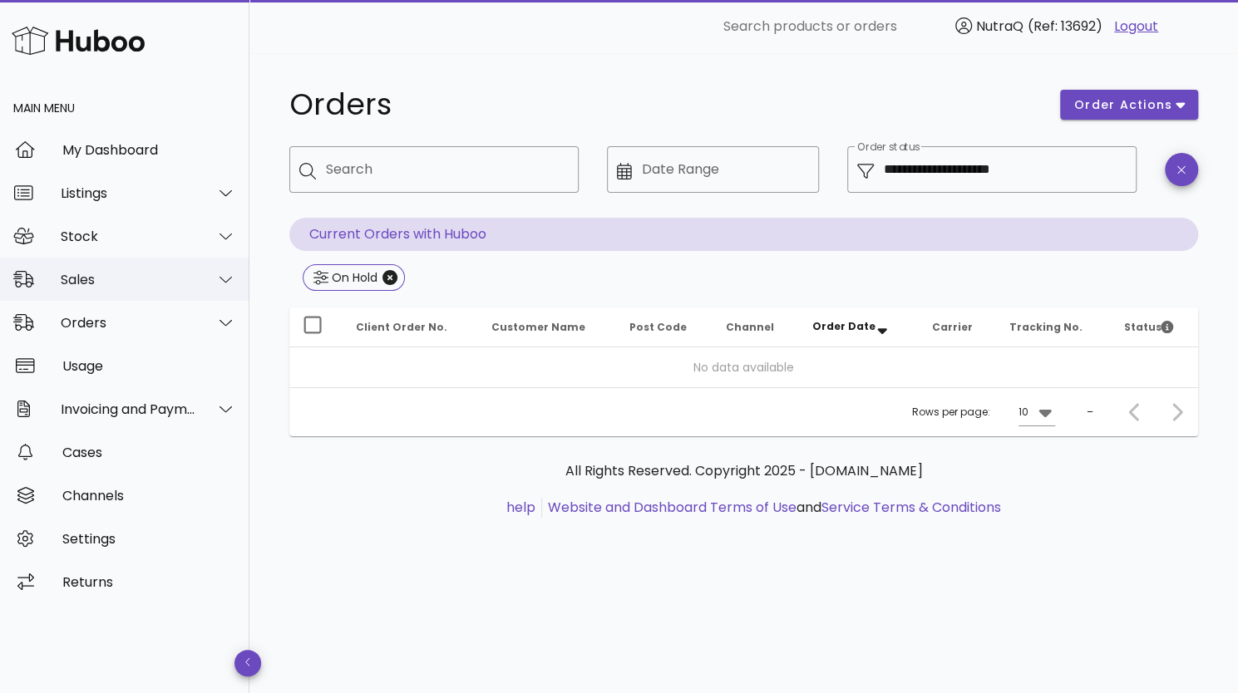
click at [111, 284] on div "Sales" at bounding box center [129, 280] width 136 height 16
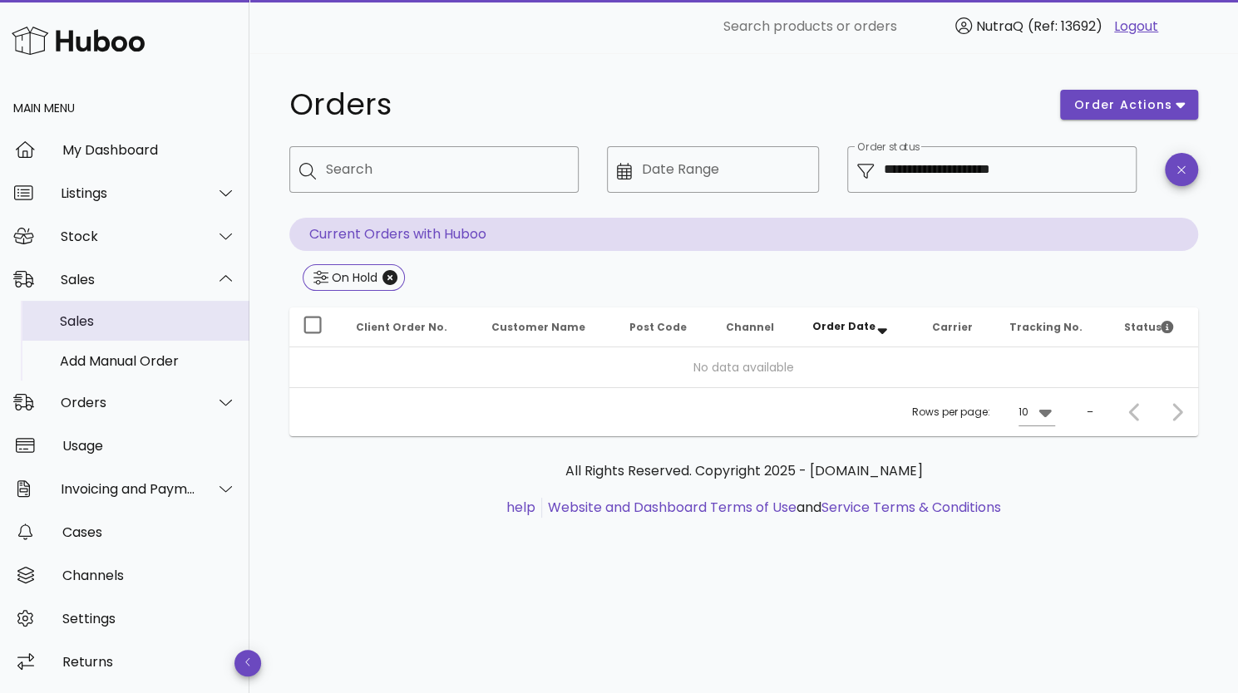
click at [90, 327] on div "Sales" at bounding box center [148, 321] width 176 height 16
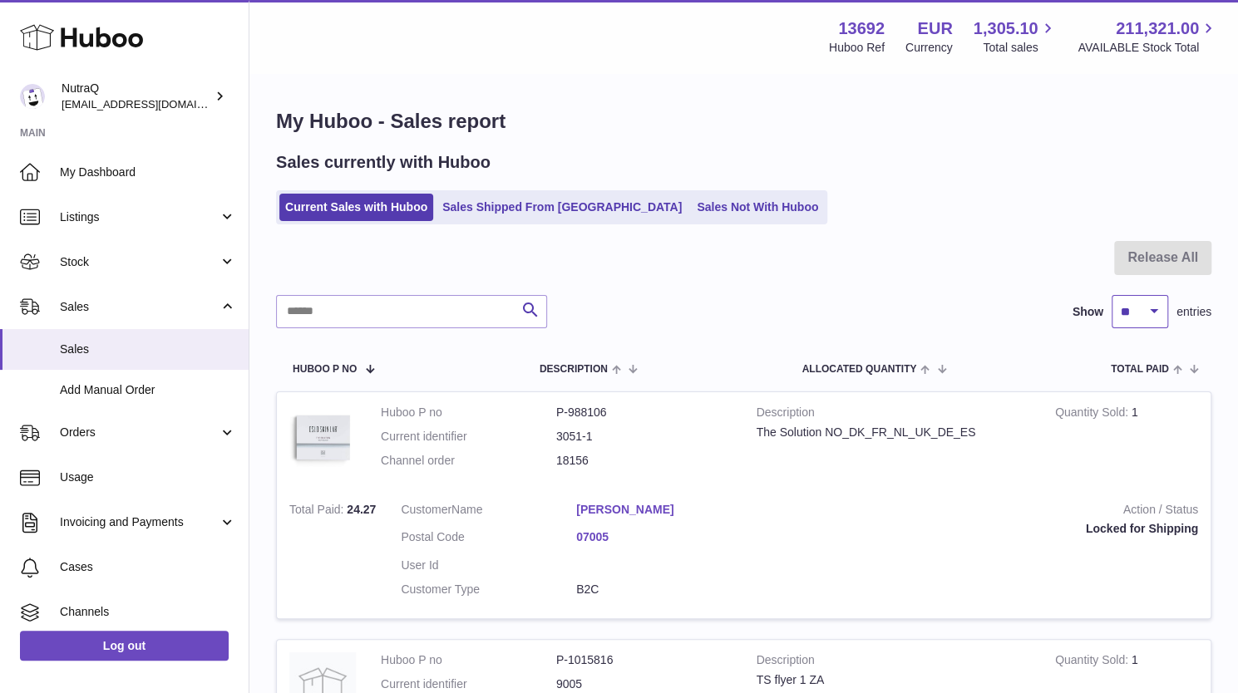
click at [1162, 315] on select "** ** ** ***" at bounding box center [1140, 311] width 57 height 33
select select "***"
click at [1112, 295] on select "** ** ** ***" at bounding box center [1140, 311] width 57 height 33
click at [363, 300] on input "text" at bounding box center [411, 311] width 271 height 33
type input "*****"
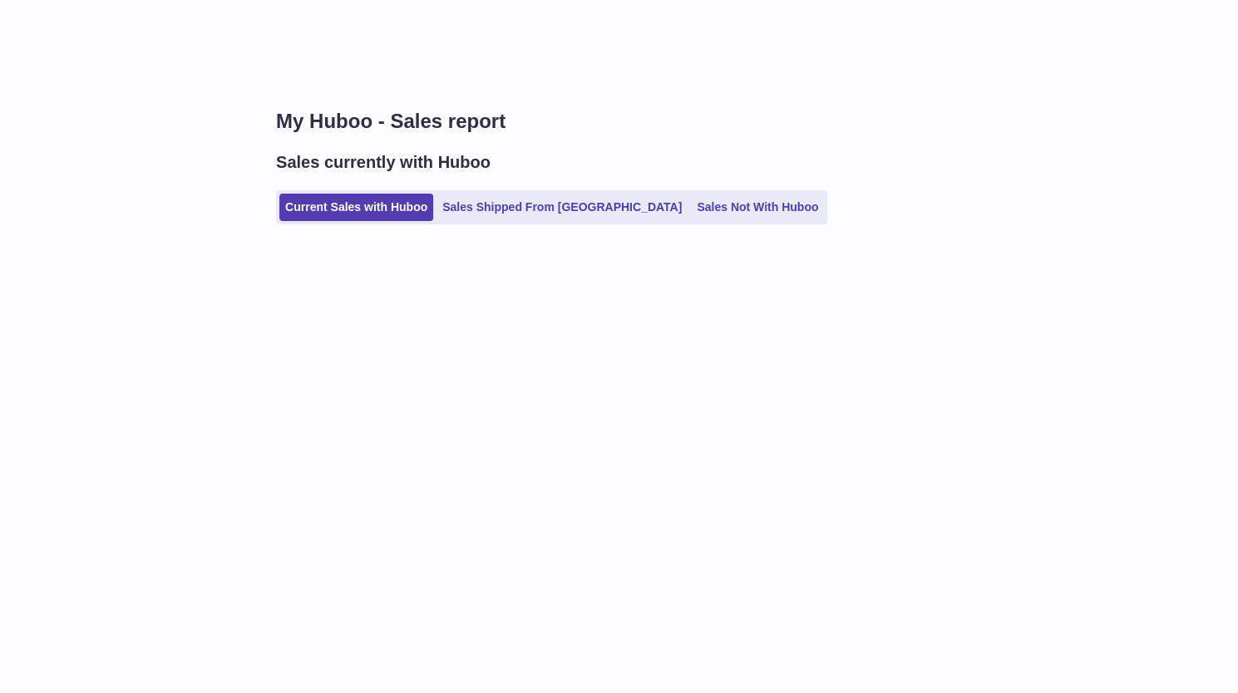
select select "***"
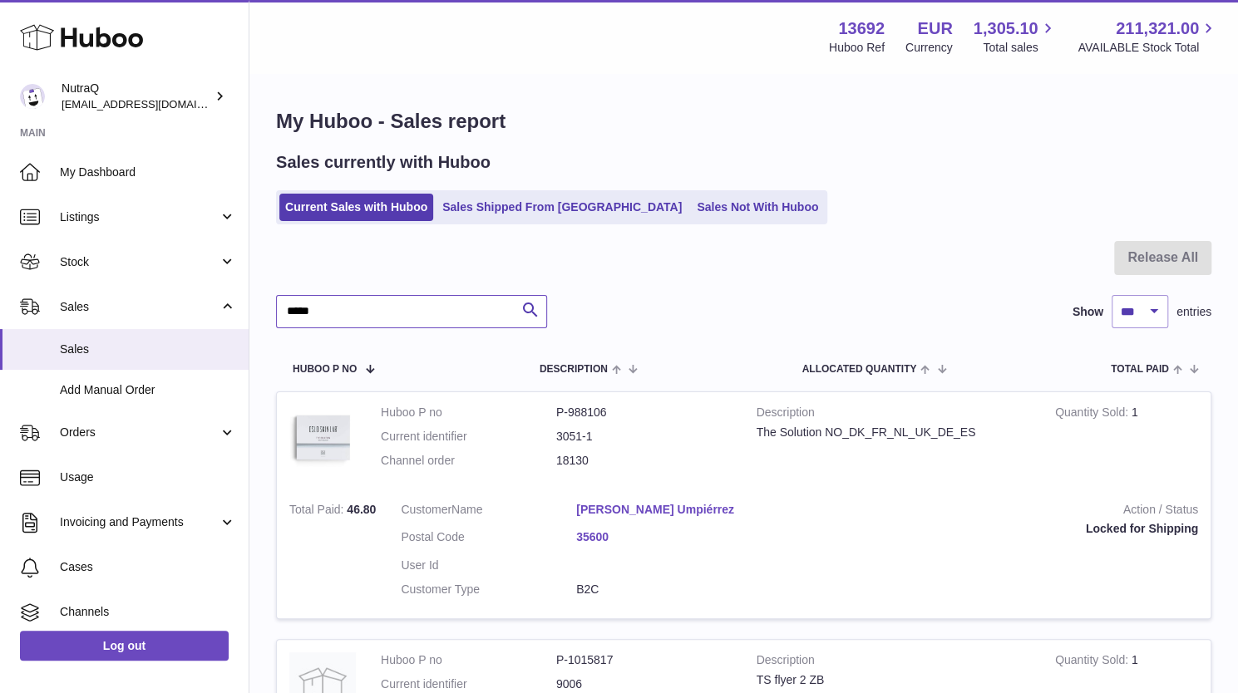
click at [454, 315] on input "*****" at bounding box center [411, 311] width 271 height 33
type input "*"
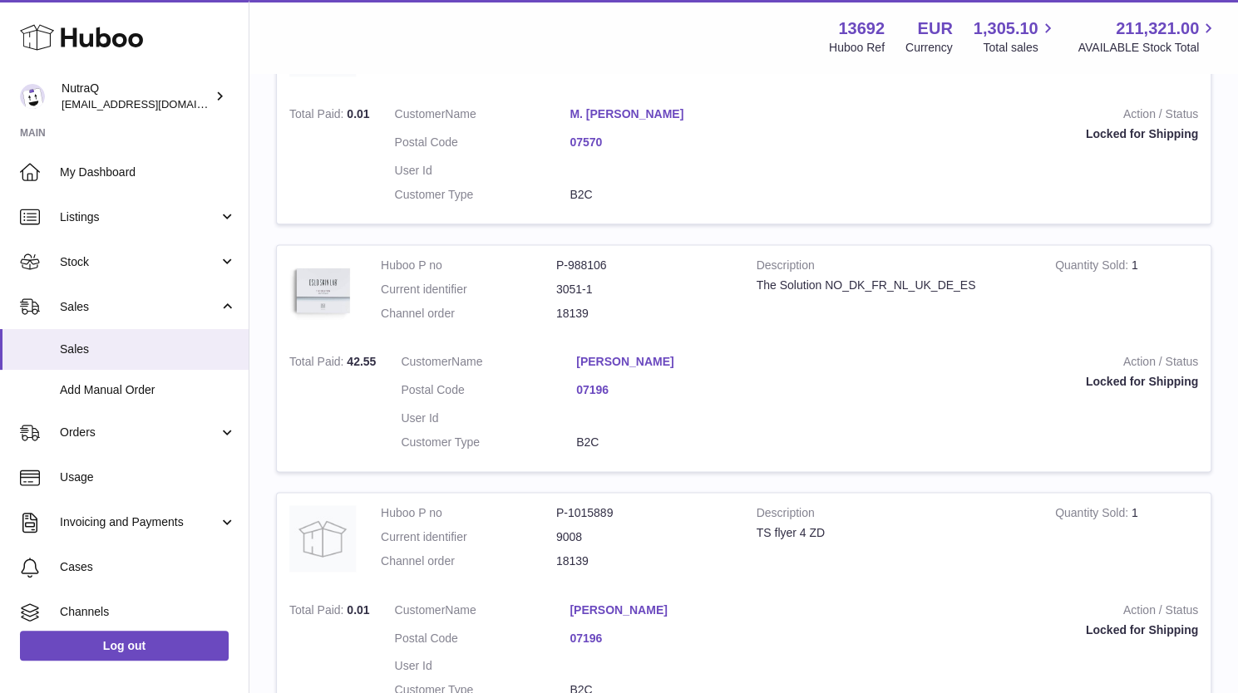
scroll to position [8078, 0]
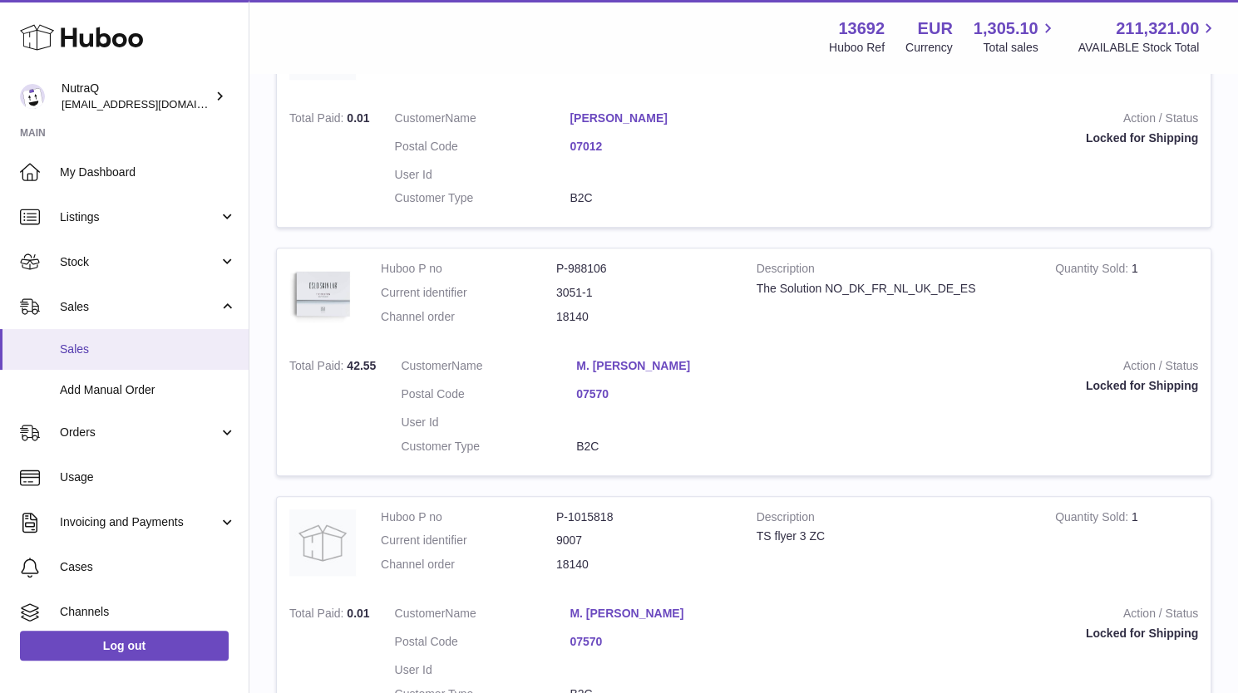
click at [92, 354] on span "Sales" at bounding box center [148, 350] width 176 height 16
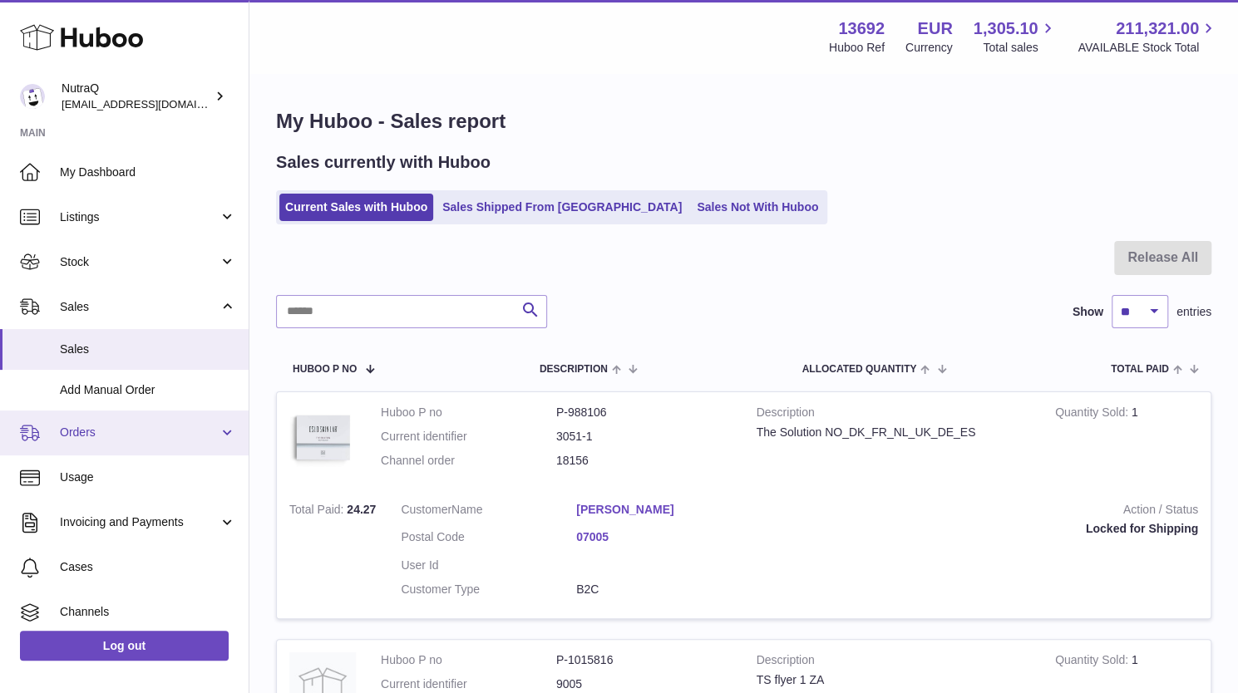
click at [86, 432] on span "Orders" at bounding box center [139, 433] width 159 height 16
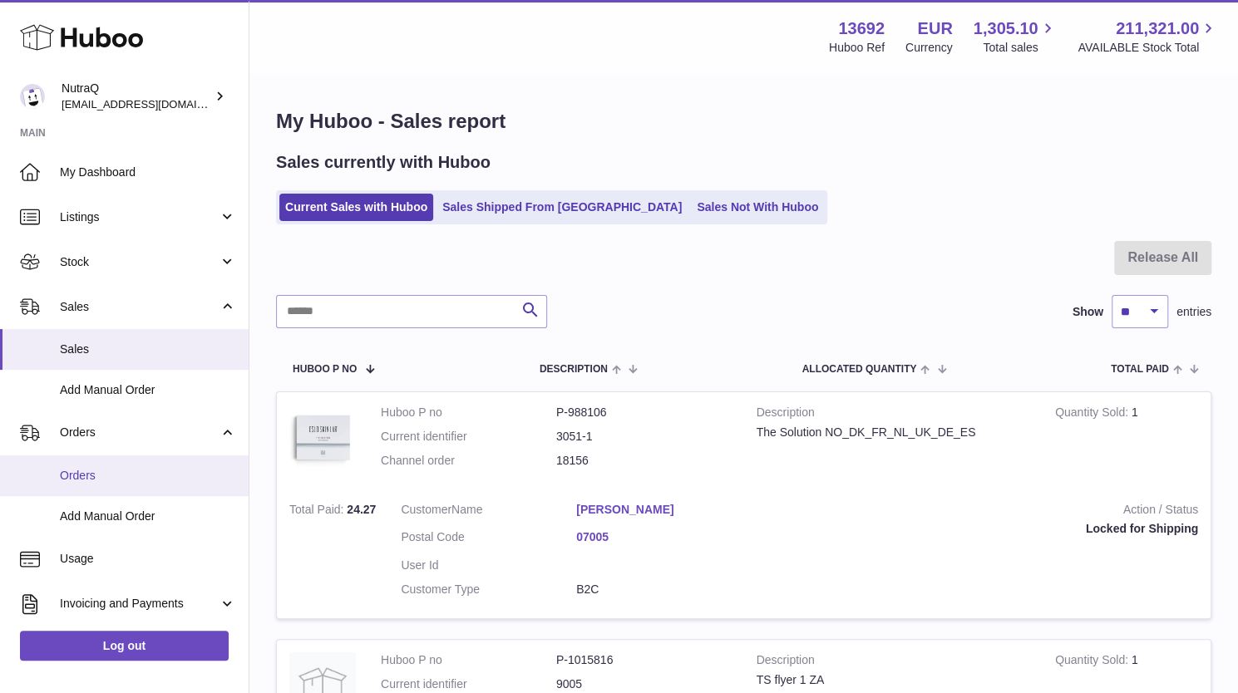
click at [90, 486] on link "Orders" at bounding box center [124, 476] width 249 height 41
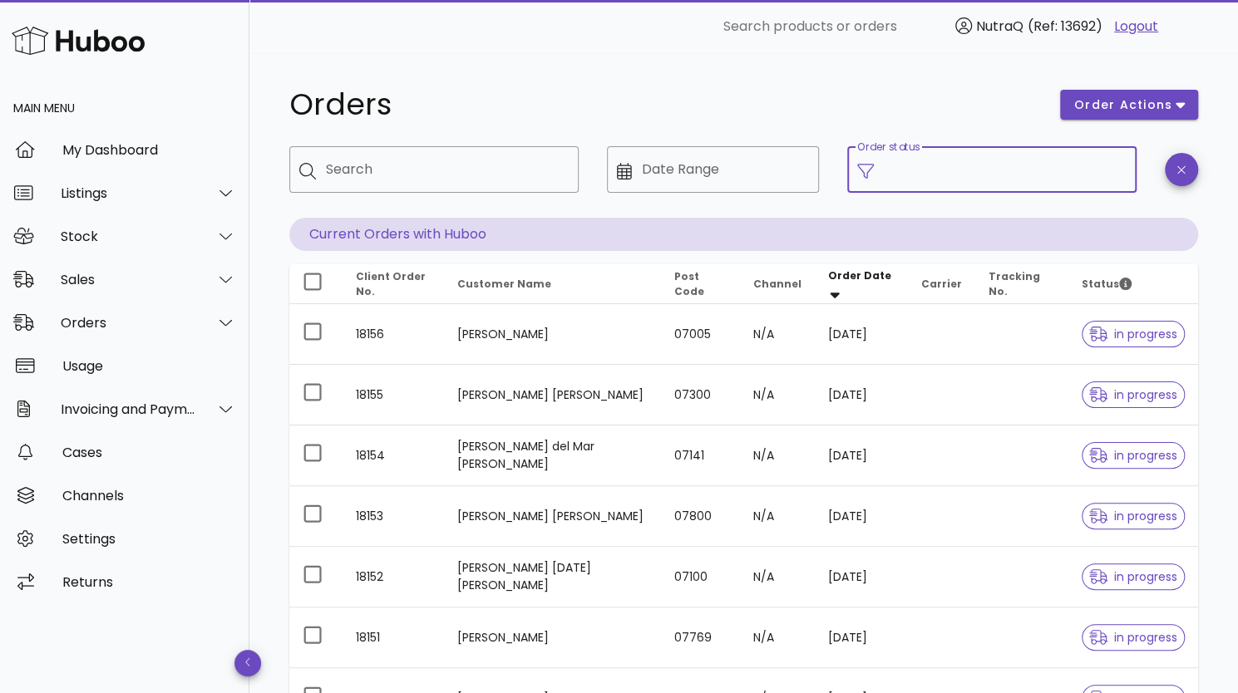
click at [963, 172] on input "Order status" at bounding box center [1005, 169] width 243 height 27
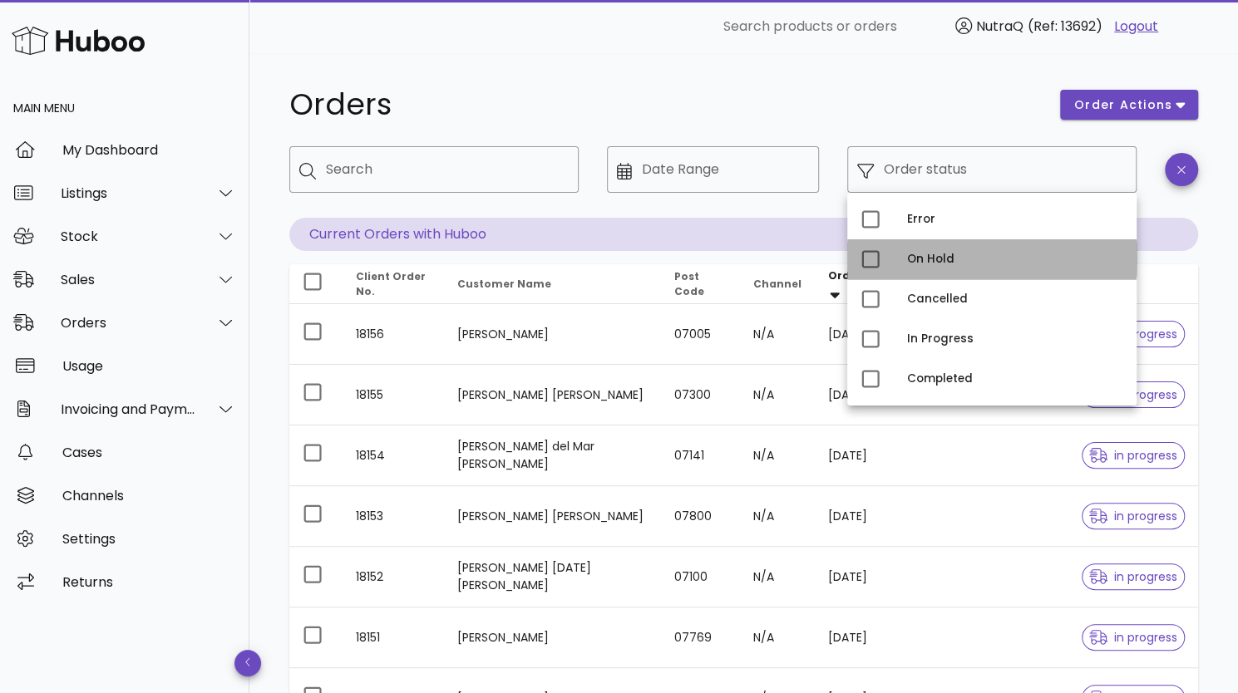
click at [915, 260] on div "On Hold" at bounding box center [1015, 259] width 216 height 13
type input "**********"
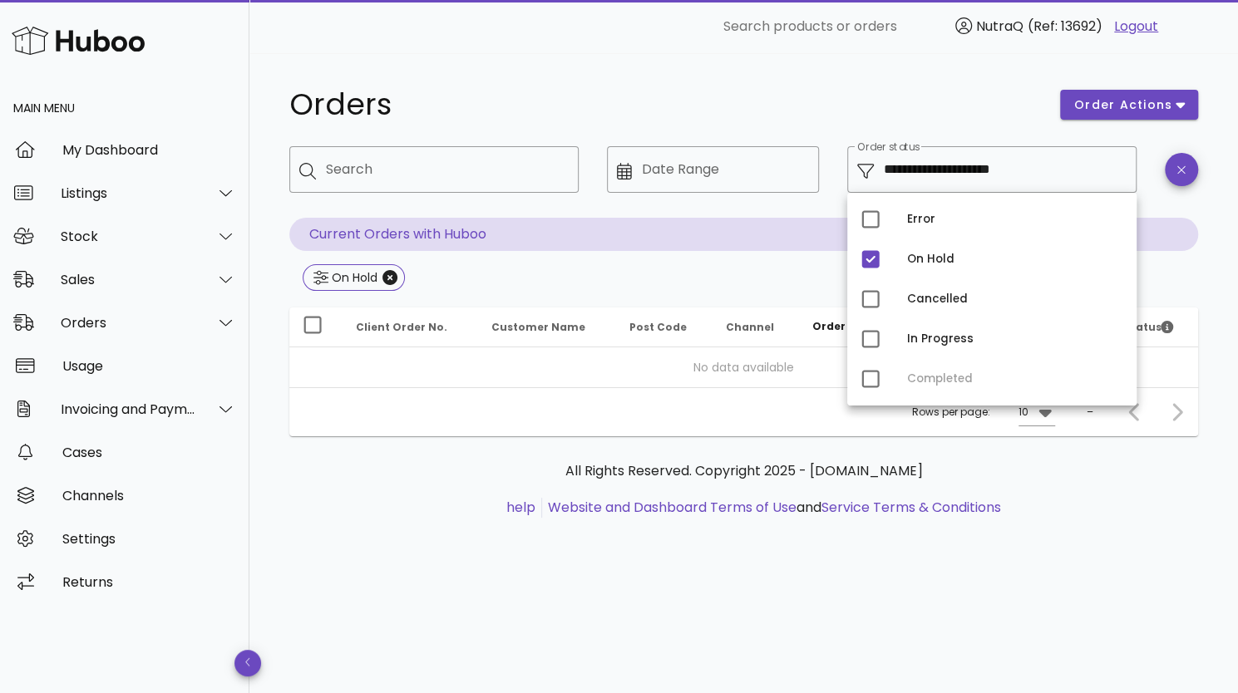
click at [481, 584] on div "**********" at bounding box center [743, 373] width 989 height 640
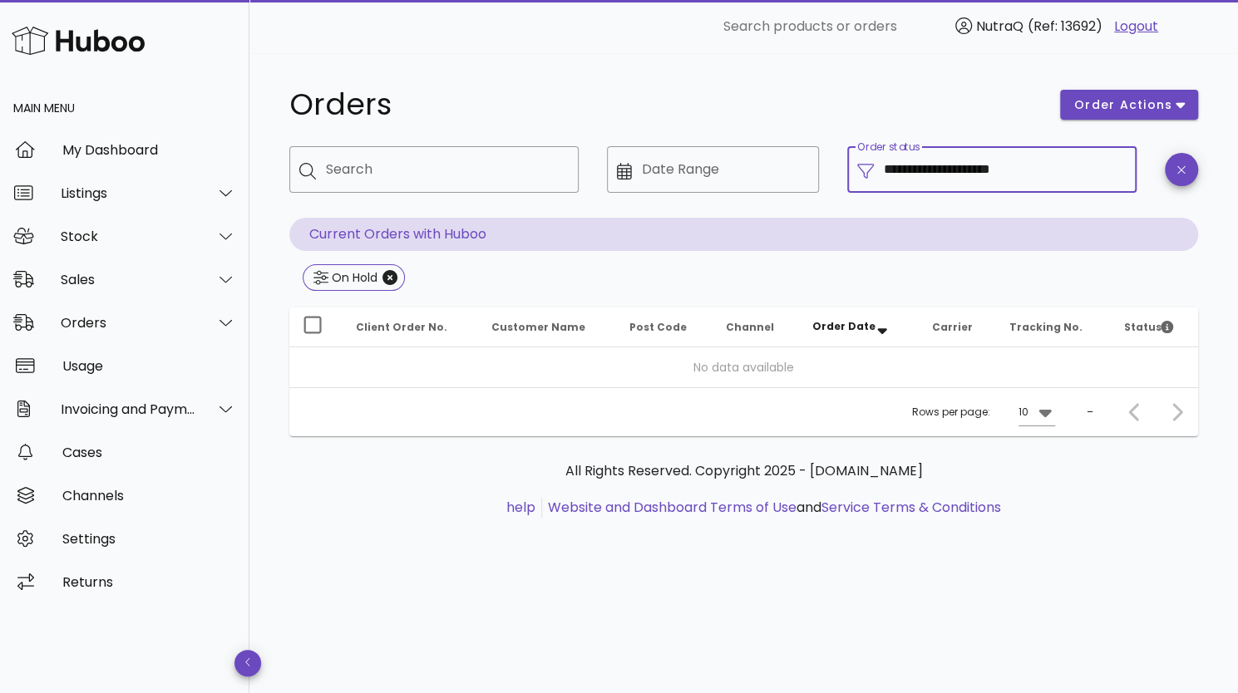
click at [1043, 172] on input "**********" at bounding box center [1005, 169] width 243 height 27
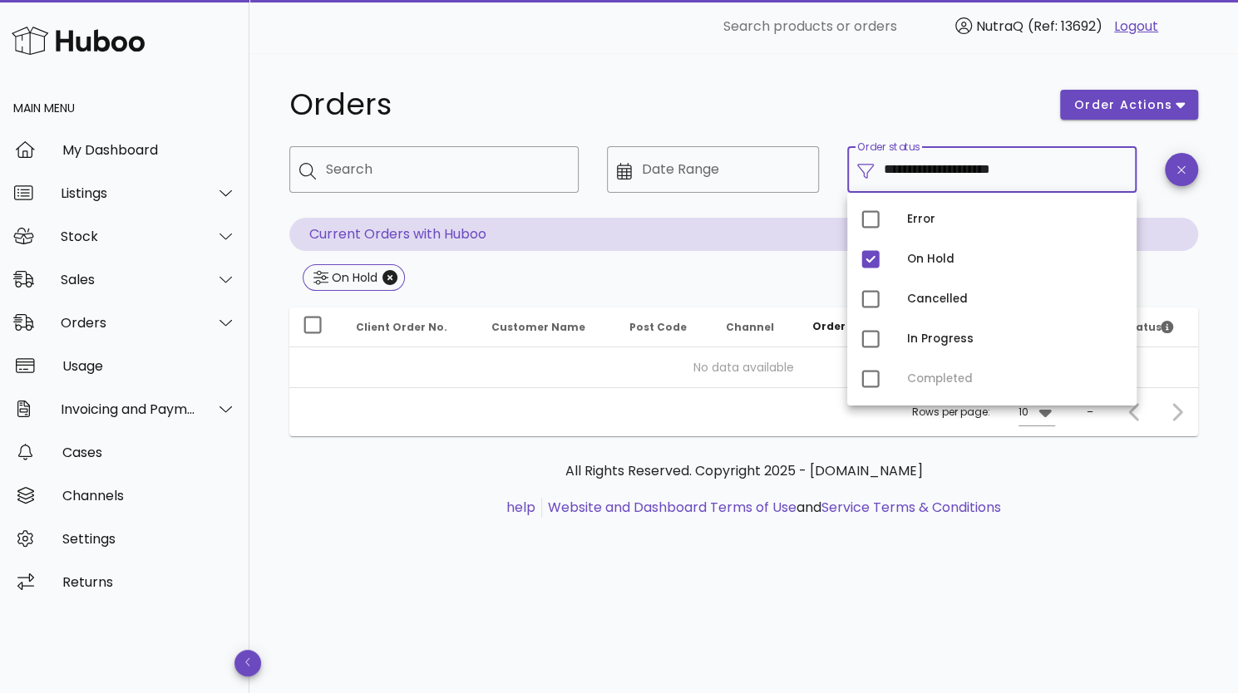
click at [1043, 172] on input "**********" at bounding box center [1005, 169] width 243 height 27
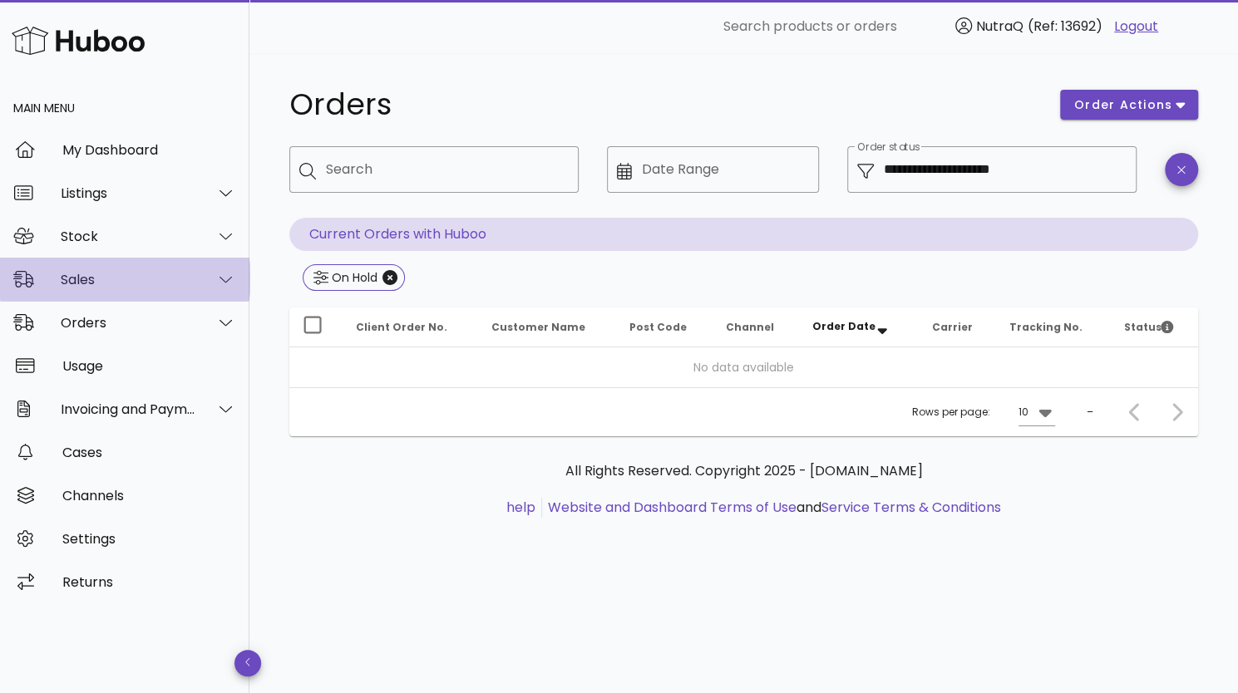
click at [81, 274] on div "Sales" at bounding box center [129, 280] width 136 height 16
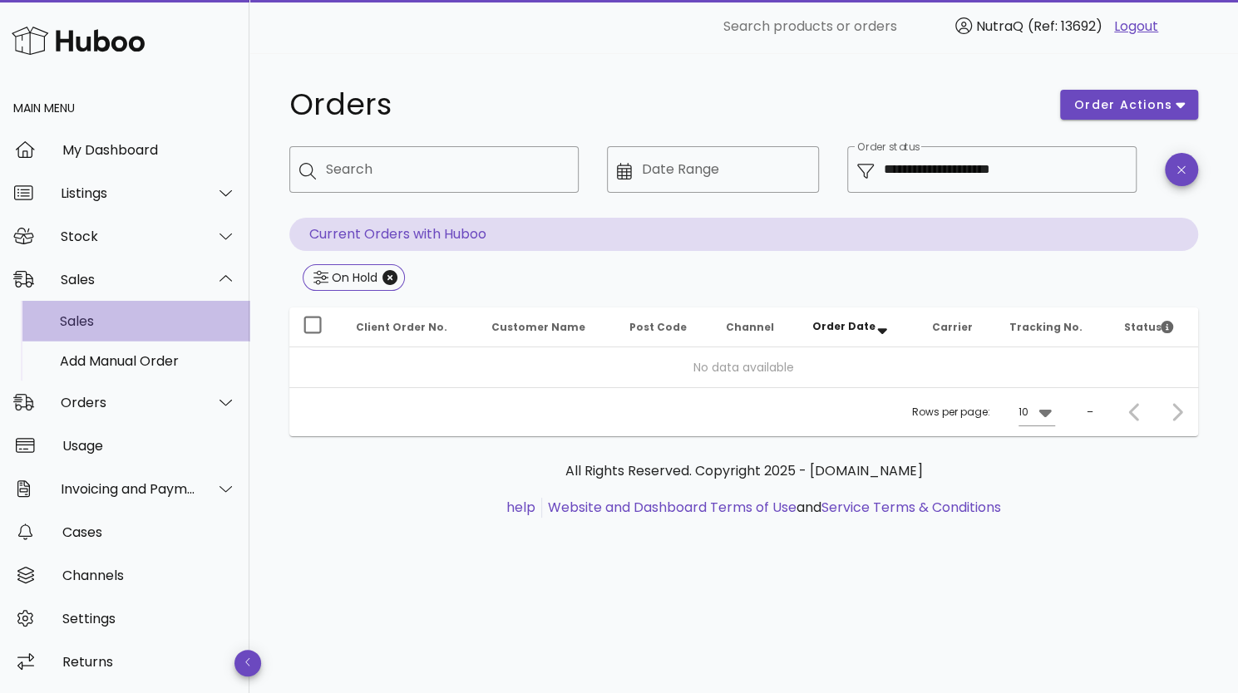
click at [90, 318] on div "Sales" at bounding box center [148, 321] width 176 height 16
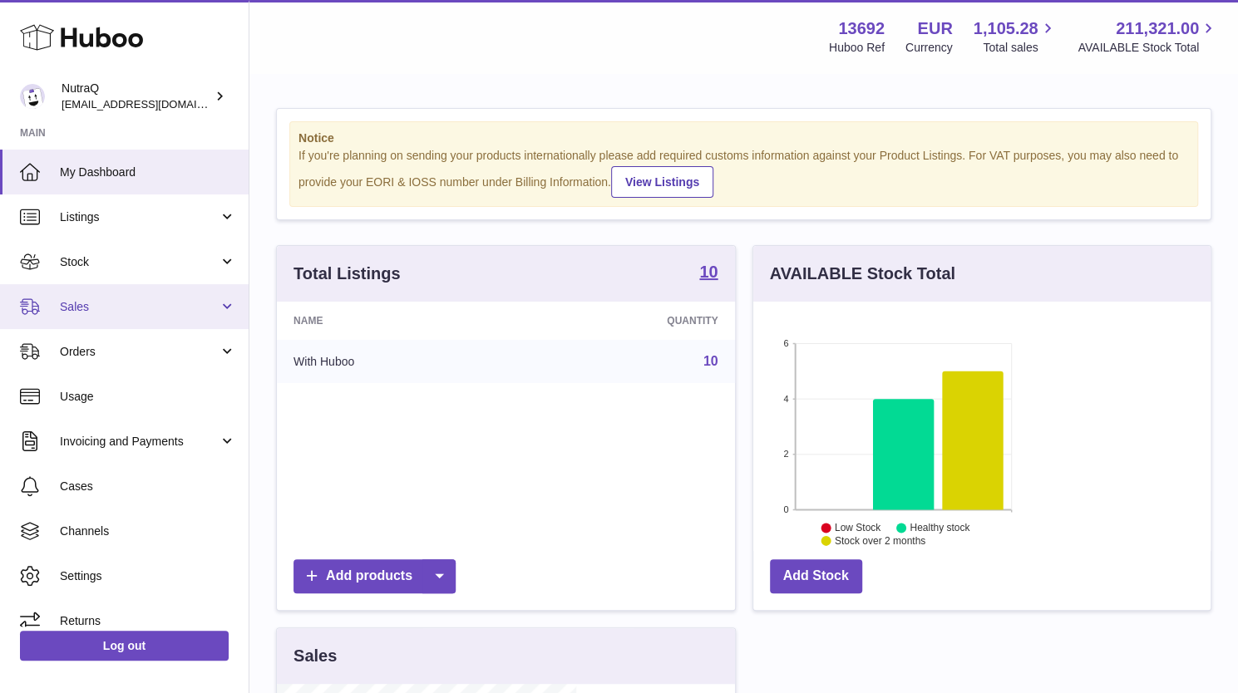
click at [103, 313] on span "Sales" at bounding box center [139, 307] width 159 height 16
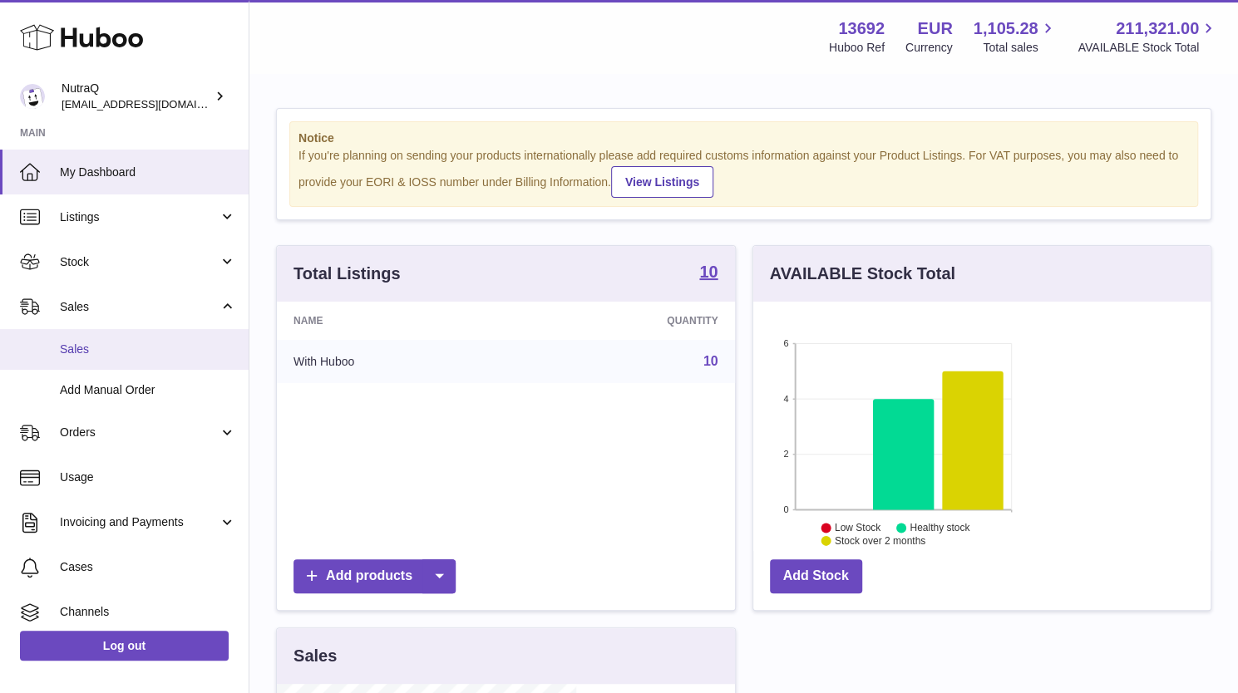
click at [95, 345] on span "Sales" at bounding box center [148, 350] width 176 height 16
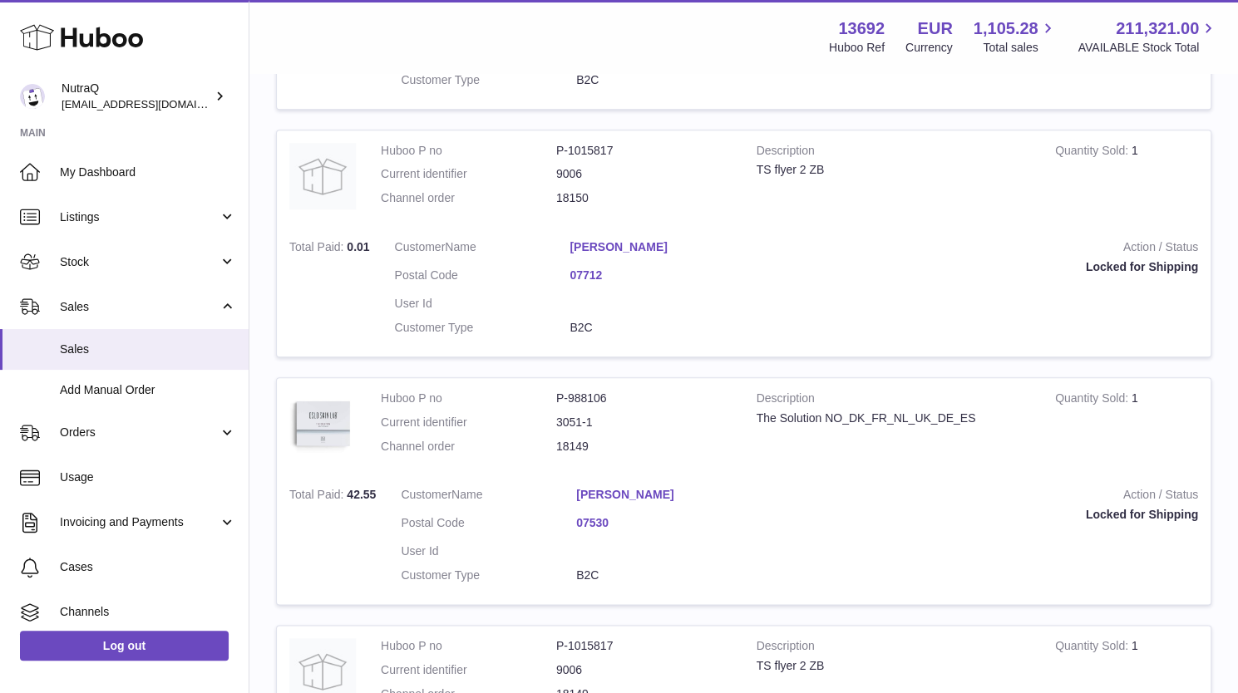
scroll to position [1985, 0]
